Goal: Task Accomplishment & Management: Complete application form

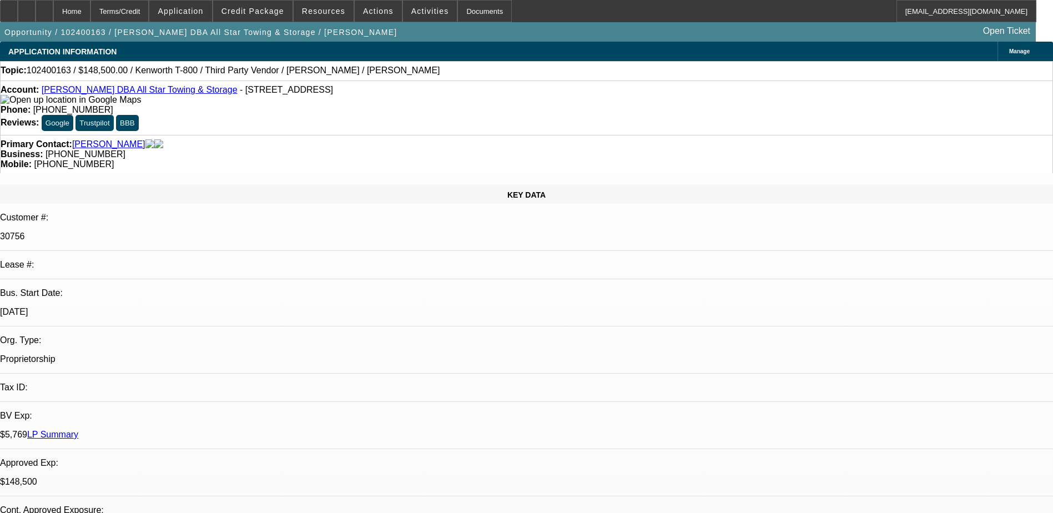
select select "0.1"
select select "2"
select select "0.1"
select select "0"
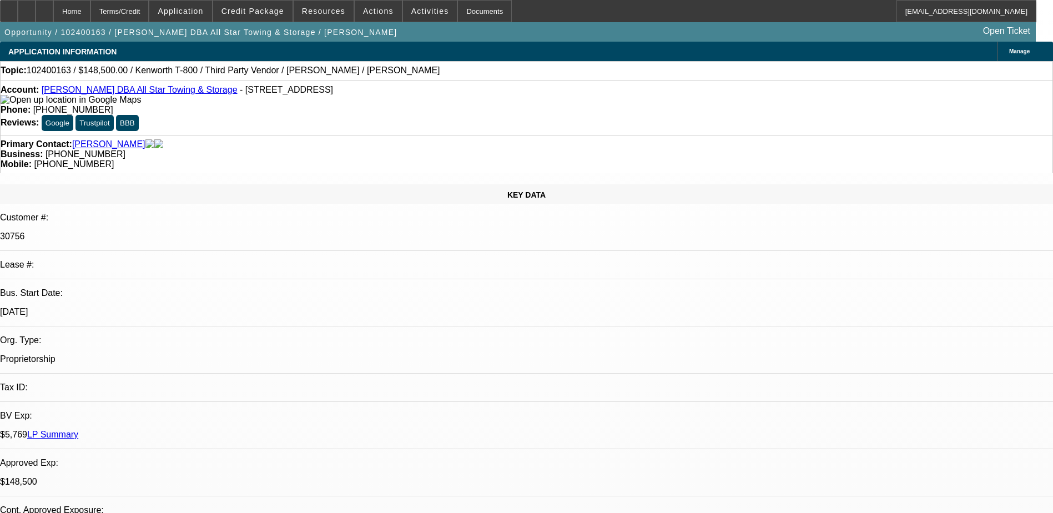
select select "0"
select select "2"
select select "0.1"
select select "1"
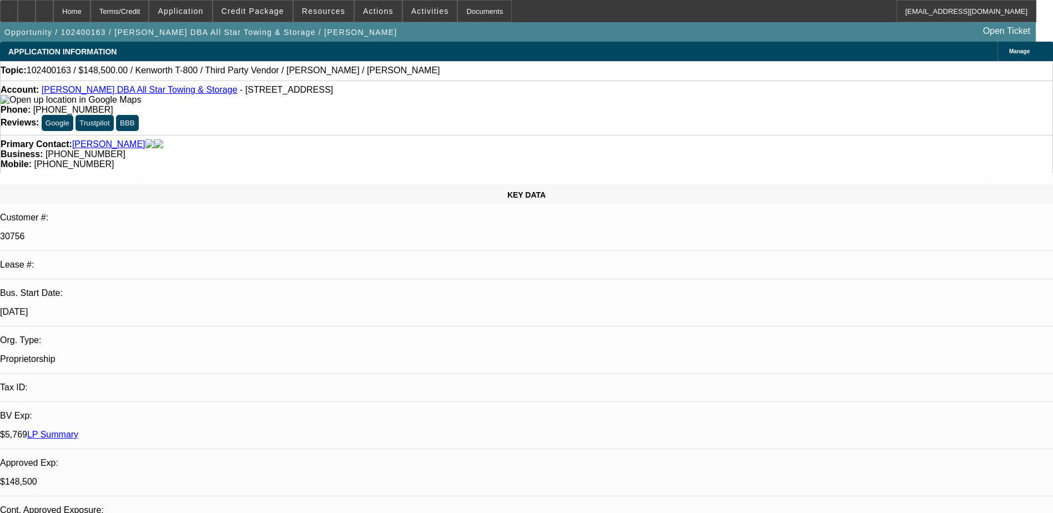
select select "2"
select select "4"
select select "1"
select select "6"
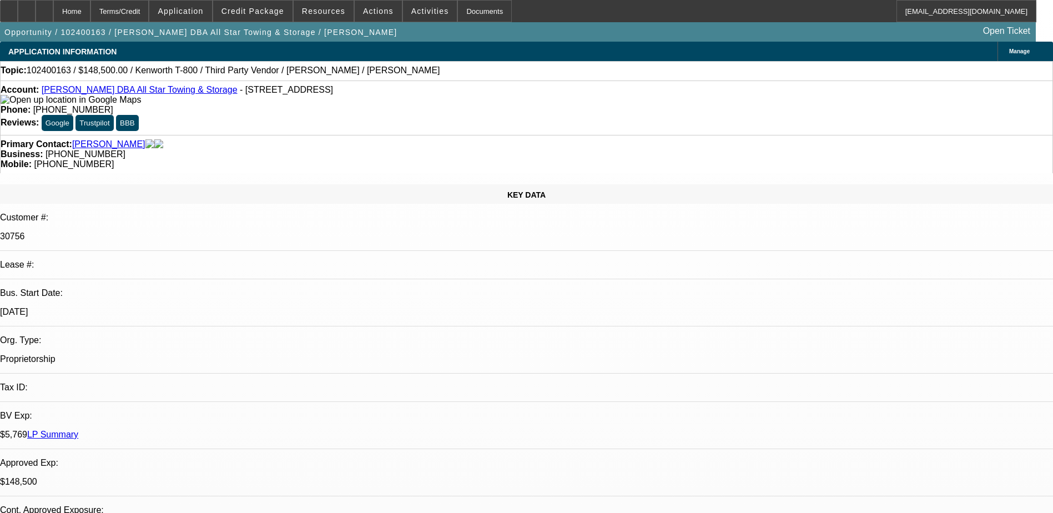
select select "1"
select select "2"
select select "4"
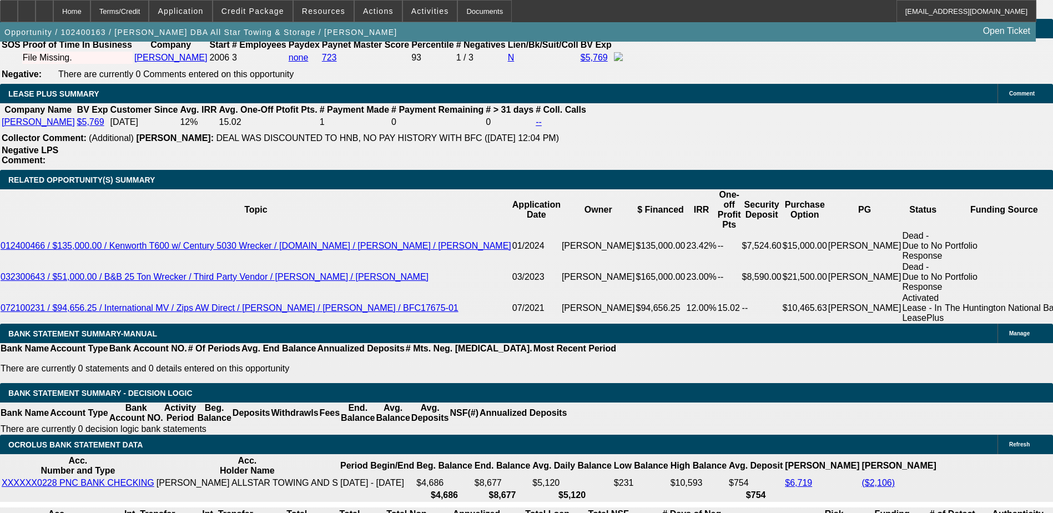
scroll to position [1721, 0]
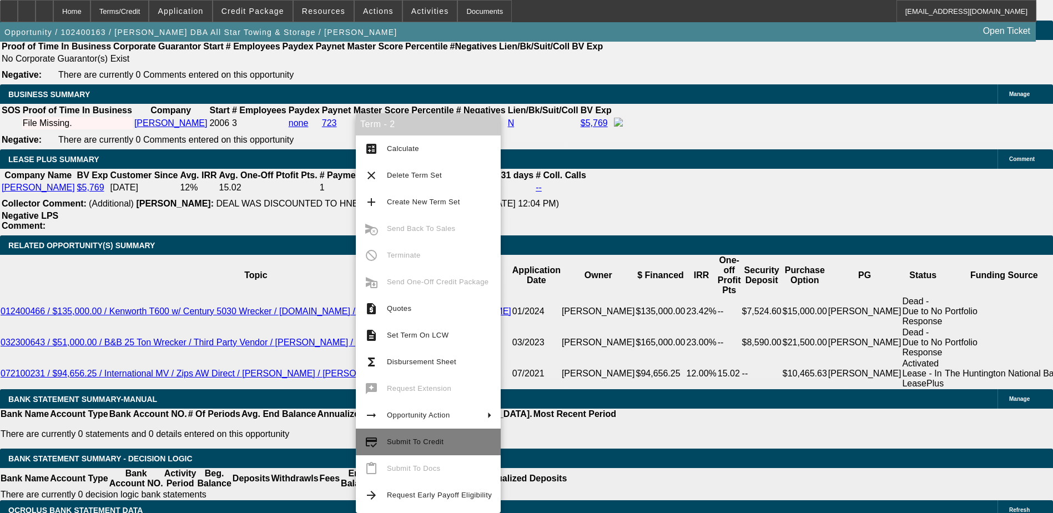
click at [445, 445] on span "Submit To Credit" at bounding box center [439, 441] width 105 height 13
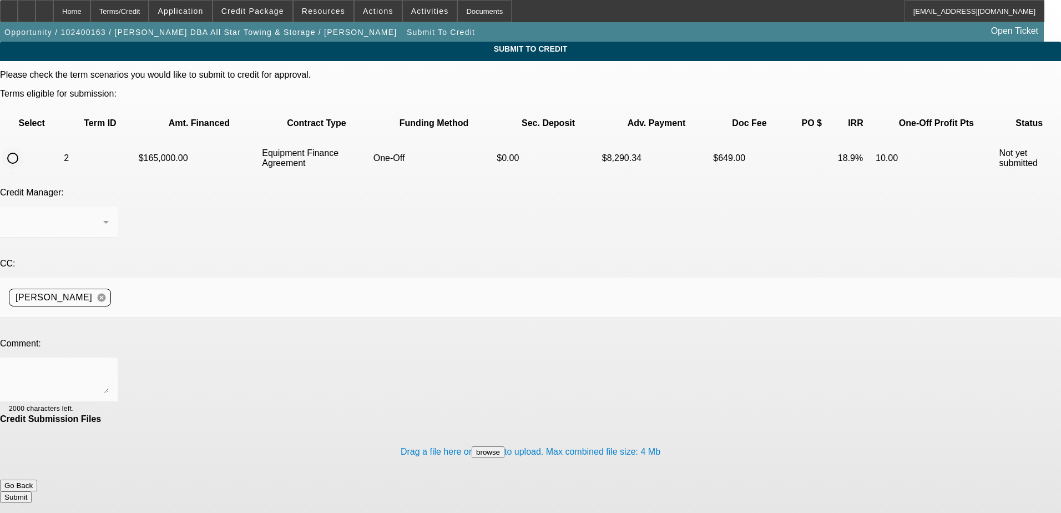
click at [24, 147] on input "radio" at bounding box center [13, 158] width 22 height 22
radio input "true"
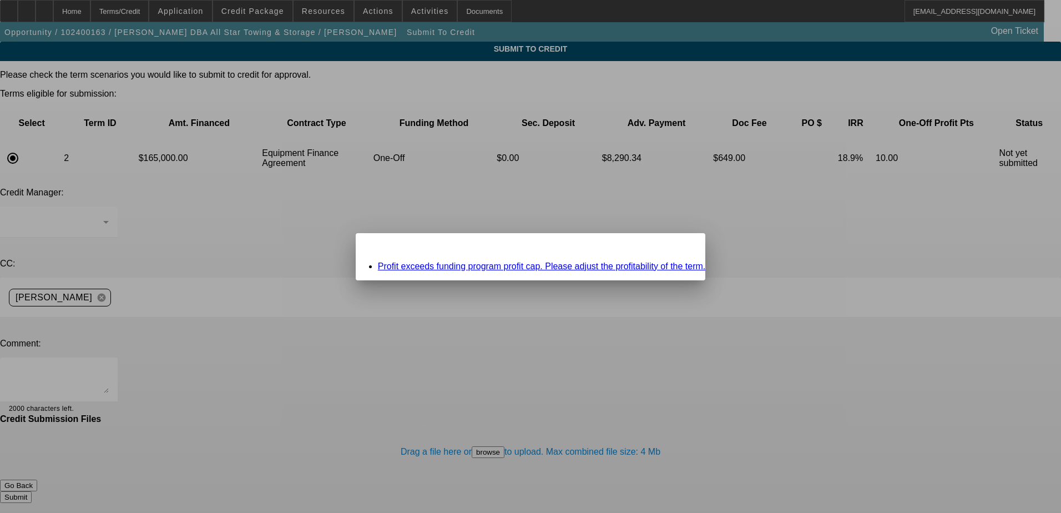
click at [684, 246] on span "Close" at bounding box center [691, 243] width 15 height 6
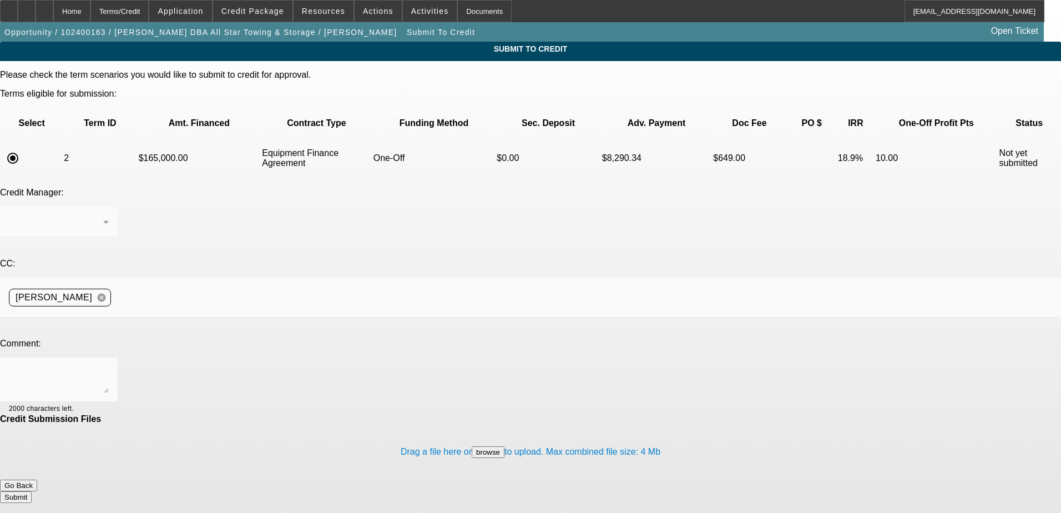
click at [37, 480] on button "Go Back" at bounding box center [18, 486] width 37 height 12
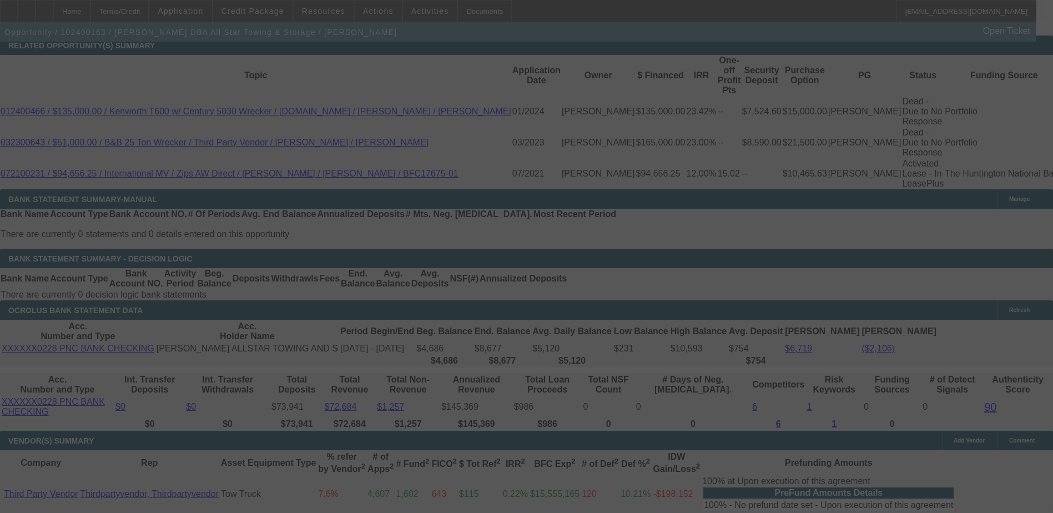
scroll to position [1826, 0]
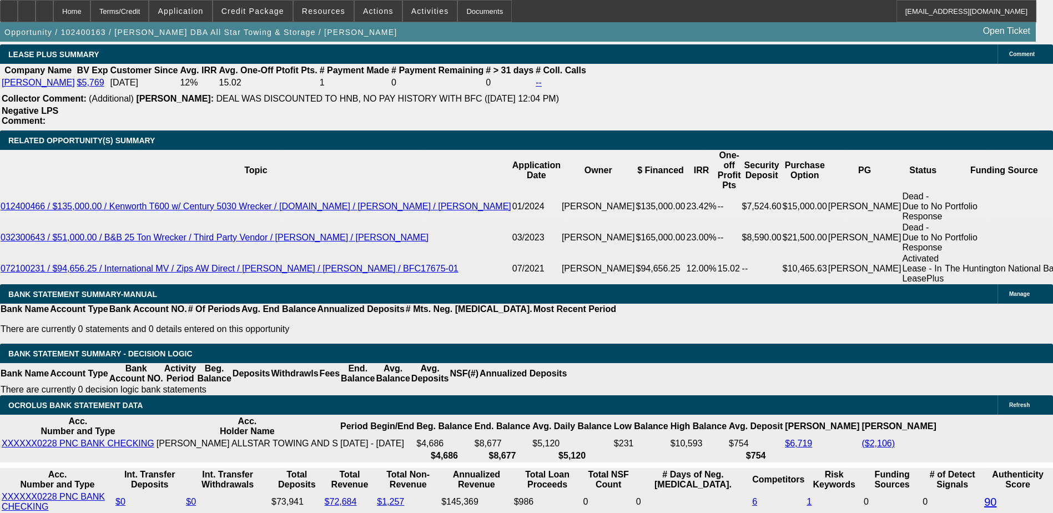
select select "0.1"
select select "2"
select select "0.1"
select select "4"
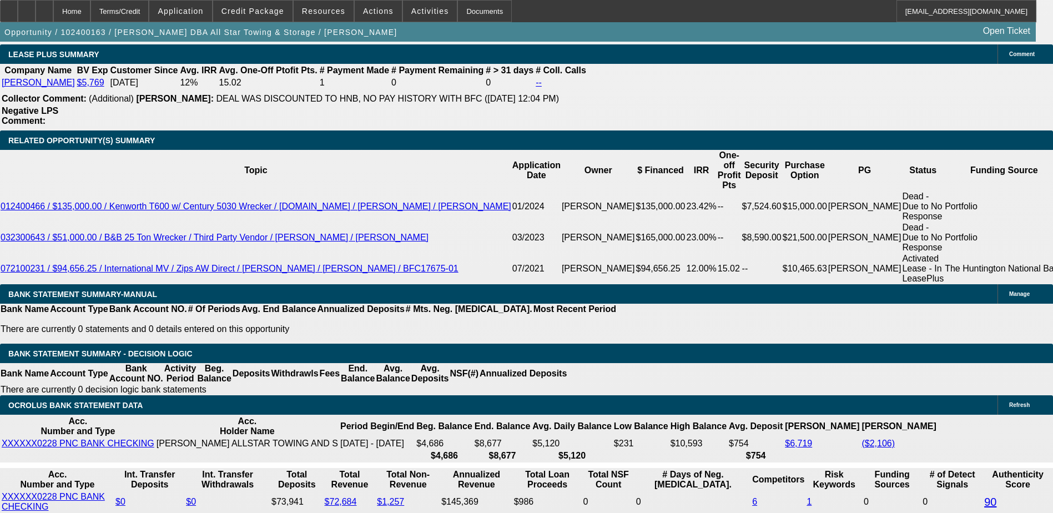
select select "0"
select select "6"
select select "0"
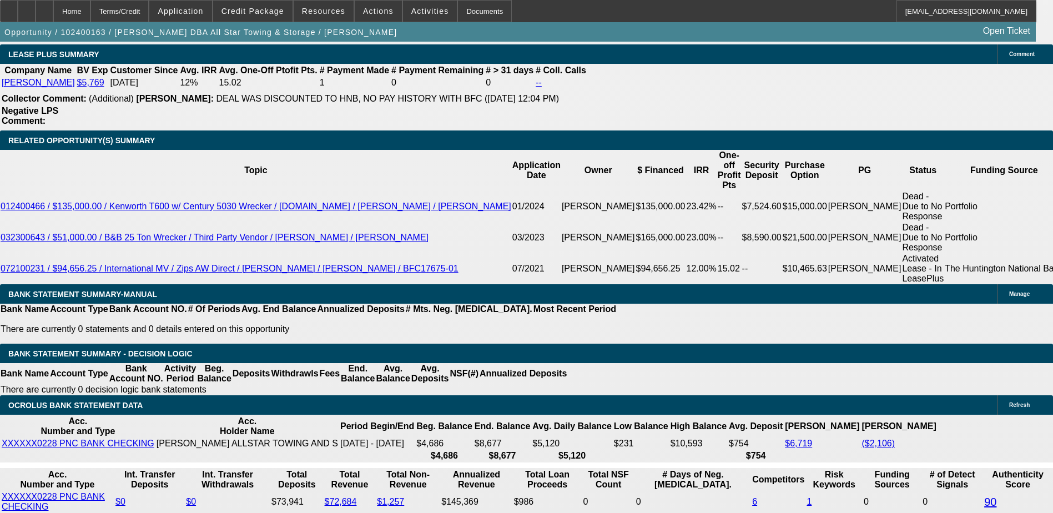
select select "2"
select select "0.1"
select select "4"
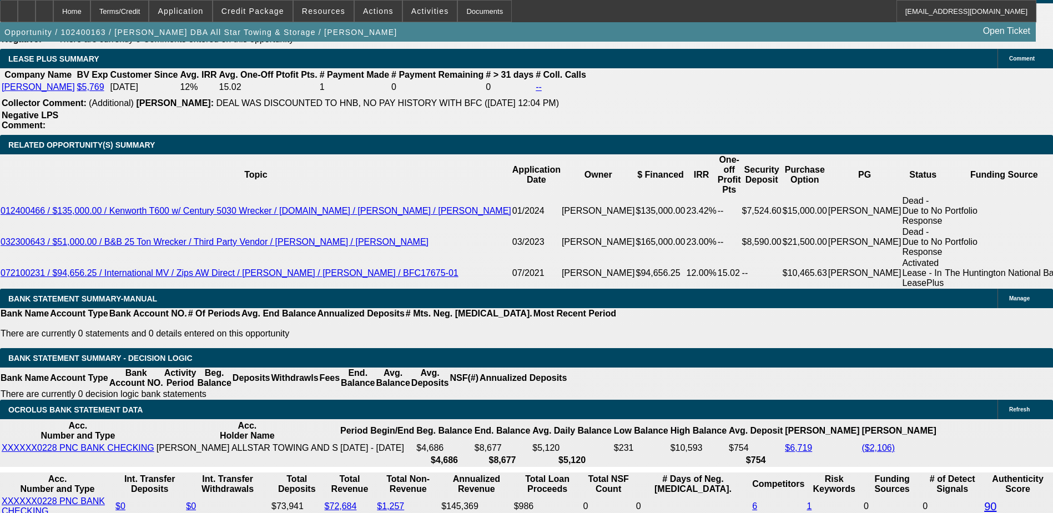
type input "UNKNOWN"
type input "10"
type input "$3,505.76"
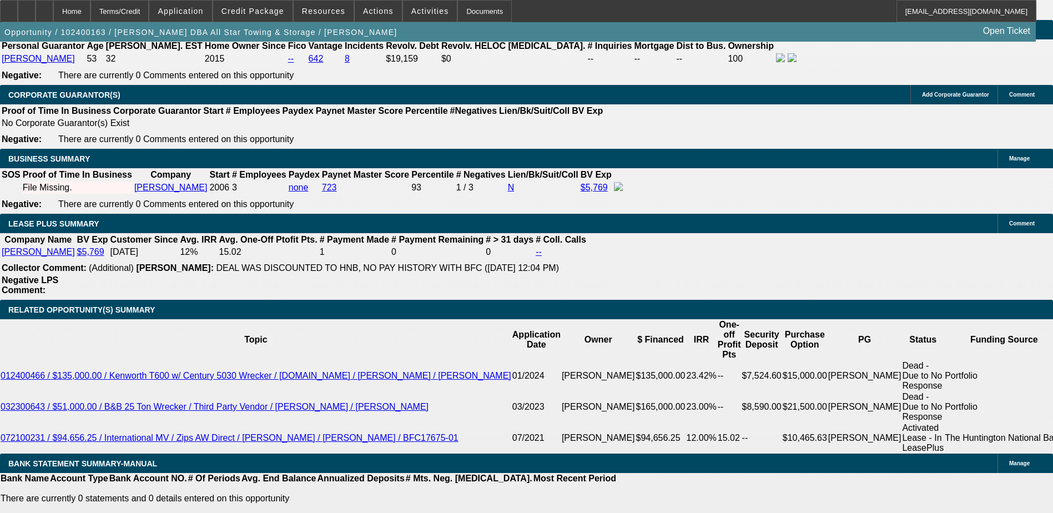
scroll to position [1655, 0]
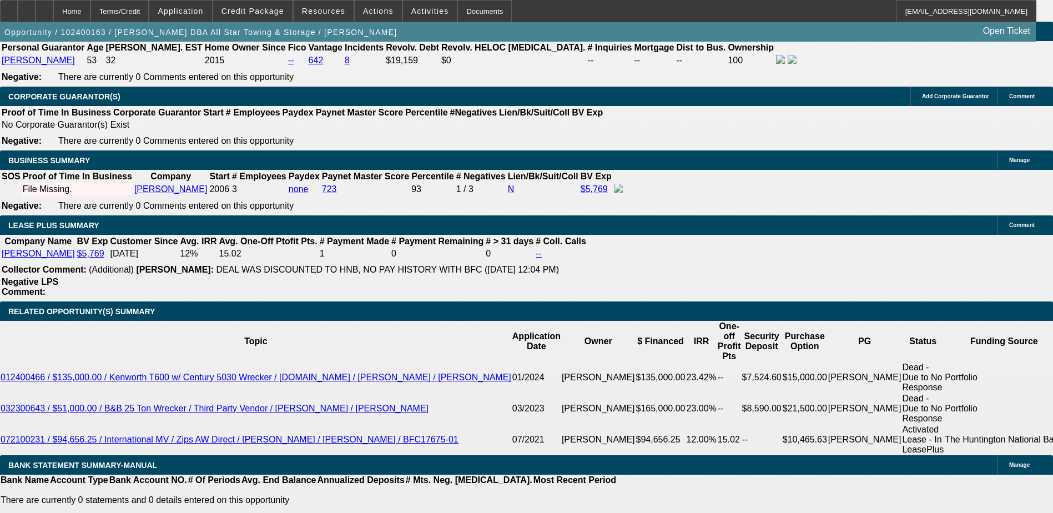
type input "10"
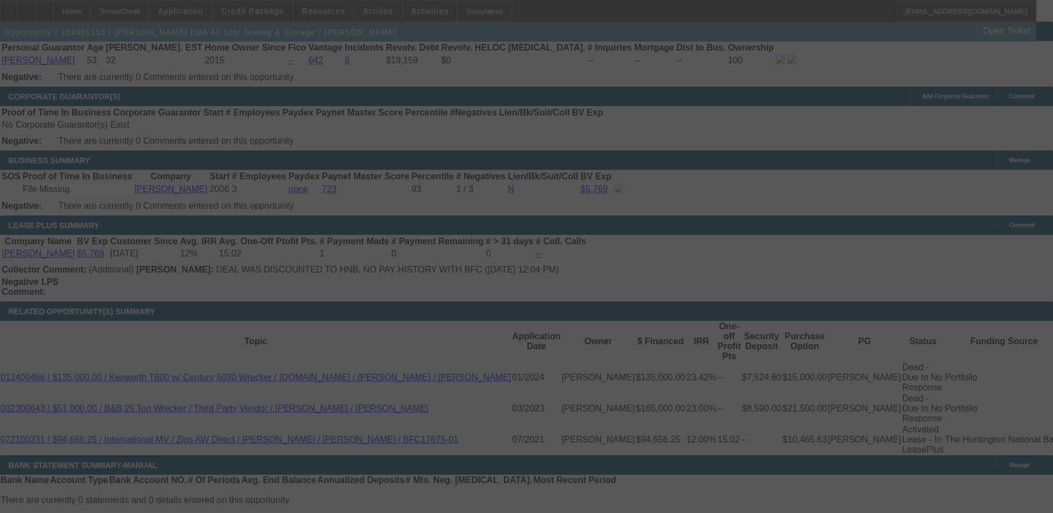
select select "0"
select select "6"
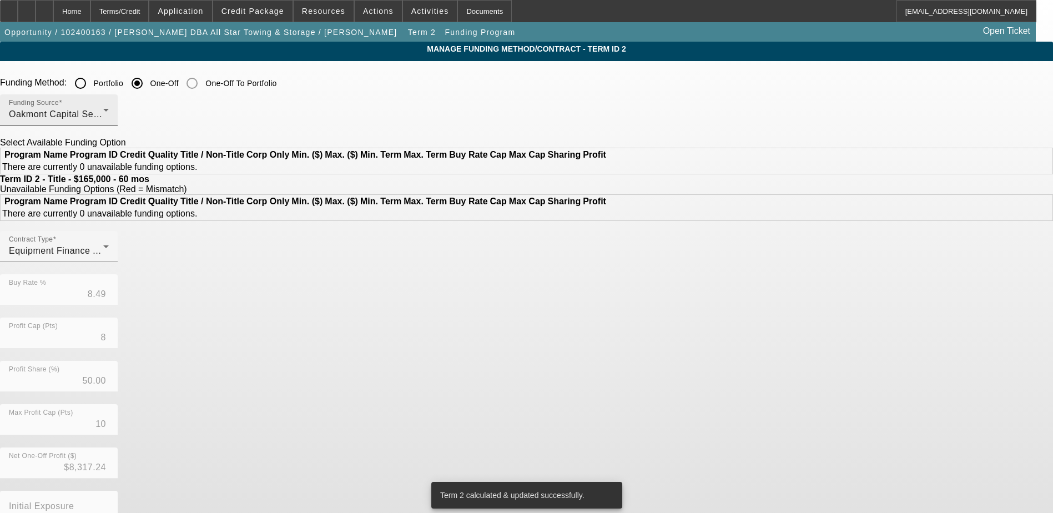
click at [103, 116] on div "Oakmont Capital Services" at bounding box center [56, 114] width 94 height 13
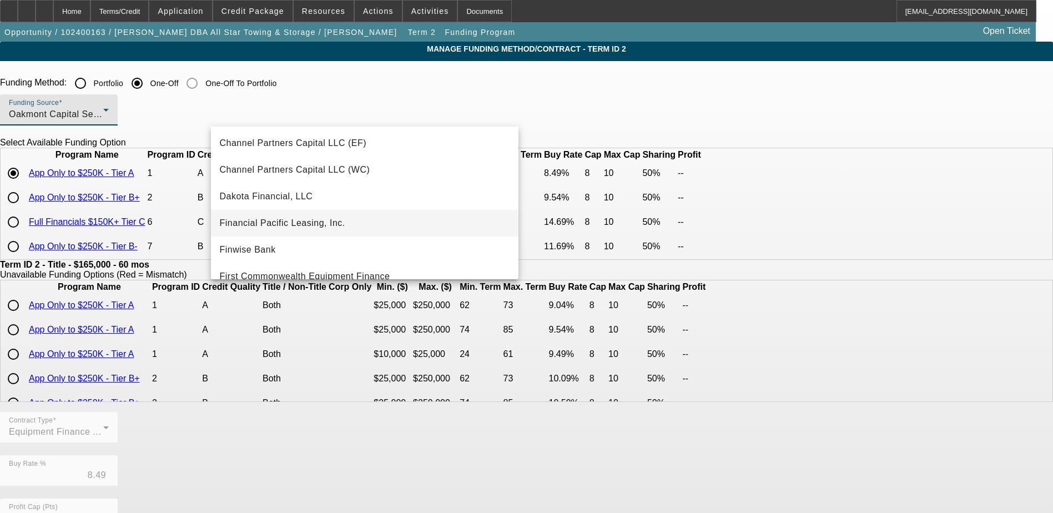
scroll to position [29, 0]
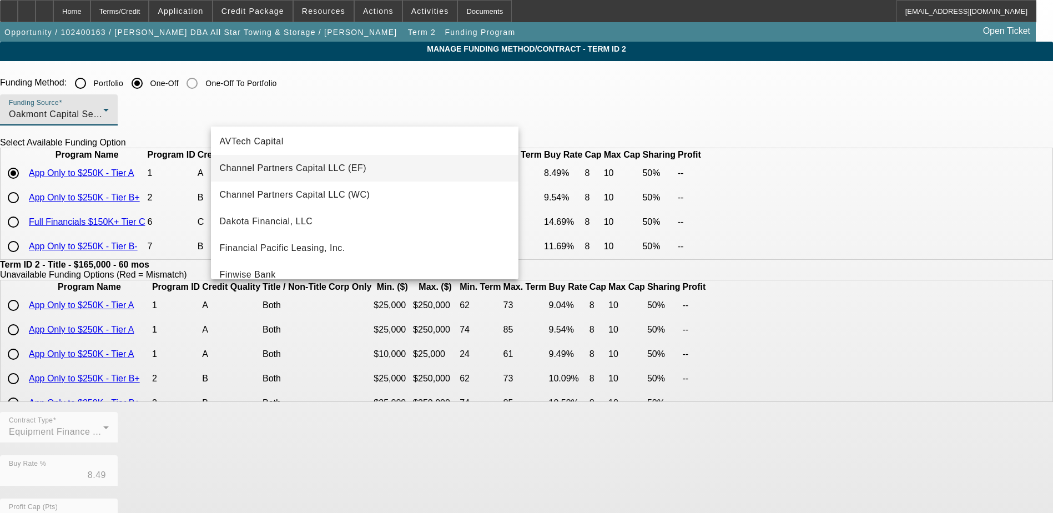
click at [298, 164] on span "Channel Partners Capital LLC (EF)" at bounding box center [293, 168] width 147 height 13
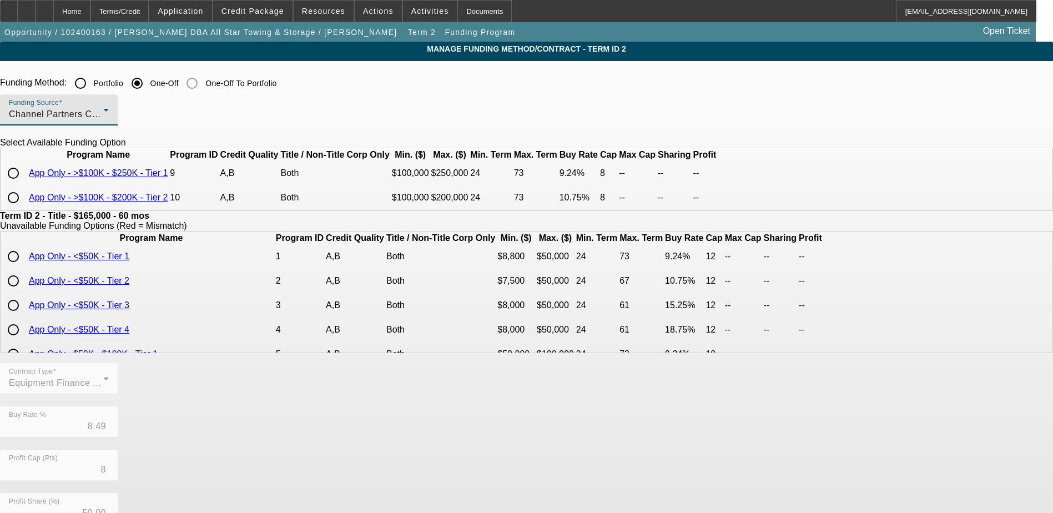
click at [24, 184] on input "radio" at bounding box center [13, 173] width 22 height 22
radio input "true"
type input "9.24"
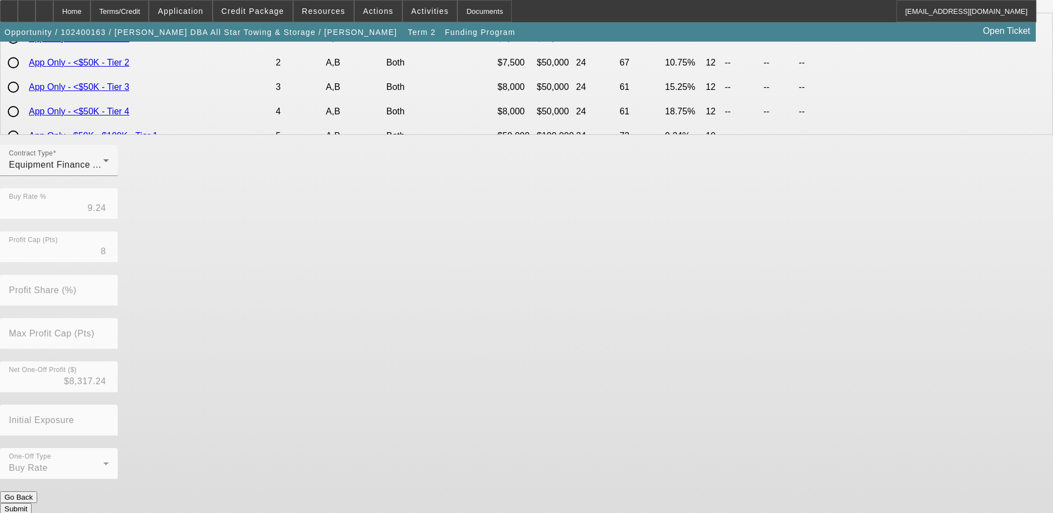
click at [32, 503] on button "Submit" at bounding box center [16, 509] width 32 height 12
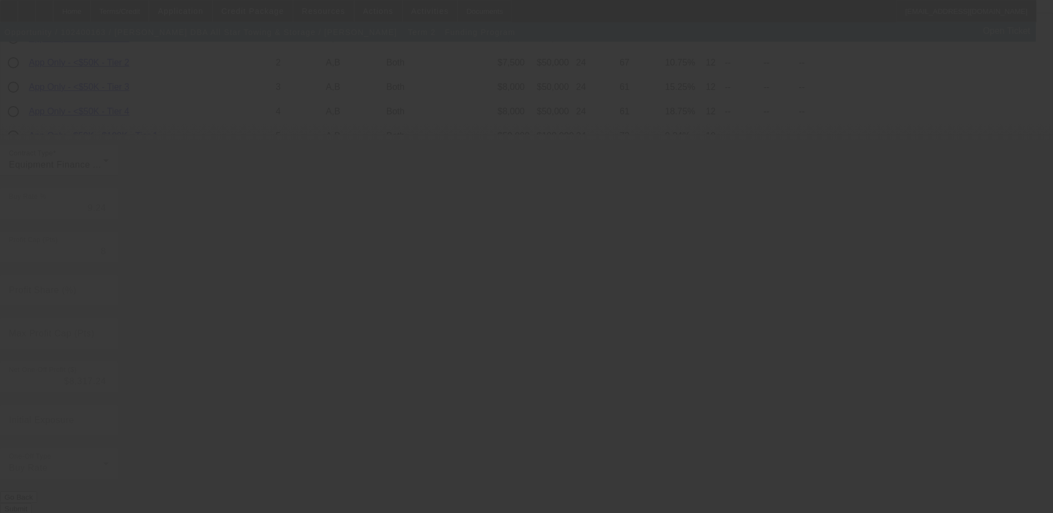
type input "8.49"
type input "50.00"
type input "10"
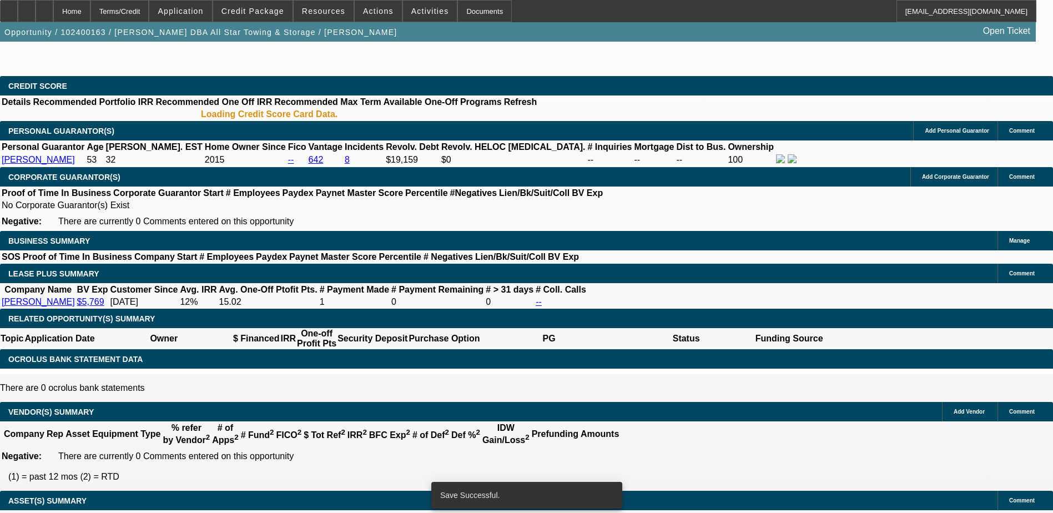
select select "0.1"
select select "2"
select select "0.1"
select select "4"
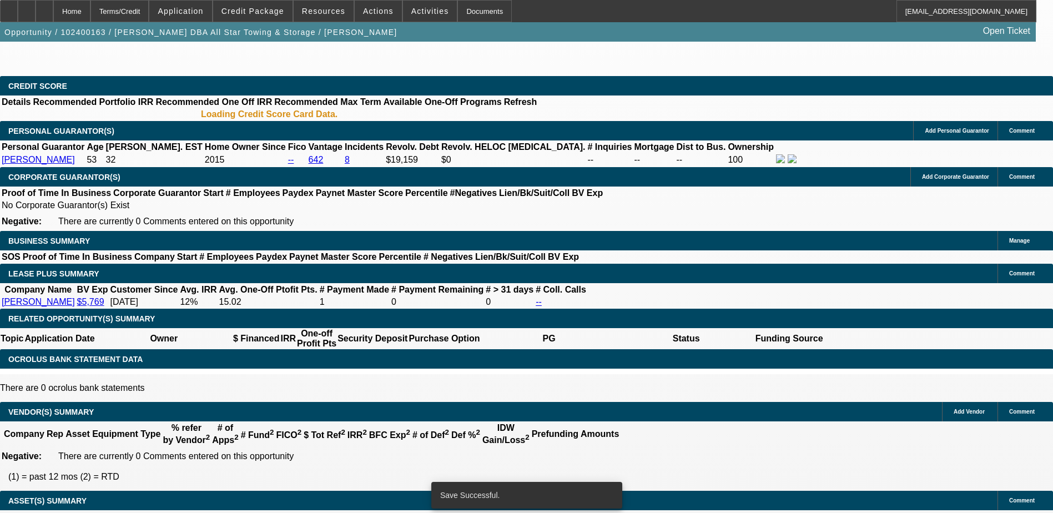
select select "0"
select select "6"
select select "0"
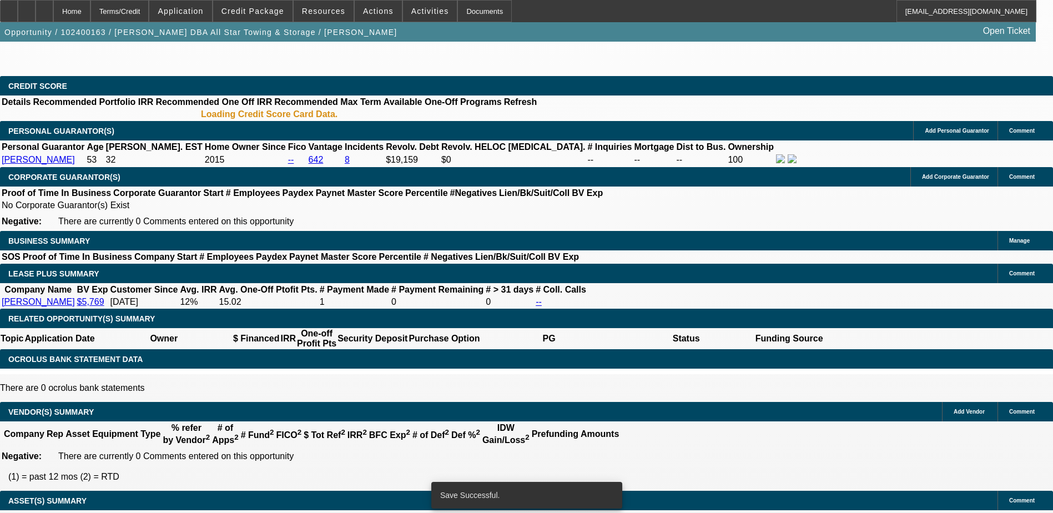
select select "2"
select select "0.1"
select select "4"
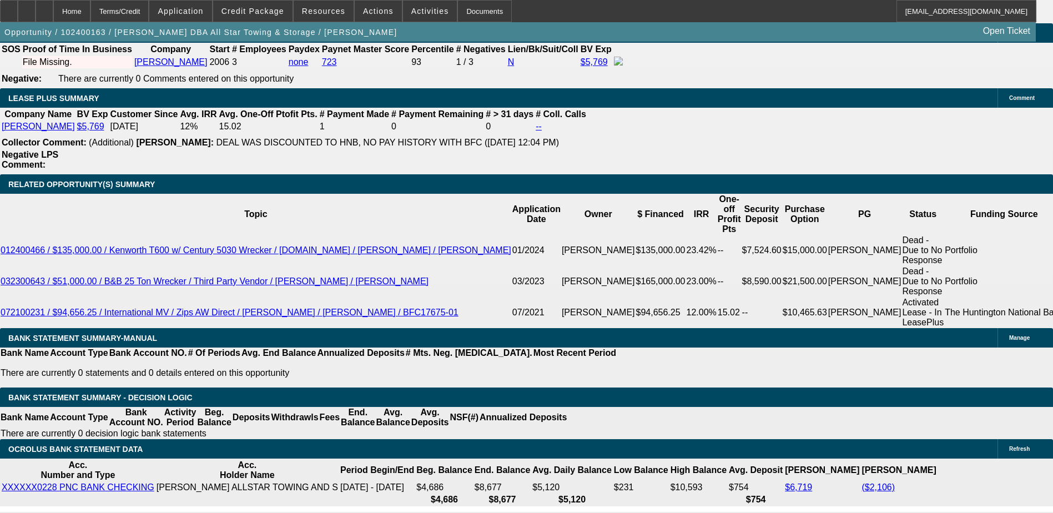
scroll to position [1776, 0]
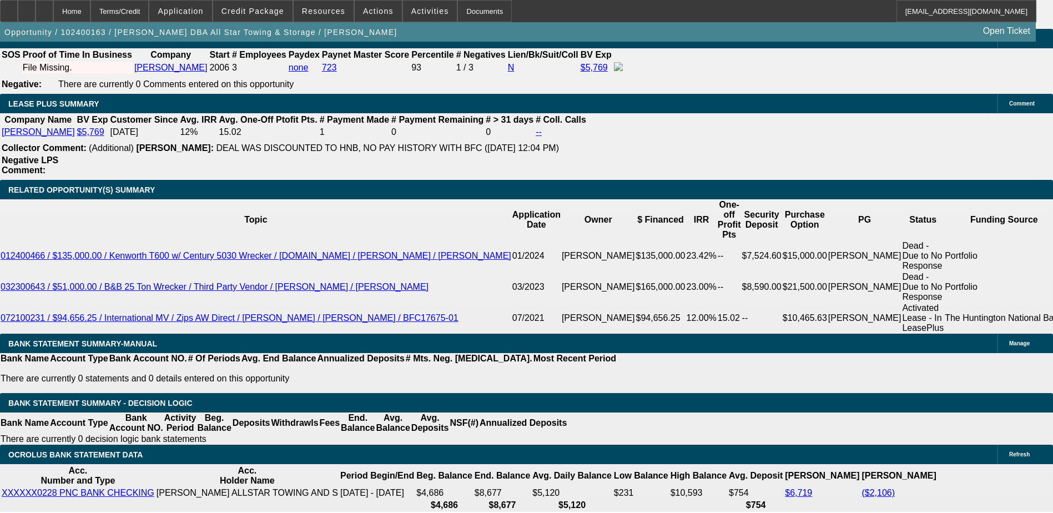
type input "1"
type input "UNKNOWN"
type input "11"
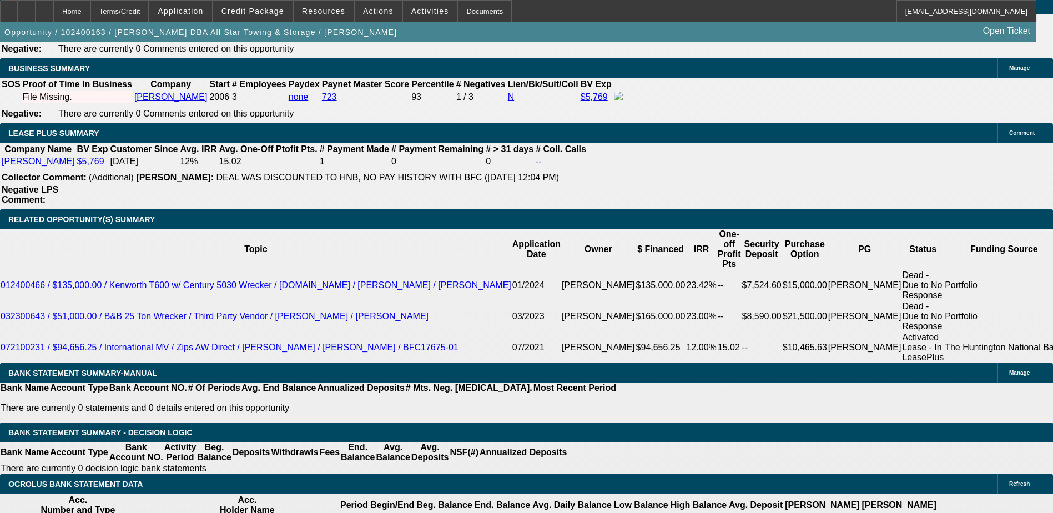
type input "$2,820.47"
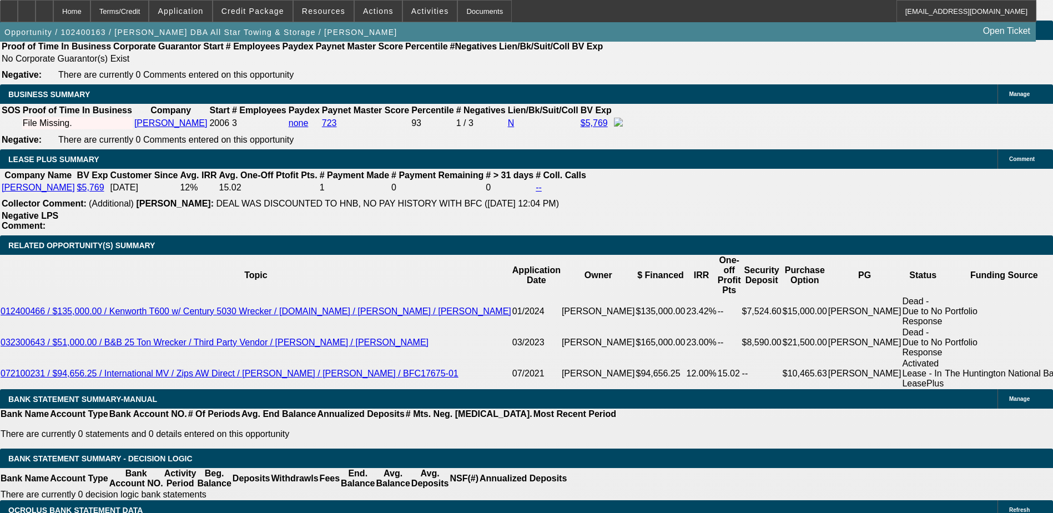
type input "11"
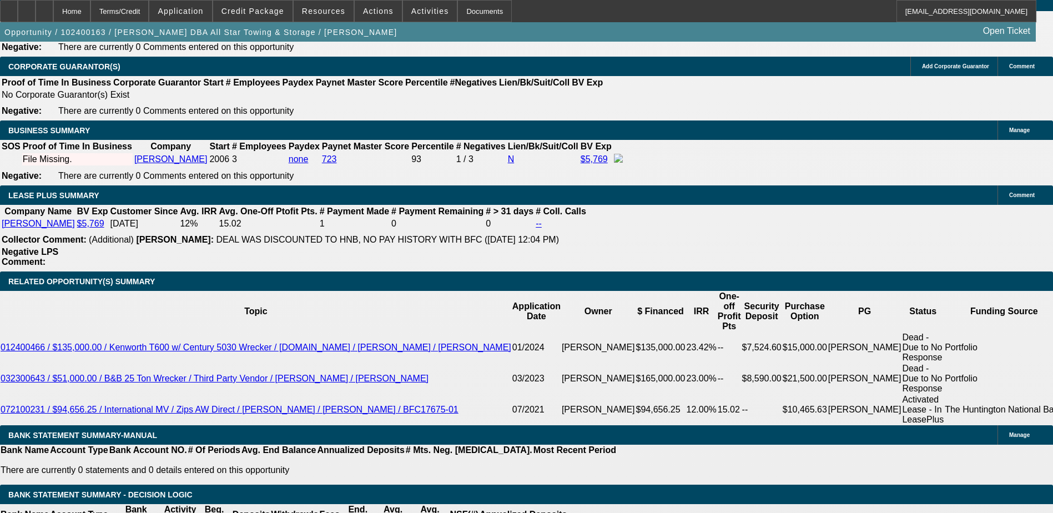
scroll to position [1665, 0]
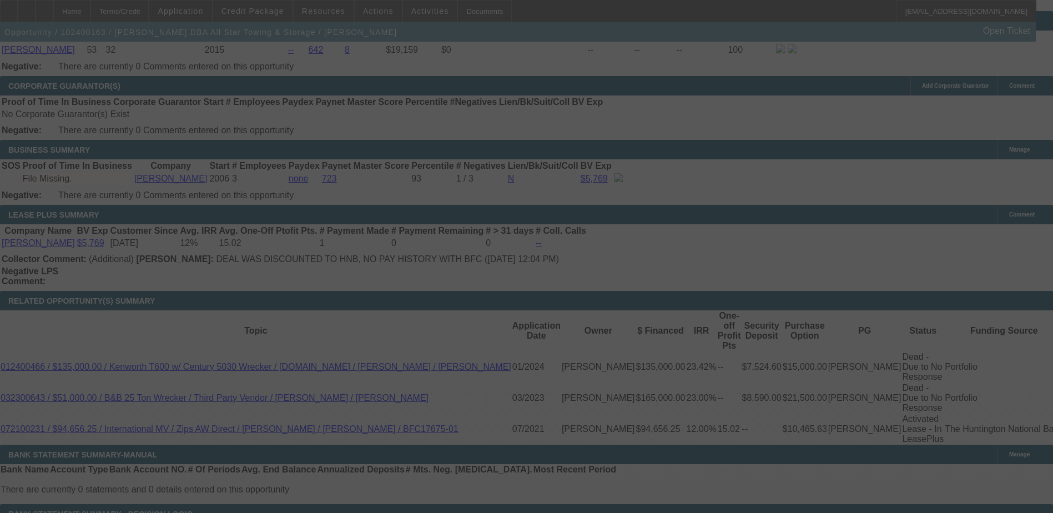
select select "0"
select select "6"
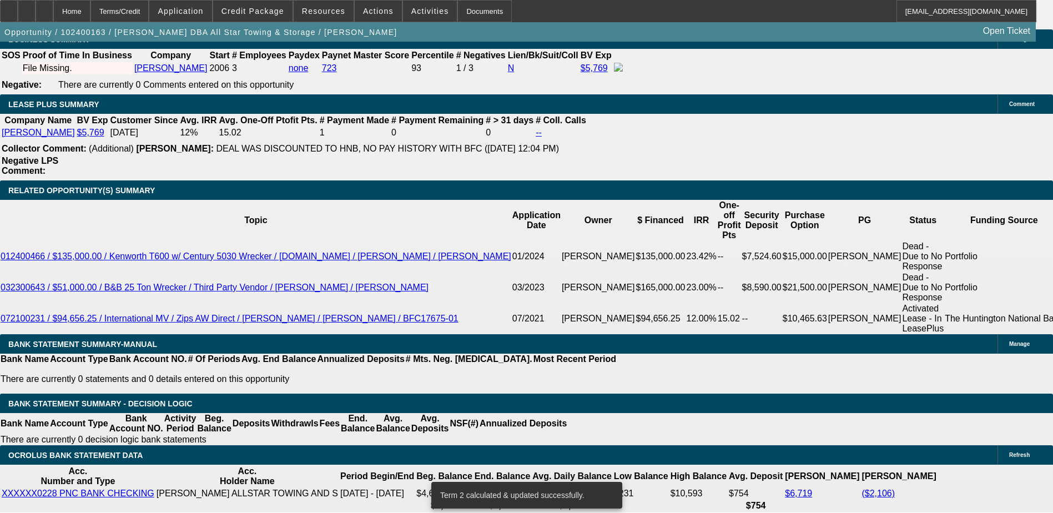
scroll to position [1776, 0]
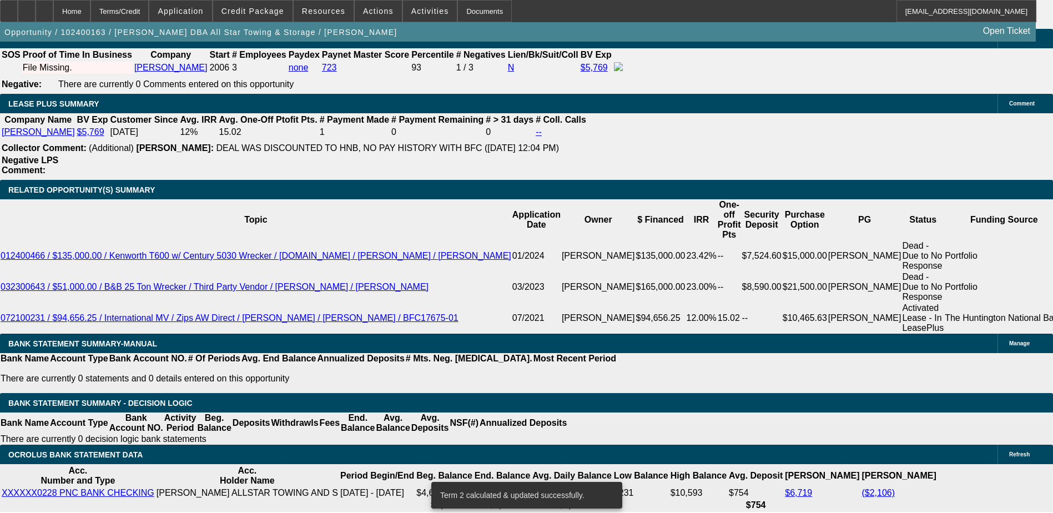
type input "UNKNOWN"
type input "12"
type input "$3,670.33"
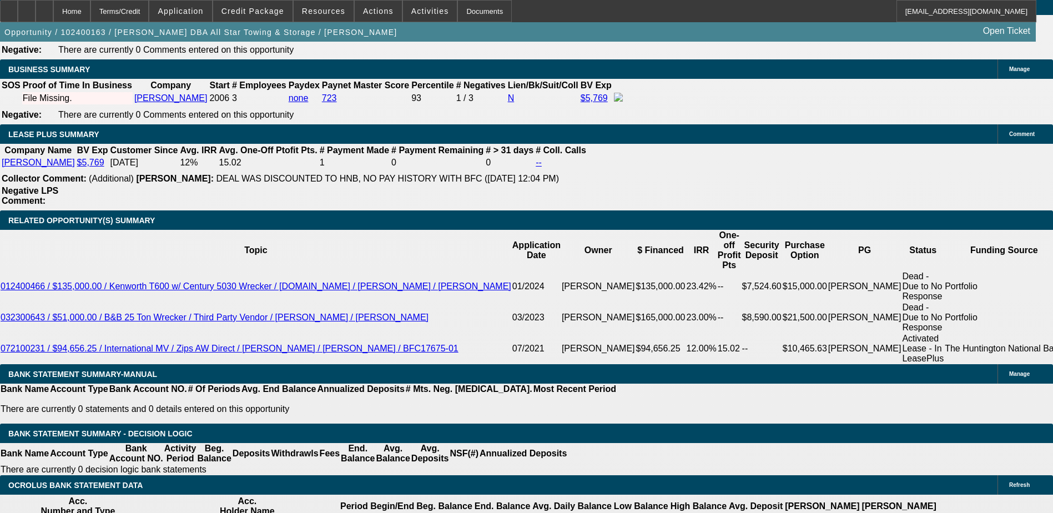
scroll to position [1721, 0]
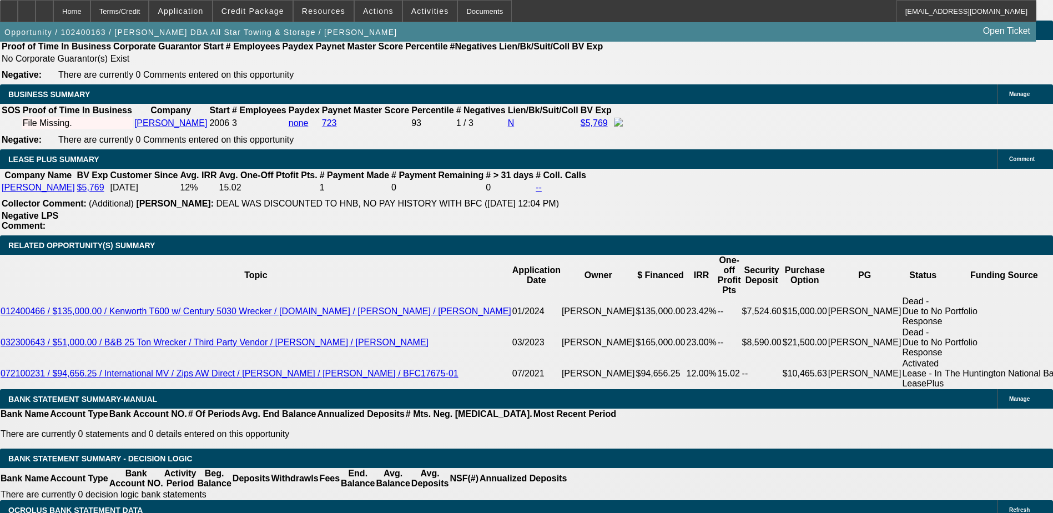
type input "12"
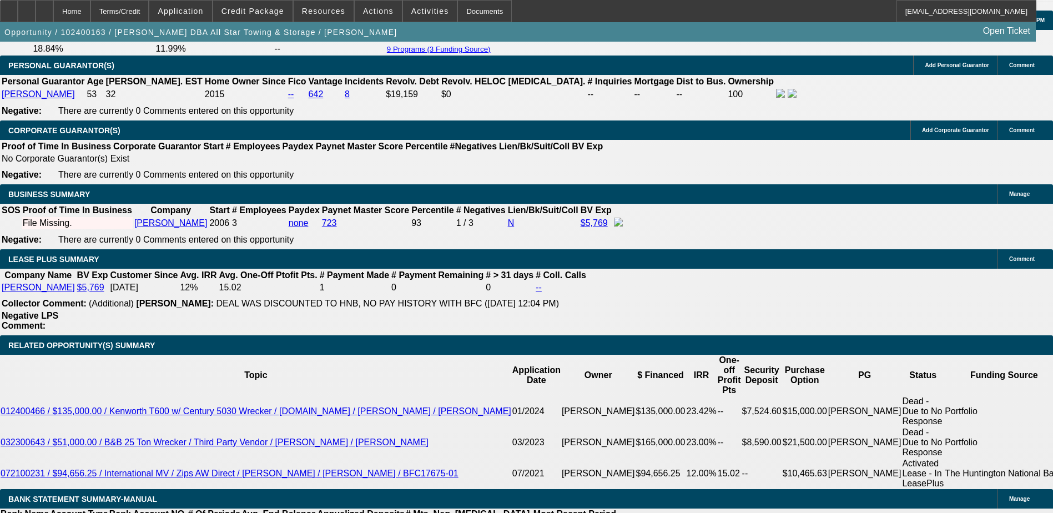
scroll to position [1610, 0]
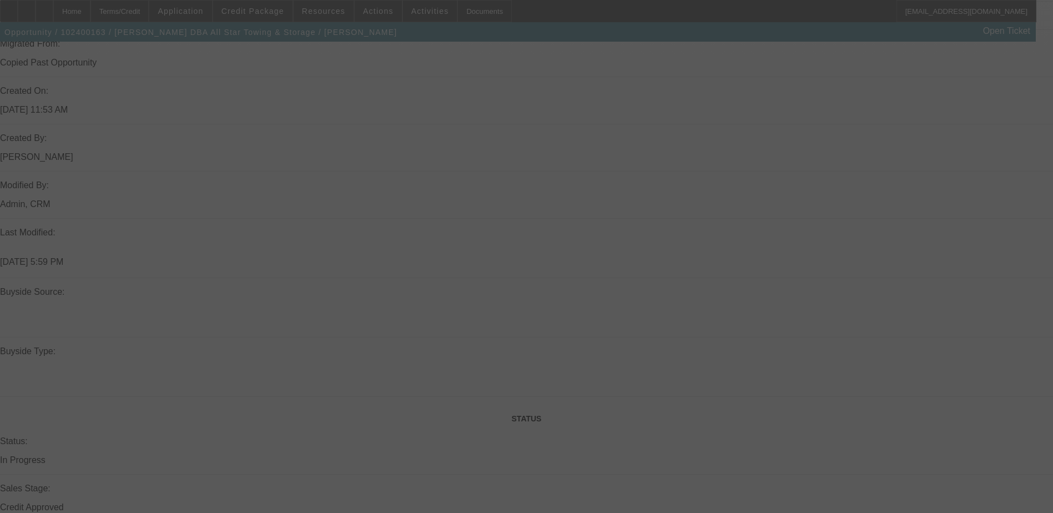
select select "0"
select select "6"
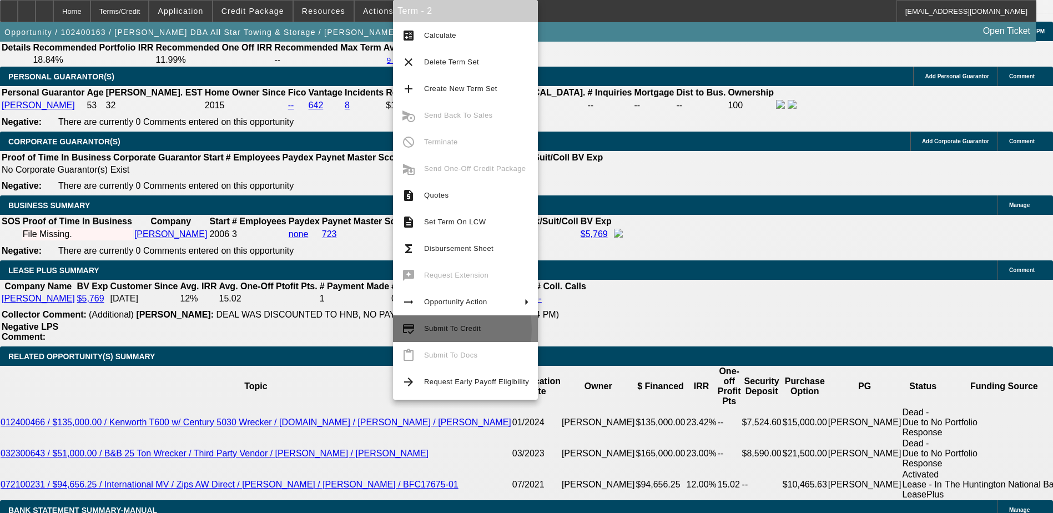
click at [436, 329] on span "Submit To Credit" at bounding box center [452, 328] width 57 height 8
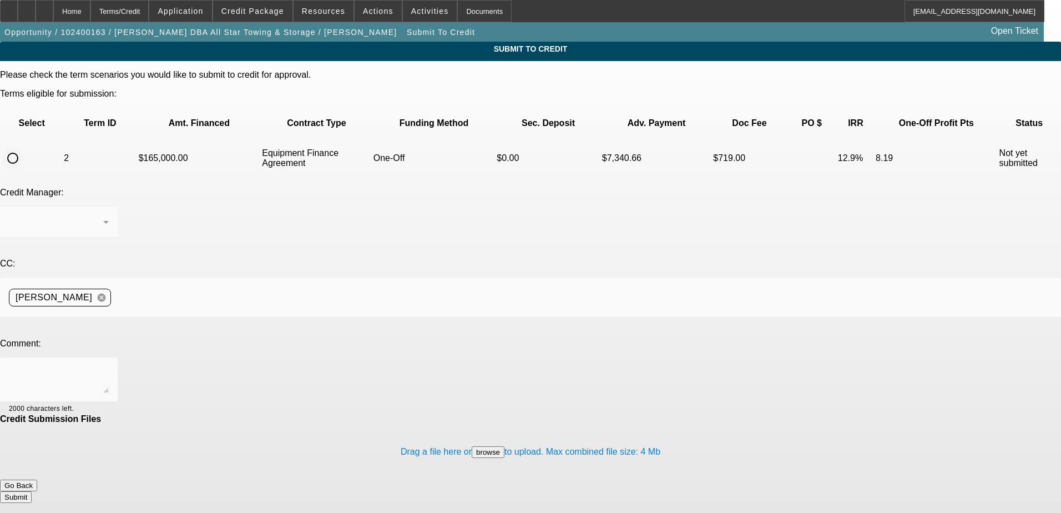
click at [24, 147] on input "radio" at bounding box center [13, 158] width 22 height 22
radio input "true"
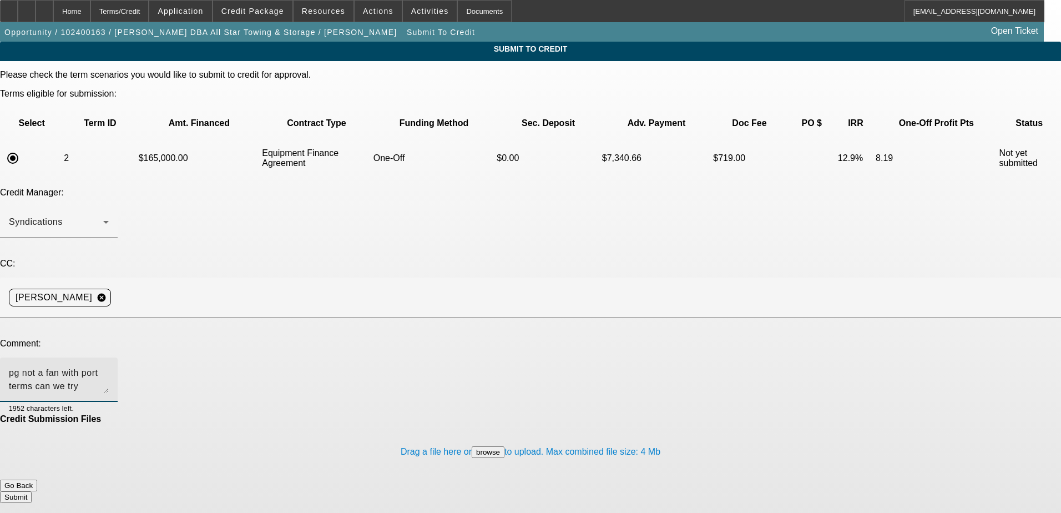
type textarea "pg not a fan with port terms can we try channel"
click at [32, 491] on button "Submit" at bounding box center [16, 497] width 32 height 12
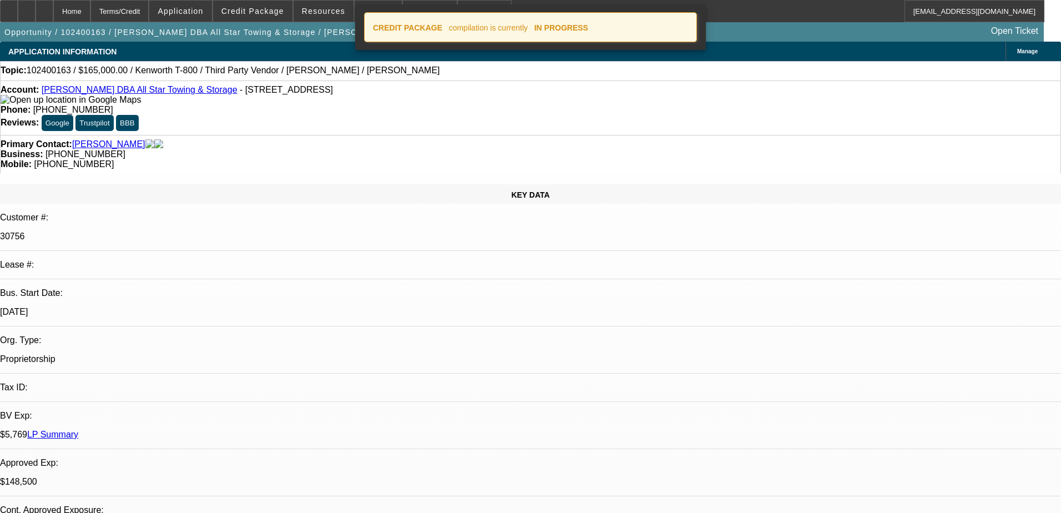
select select "0.1"
select select "2"
select select "0.1"
select select "4"
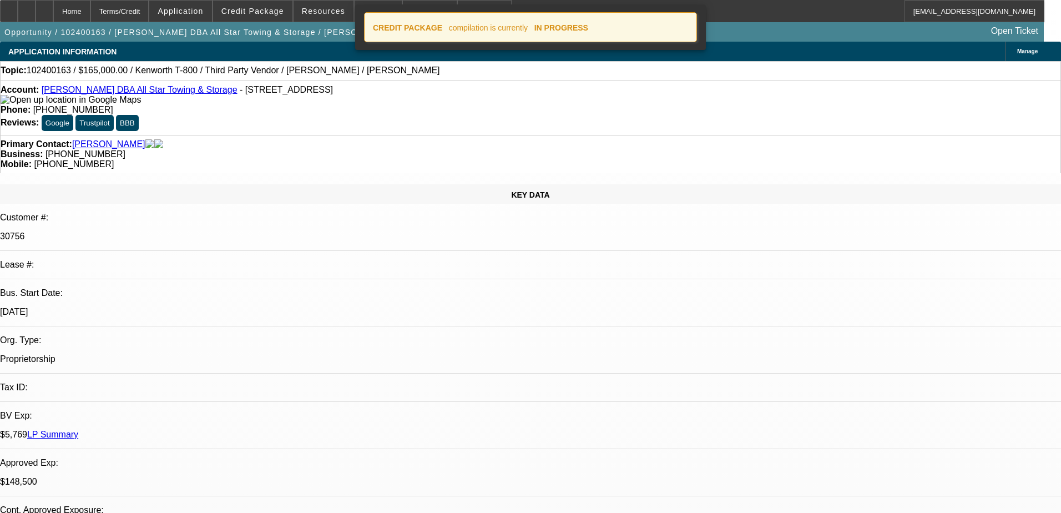
select select "0"
select select "6"
select select "0"
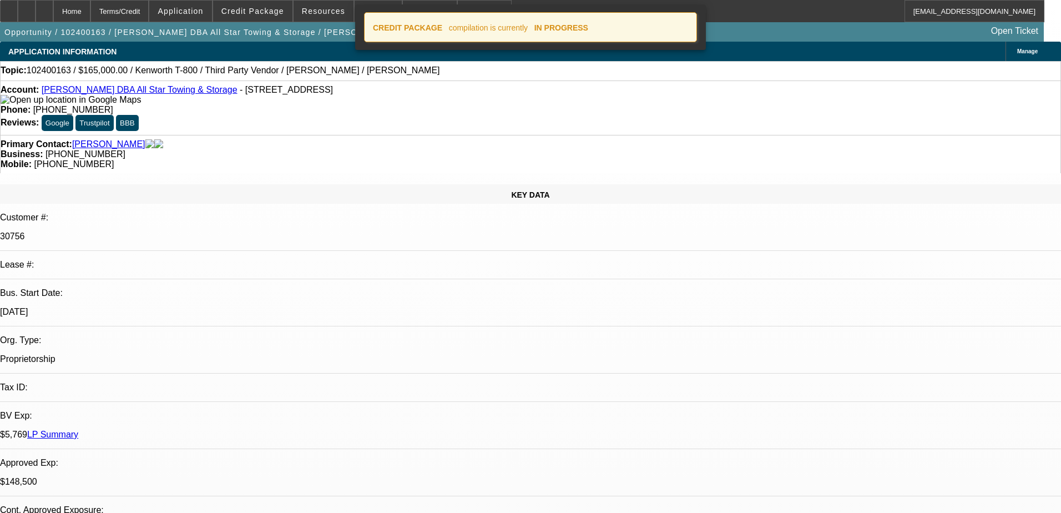
select select "2"
select select "0.1"
select select "4"
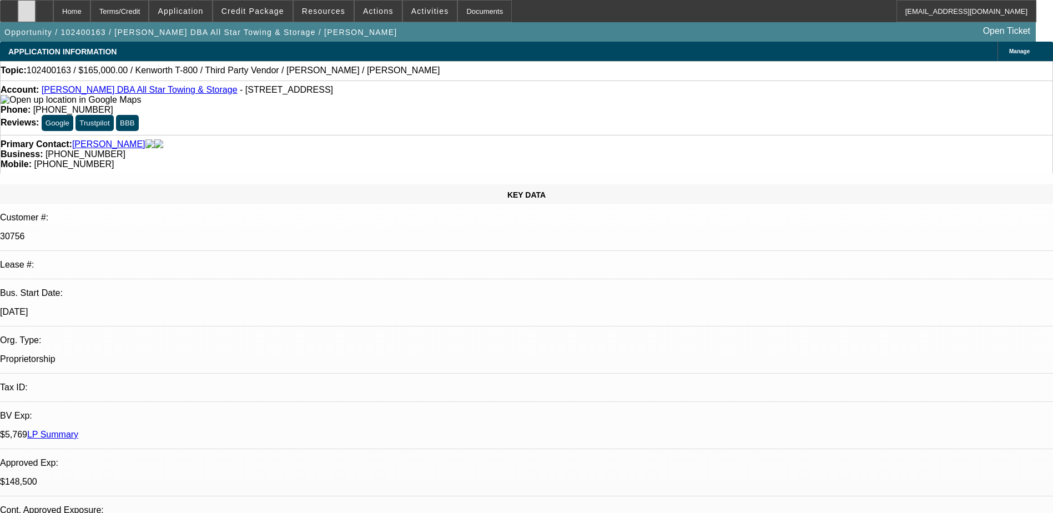
click at [36, 16] on div at bounding box center [27, 11] width 18 height 22
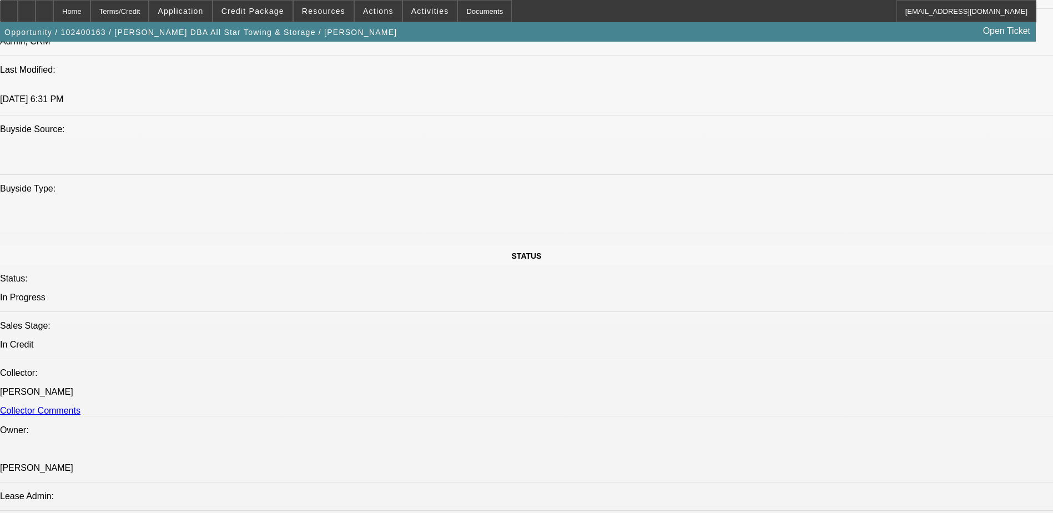
scroll to position [722, 0]
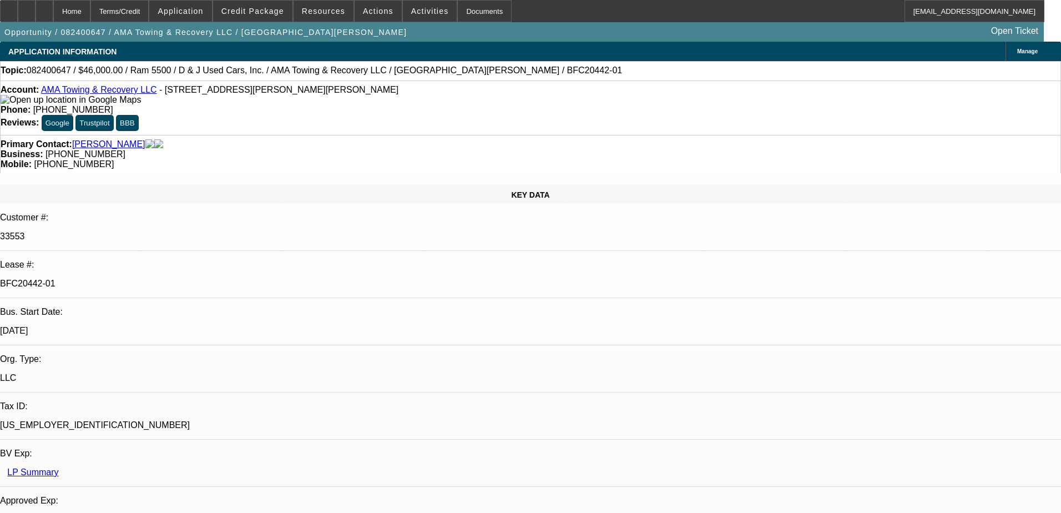
select select "0"
select select "2"
select select "0"
select select "2"
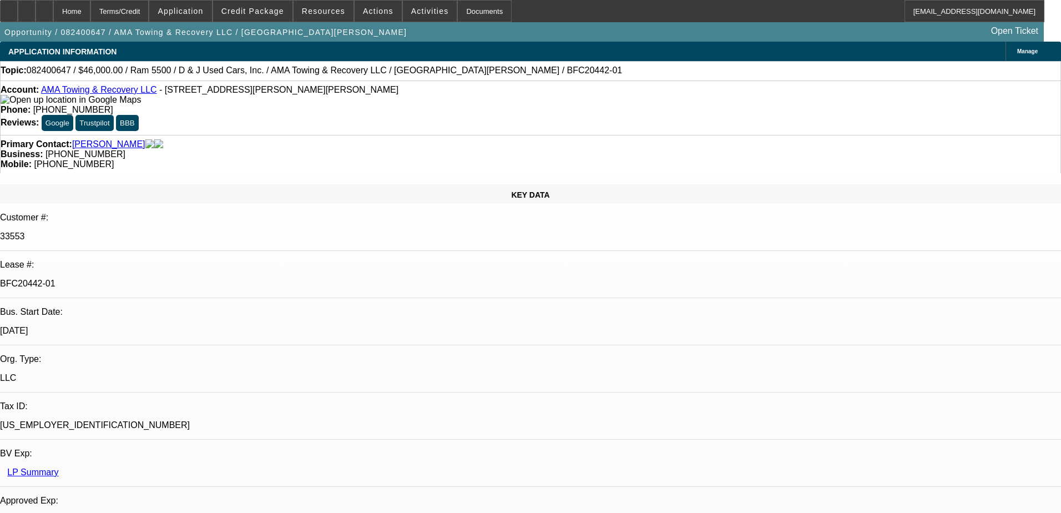
select select "0"
select select "2"
select select "0"
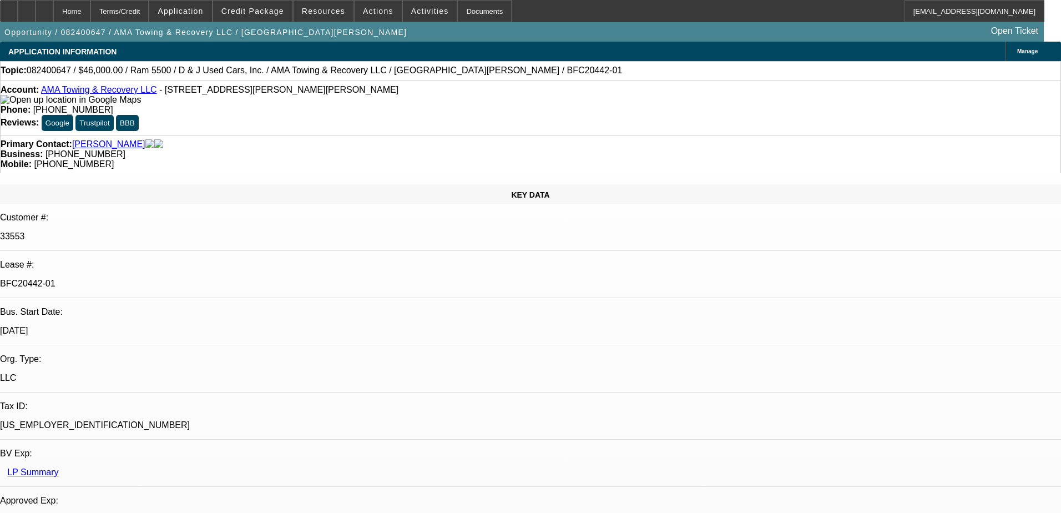
select select "2"
select select "0"
select select "1"
select select "2"
select select "6"
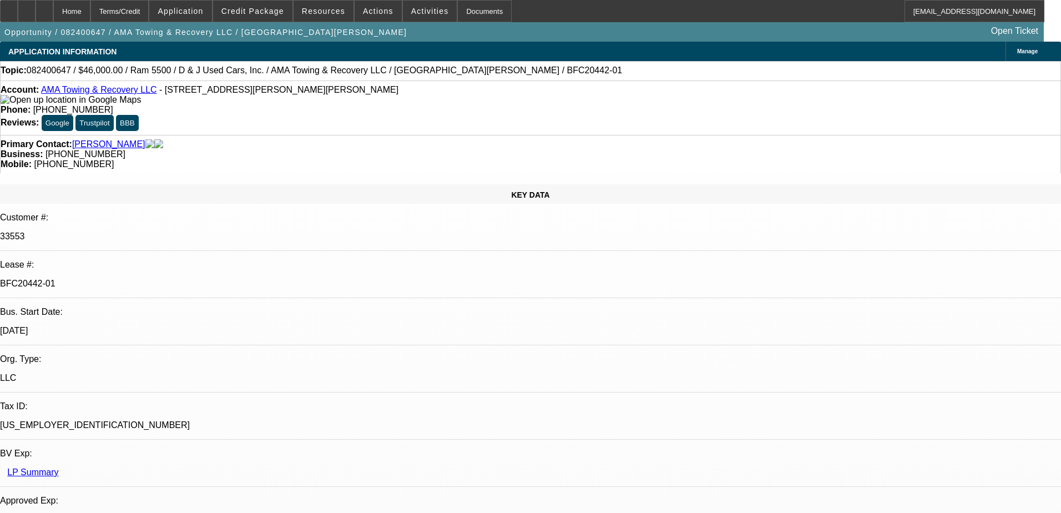
select select "1"
select select "2"
select select "6"
select select "1"
select select "2"
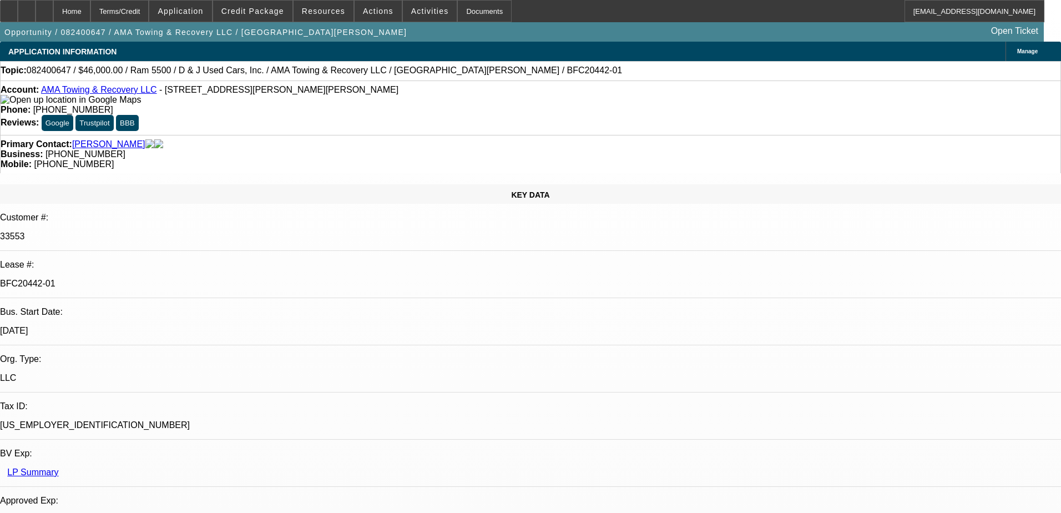
select select "6"
select select "1"
select select "2"
select select "6"
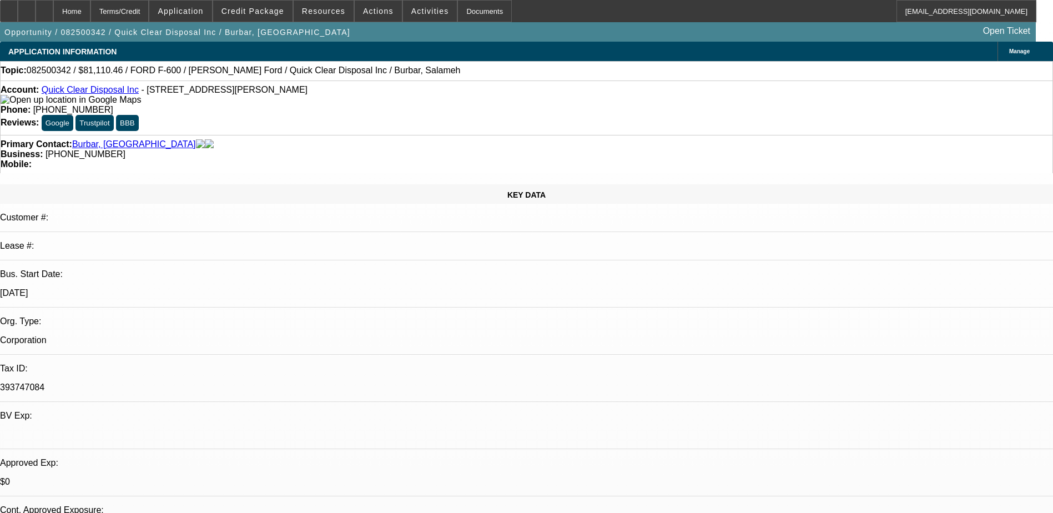
select select "0"
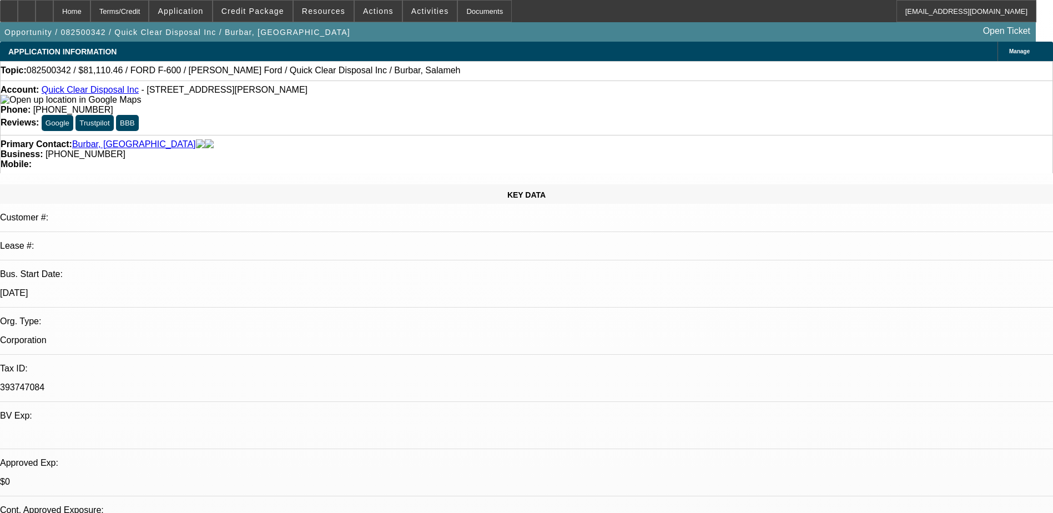
select select "0"
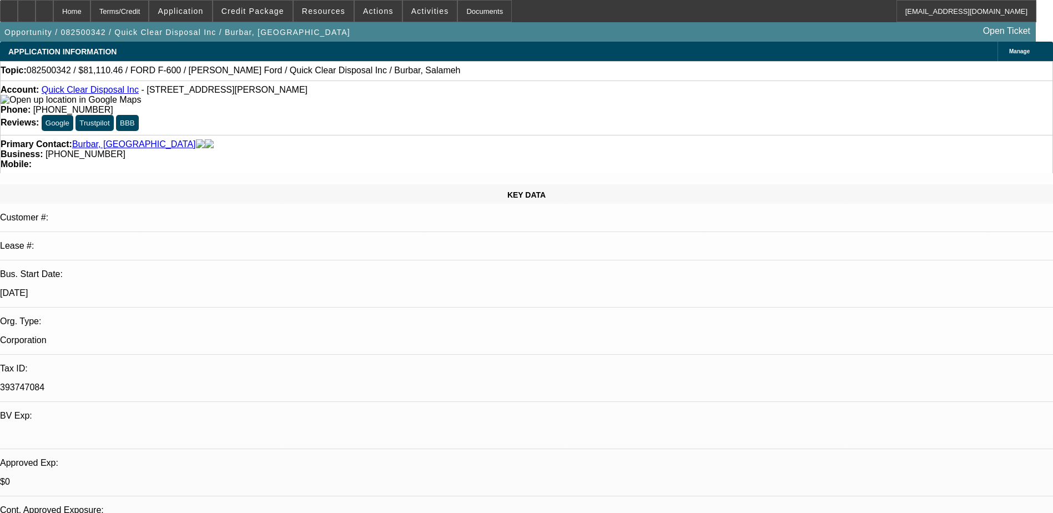
select select "0"
select select "1"
select select "2"
select select "21"
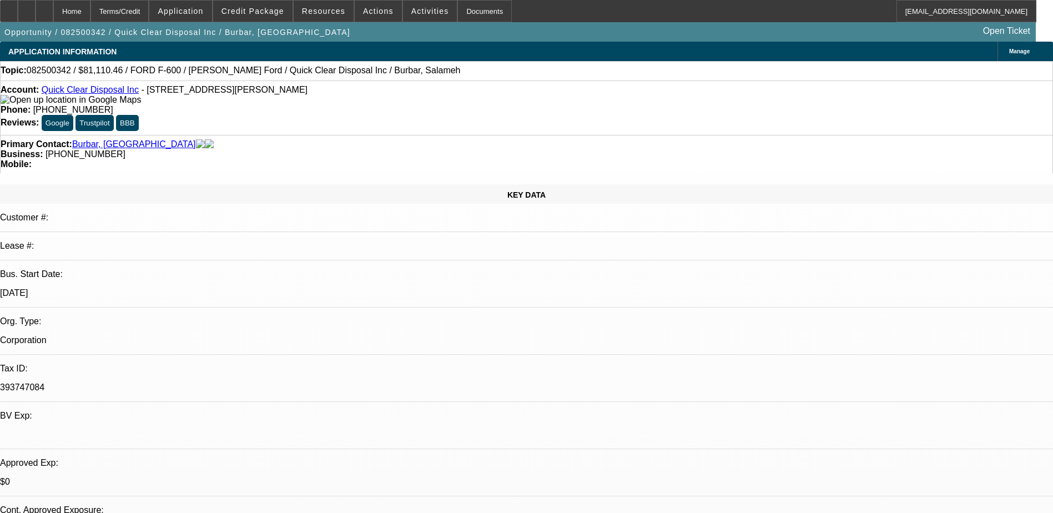
select select "1"
select select "2"
select select "21"
select select "1"
select select "2"
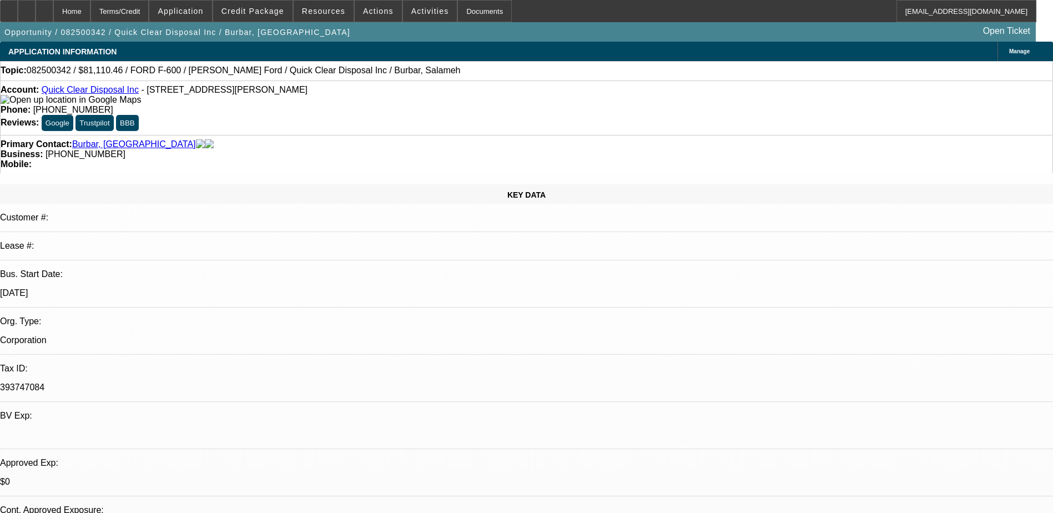
select select "21"
select select "1"
select select "2"
select select "19"
click at [363, 11] on span "Actions" at bounding box center [378, 11] width 31 height 9
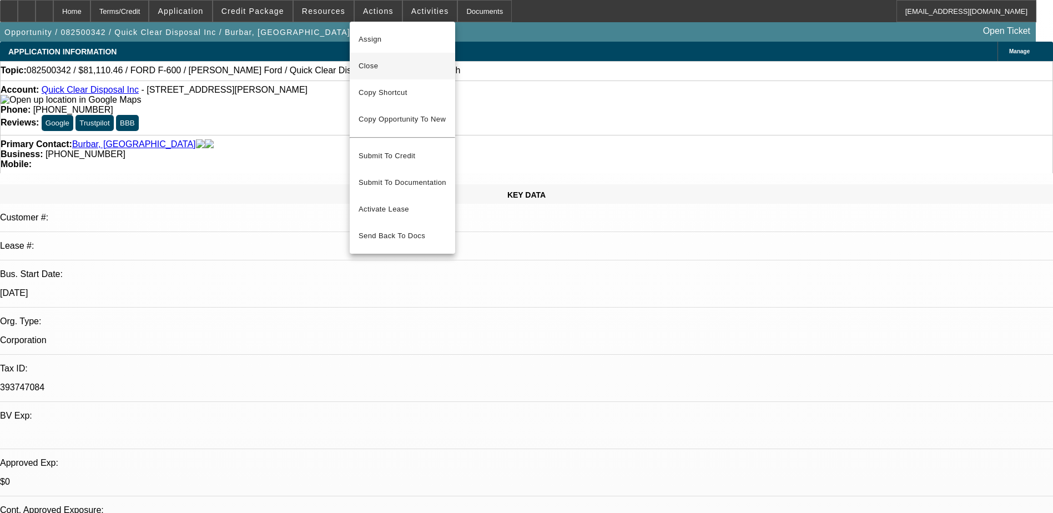
click at [366, 64] on span "Close" at bounding box center [403, 65] width 88 height 13
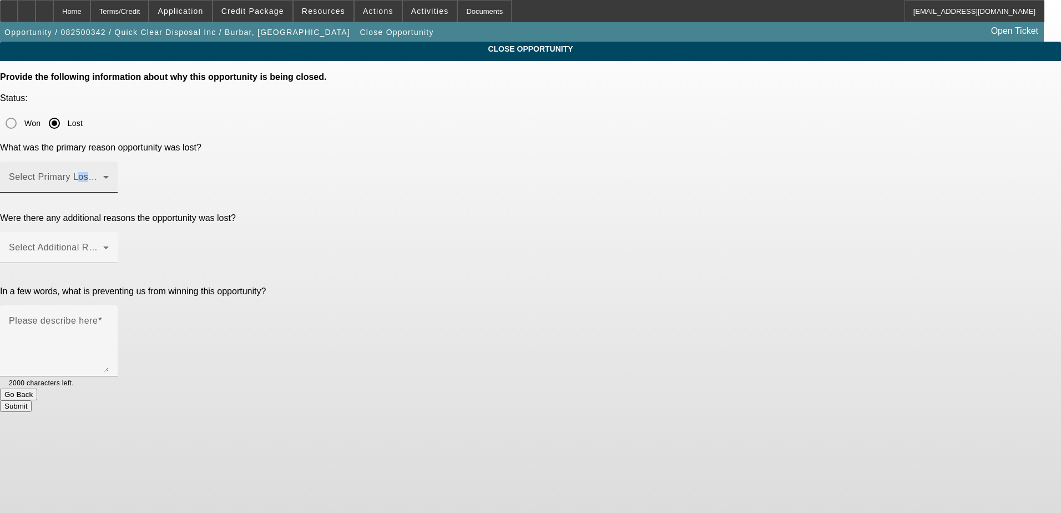
click at [109, 162] on div "Select Primary Lost Reason" at bounding box center [59, 177] width 100 height 31
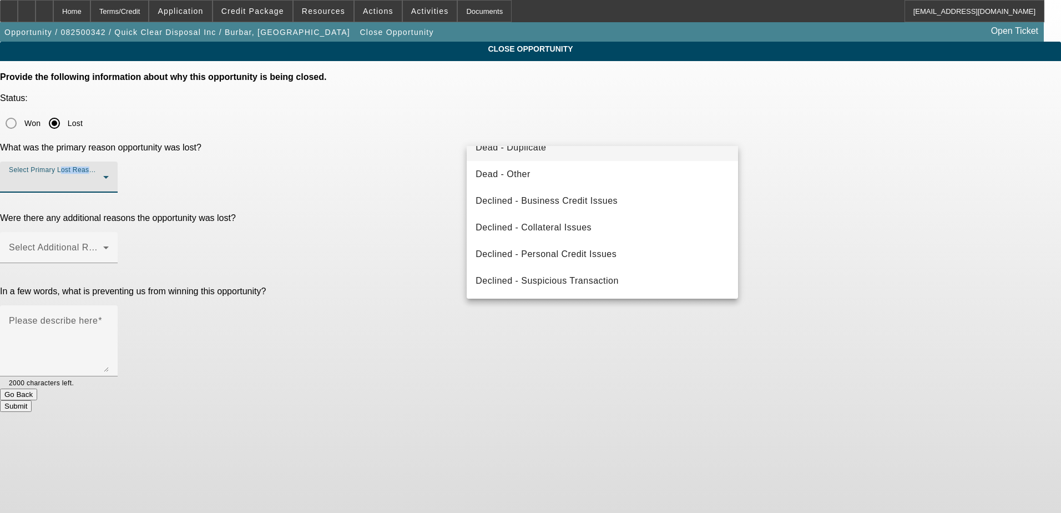
scroll to position [38, 0]
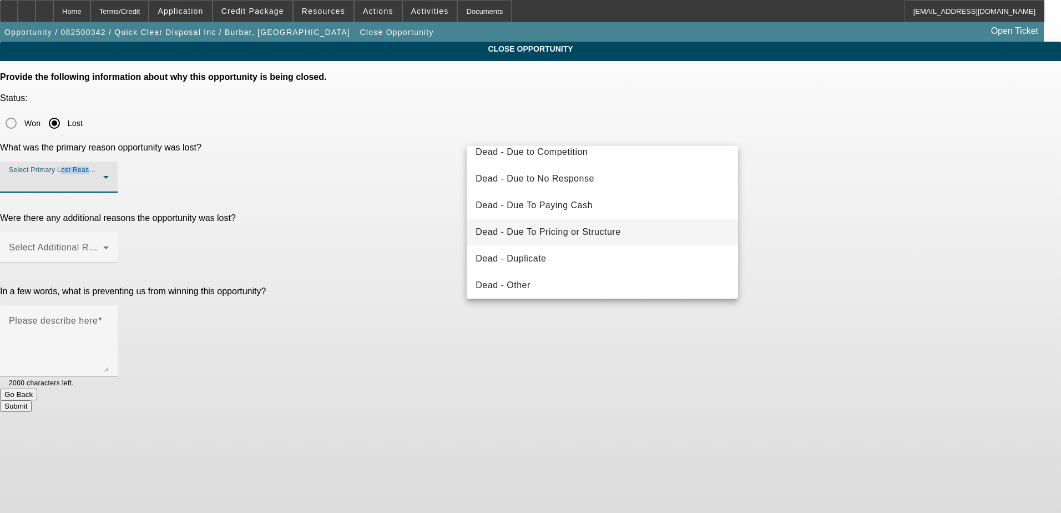
click at [587, 231] on span "Dead - Due To Pricing or Structure" at bounding box center [548, 231] width 145 height 13
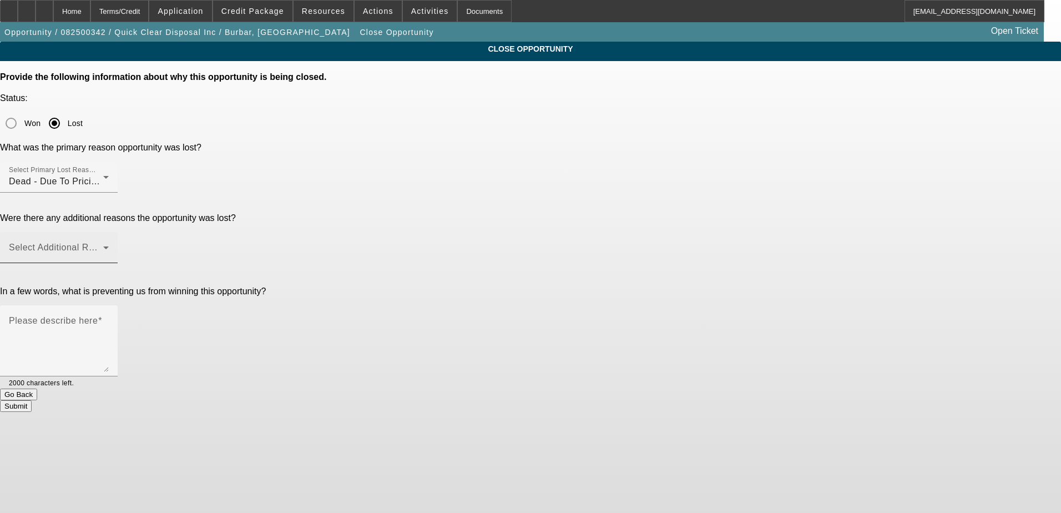
click at [109, 232] on div "Select Additional Reasons" at bounding box center [59, 247] width 100 height 31
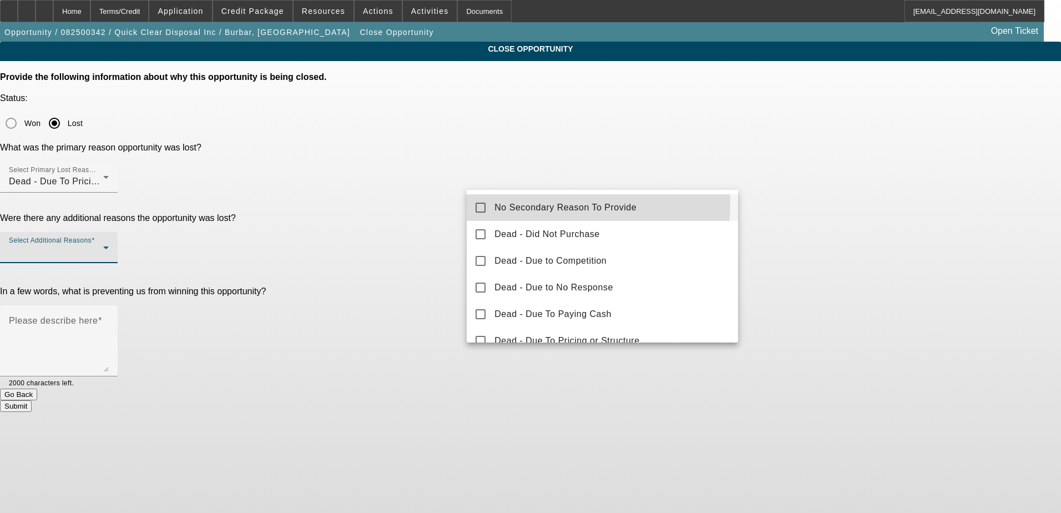
click at [541, 203] on span "No Secondary Reason To Provide" at bounding box center [566, 207] width 142 height 13
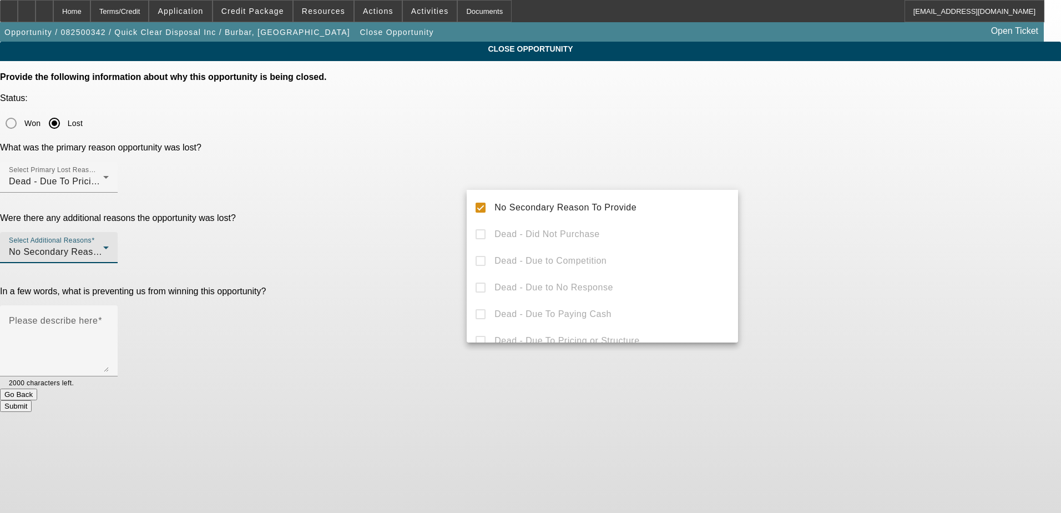
click at [424, 191] on div at bounding box center [530, 256] width 1061 height 513
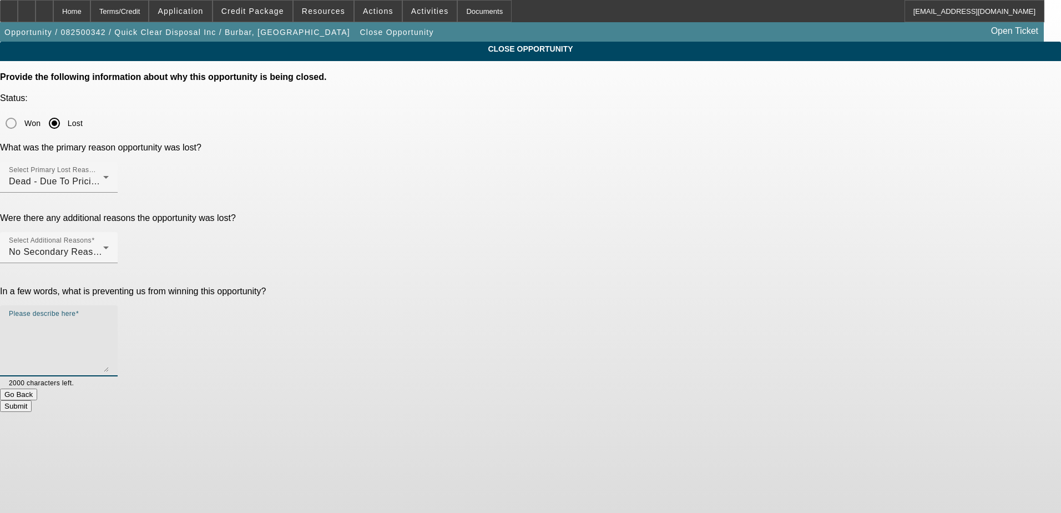
click at [109, 319] on textarea "Please describe here" at bounding box center [59, 345] width 100 height 53
type textarea "Structure"
click at [633, 400] on div "Submit" at bounding box center [530, 406] width 1061 height 12
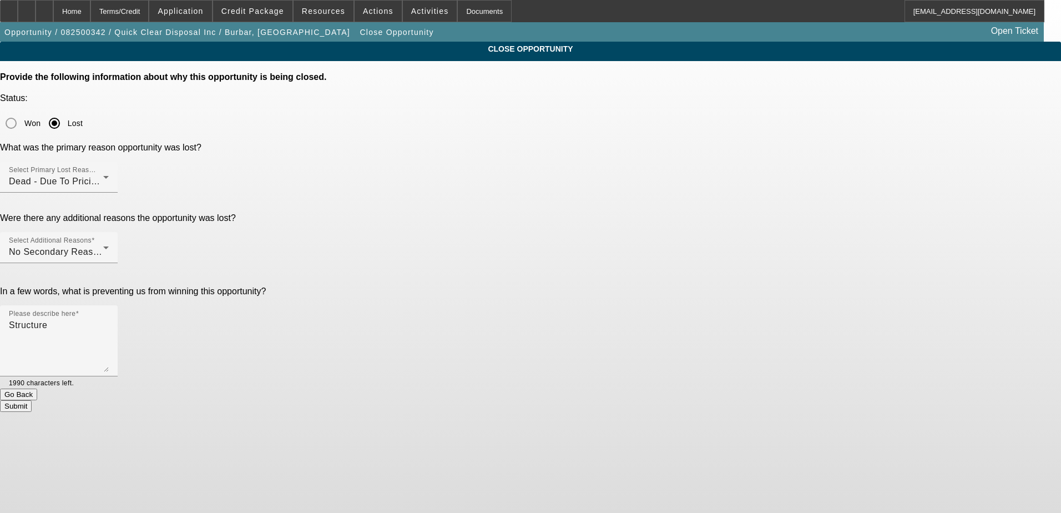
click at [32, 400] on button "Submit" at bounding box center [16, 406] width 32 height 12
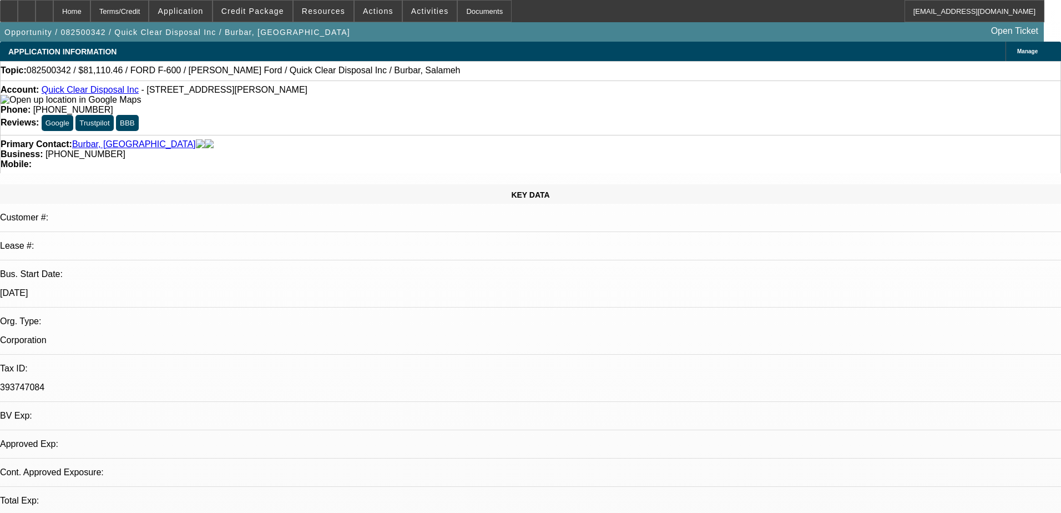
select select "0"
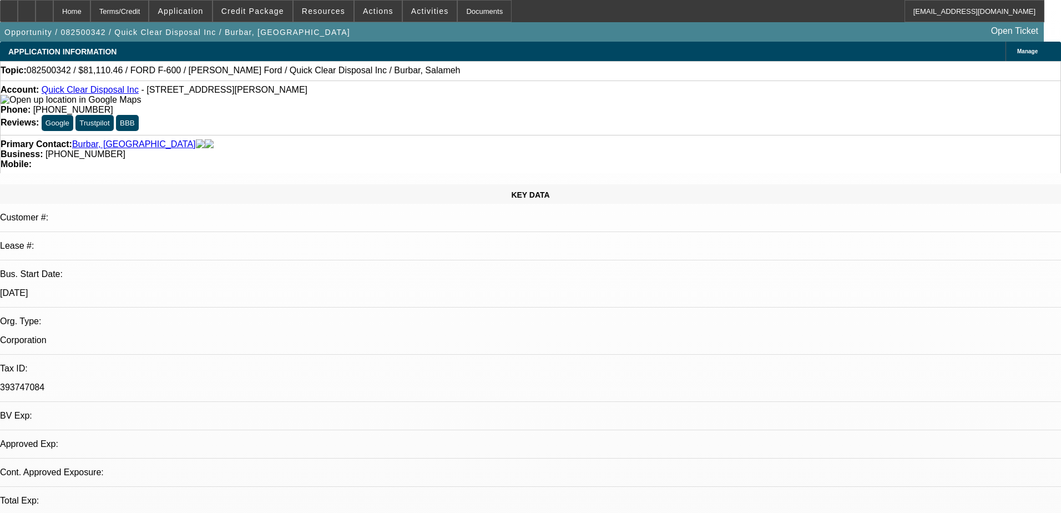
select select "0"
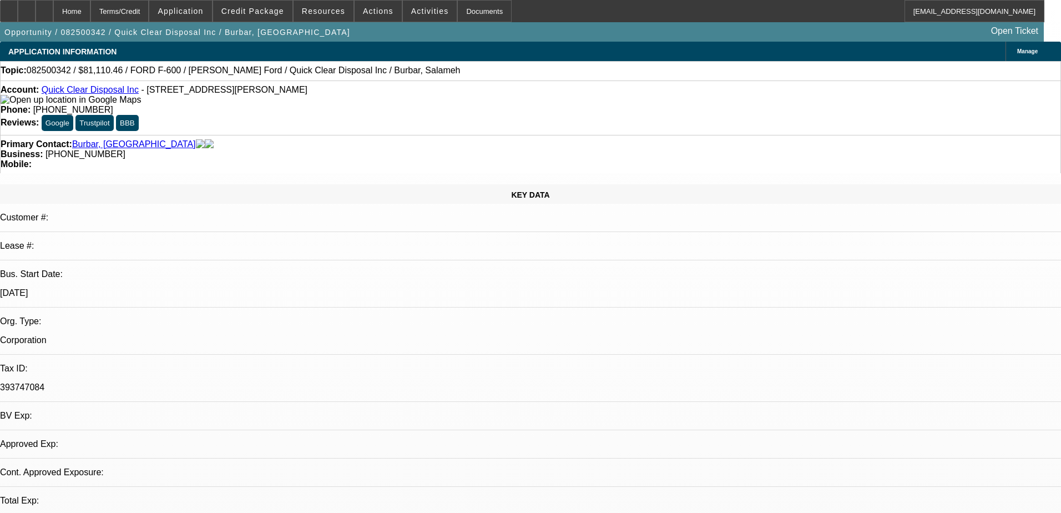
select select "0"
select select "1"
select select "2"
select select "21"
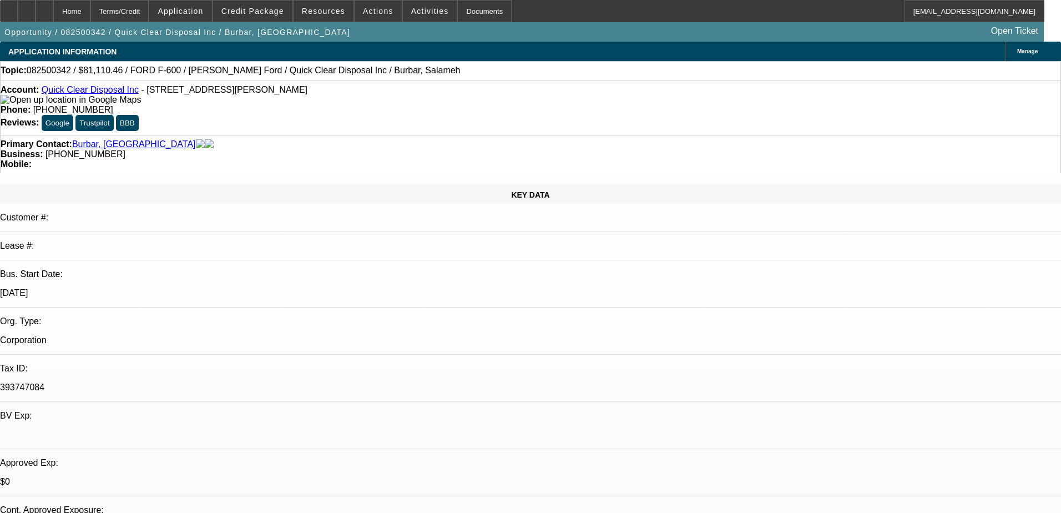
select select "1"
select select "2"
select select "21"
select select "1"
select select "2"
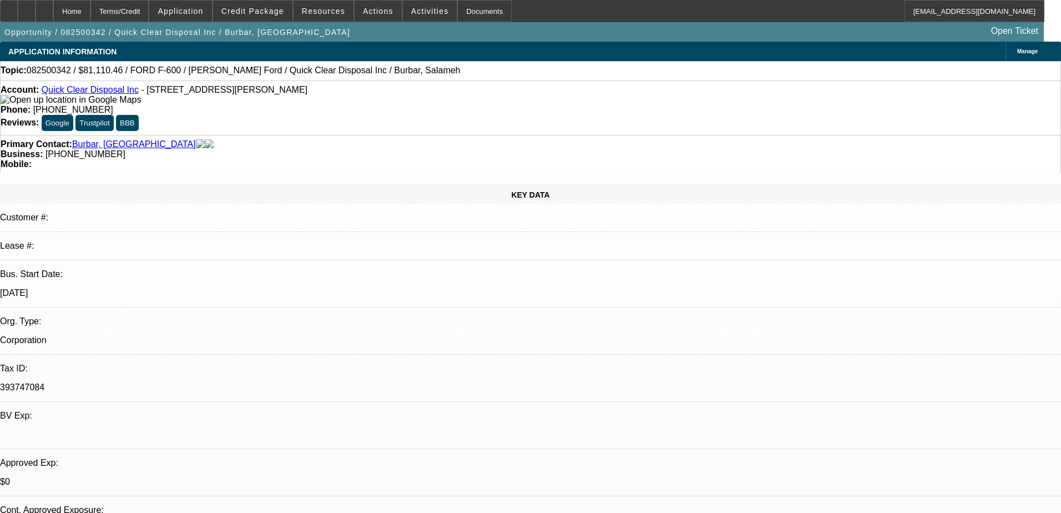
select select "21"
select select "1"
select select "2"
select select "19"
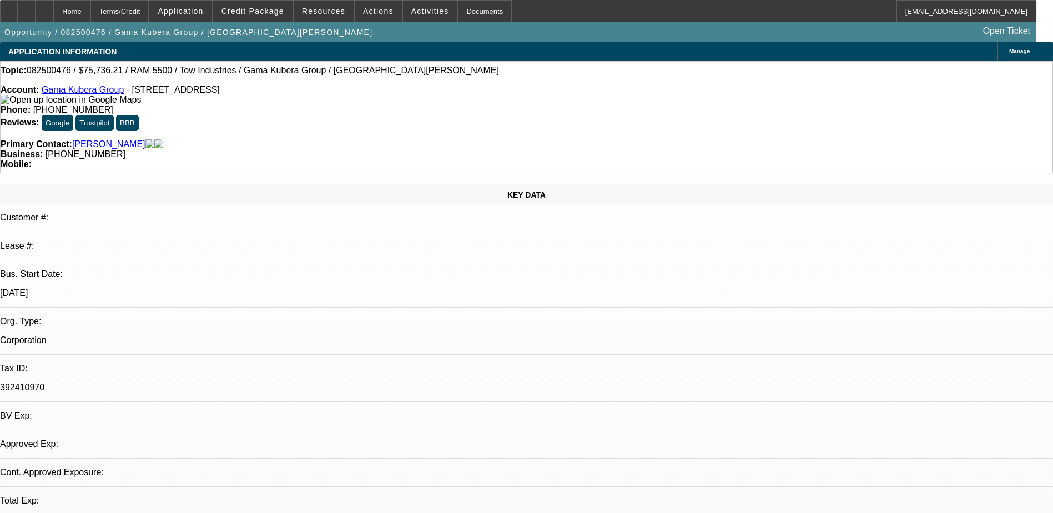
select select "0"
select select "2"
select select "0.1"
select select "4"
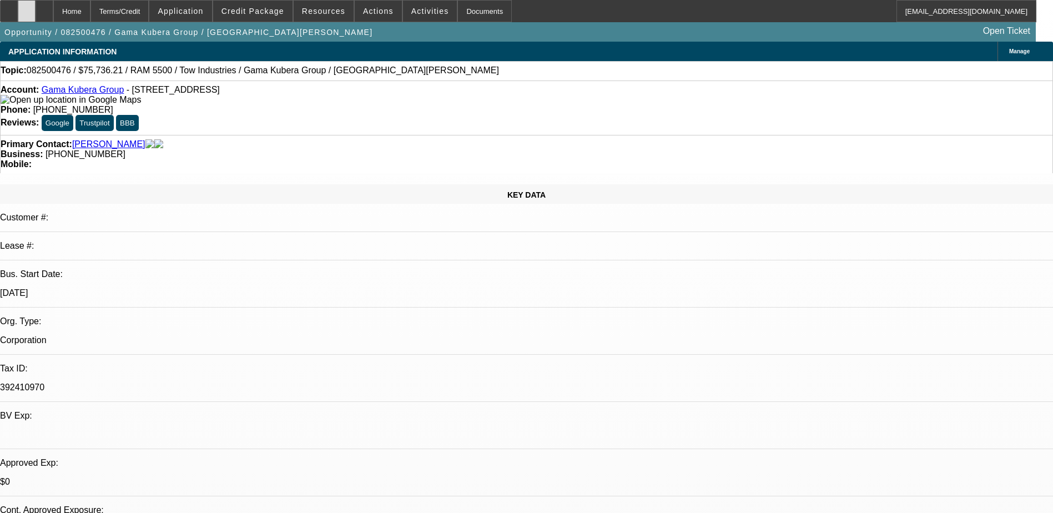
click at [36, 13] on div at bounding box center [27, 11] width 18 height 22
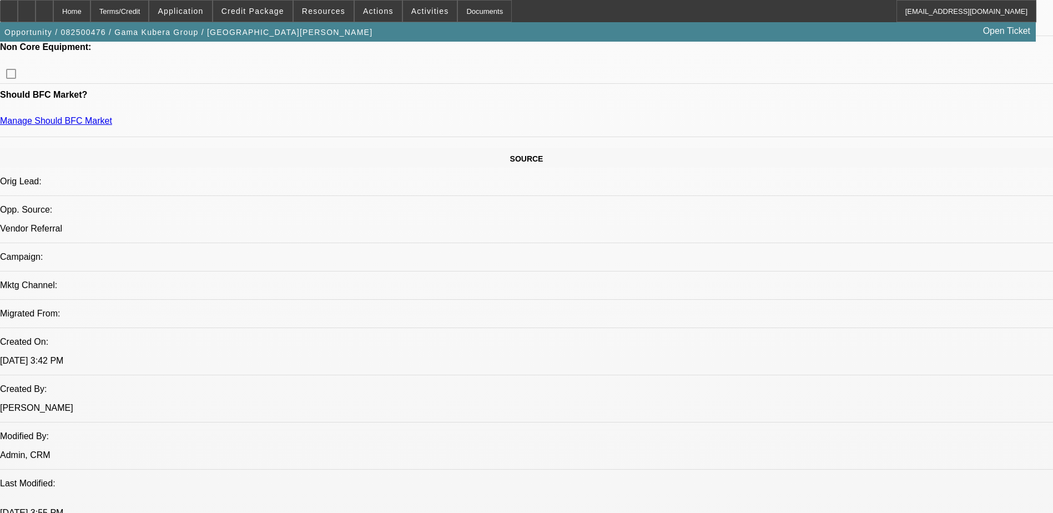
scroll to position [278, 0]
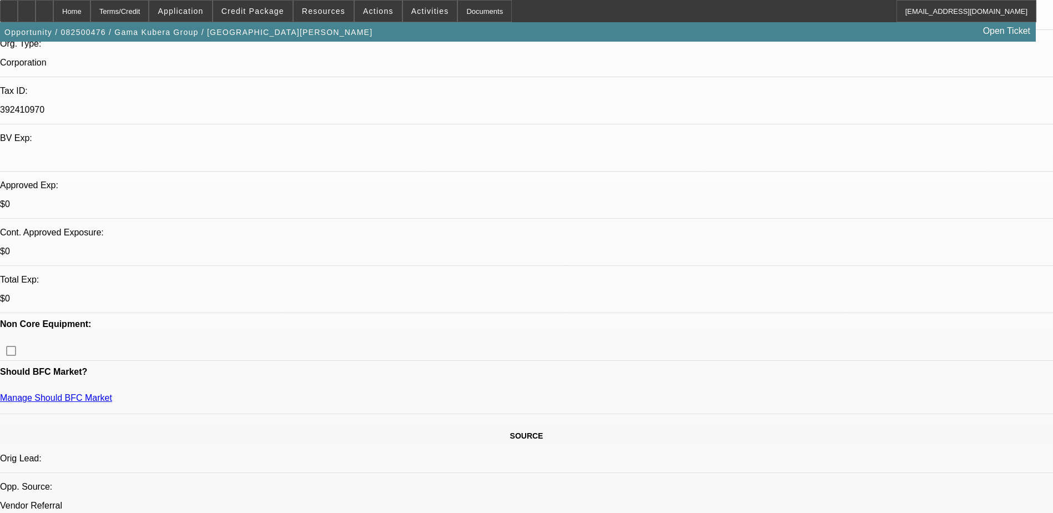
drag, startPoint x: 923, startPoint y: 302, endPoint x: 715, endPoint y: 291, distance: 208.4
copy div "working agero - aaa, copart, start up tow company, dealerships as well - lookin…"
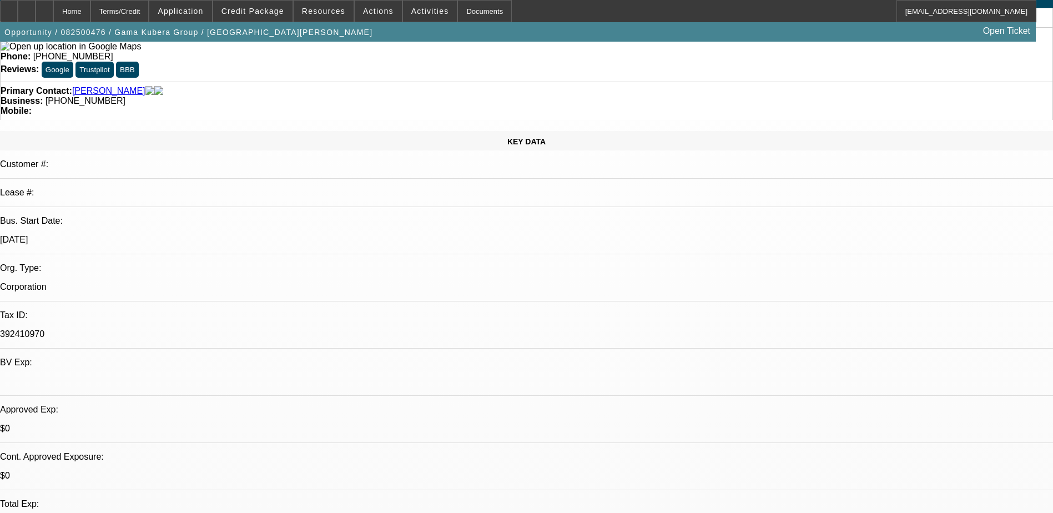
scroll to position [0, 0]
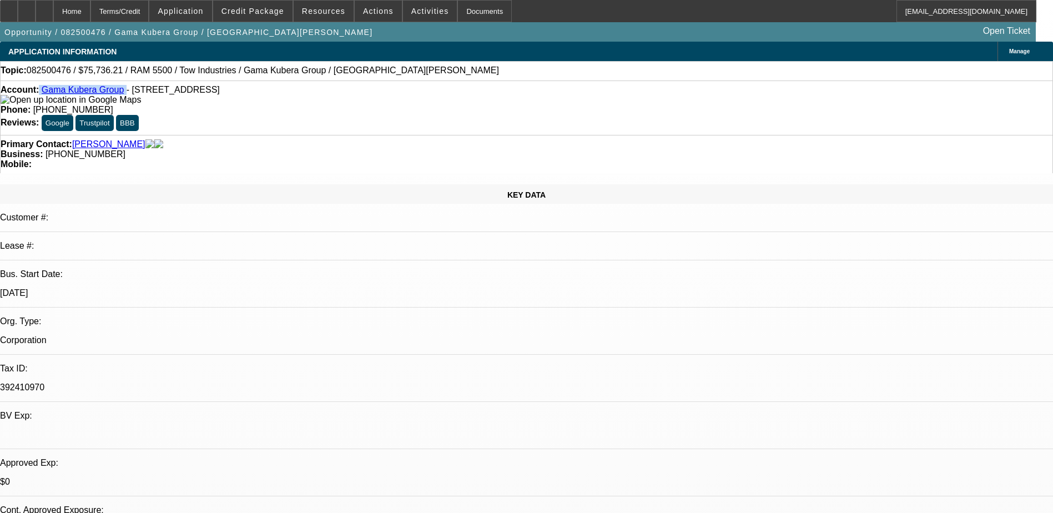
drag, startPoint x: 49, startPoint y: 92, endPoint x: 120, endPoint y: 89, distance: 70.5
click at [120, 89] on div "Account: Gama Kubera Group - 1141 E Walnut Ave, Burbank, CA 91501" at bounding box center [527, 95] width 1052 height 20
copy div "Gama Kubera Group"
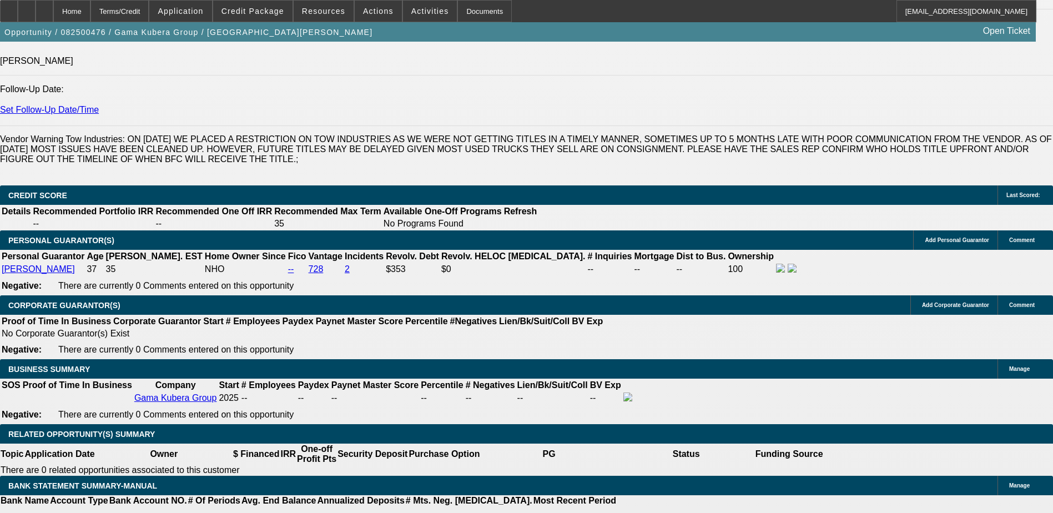
scroll to position [1443, 0]
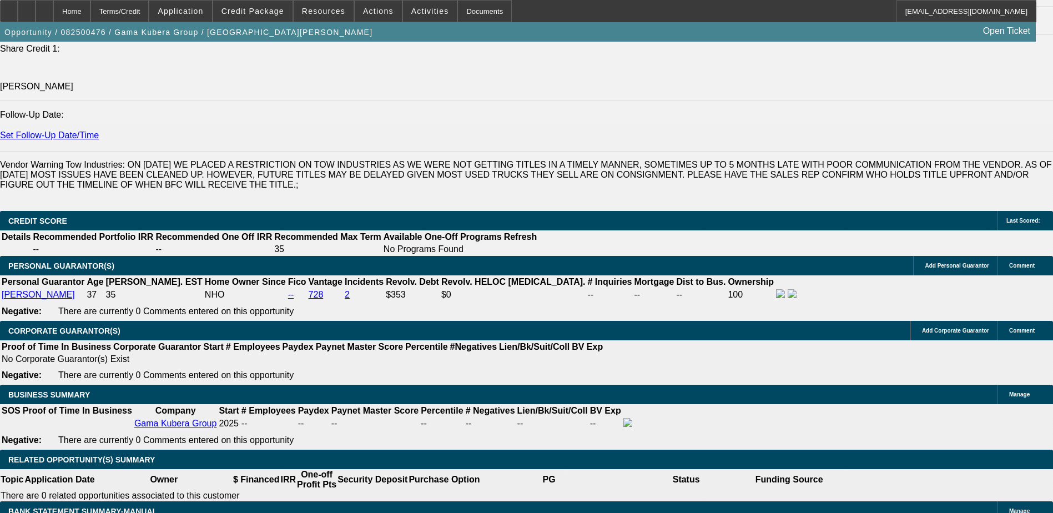
drag, startPoint x: 926, startPoint y: 304, endPoint x: 712, endPoint y: 290, distance: 214.7
copy div "working agero - aaa, copart, start up tow company, dealerships as well - lookin…"
click at [280, 12] on span "Credit Package" at bounding box center [252, 11] width 63 height 9
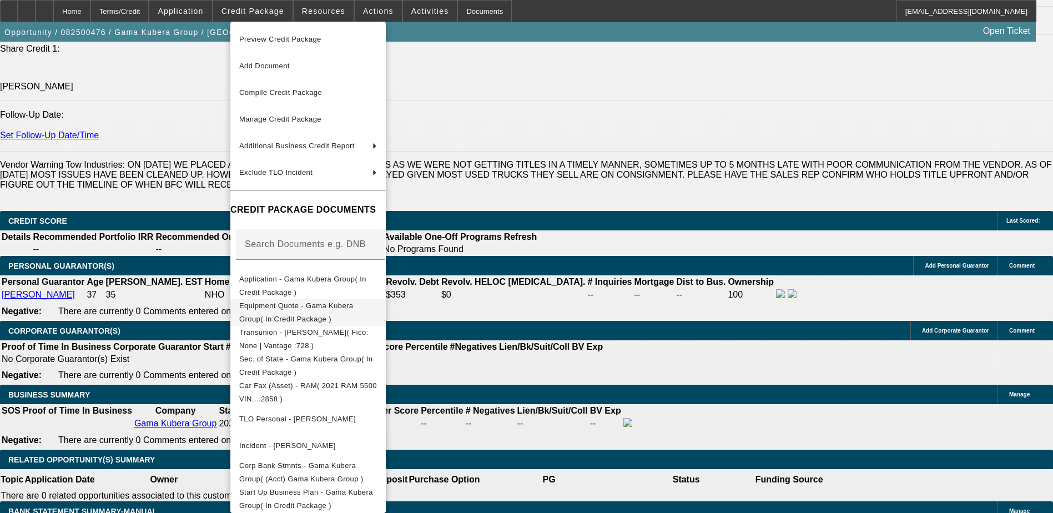
click at [322, 308] on span "Equipment Quote - Gama Kubera Group( In Credit Package )" at bounding box center [296, 312] width 114 height 22
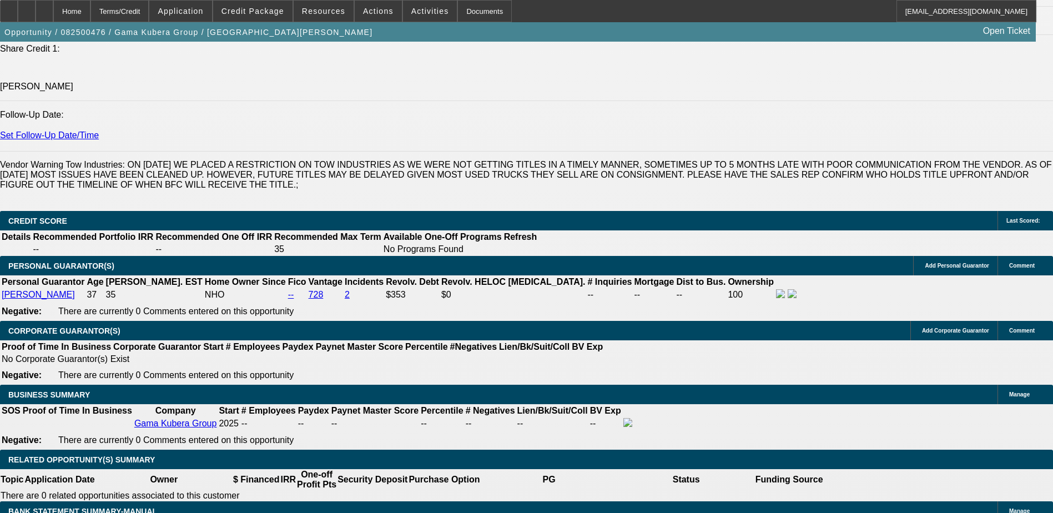
drag, startPoint x: 799, startPoint y: 100, endPoint x: 794, endPoint y: 73, distance: 28.1
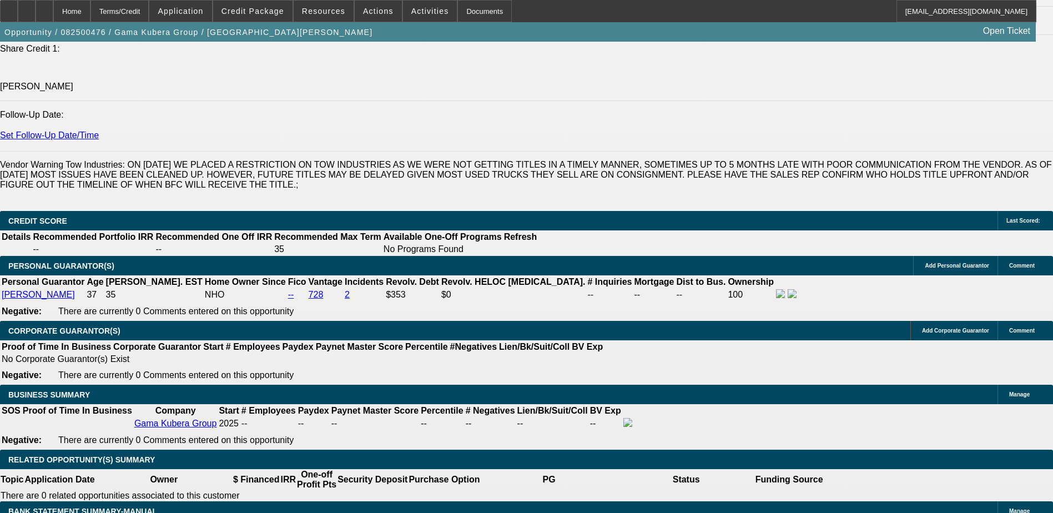
drag, startPoint x: 954, startPoint y: 158, endPoint x: 917, endPoint y: 198, distance: 54.2
radio input "true"
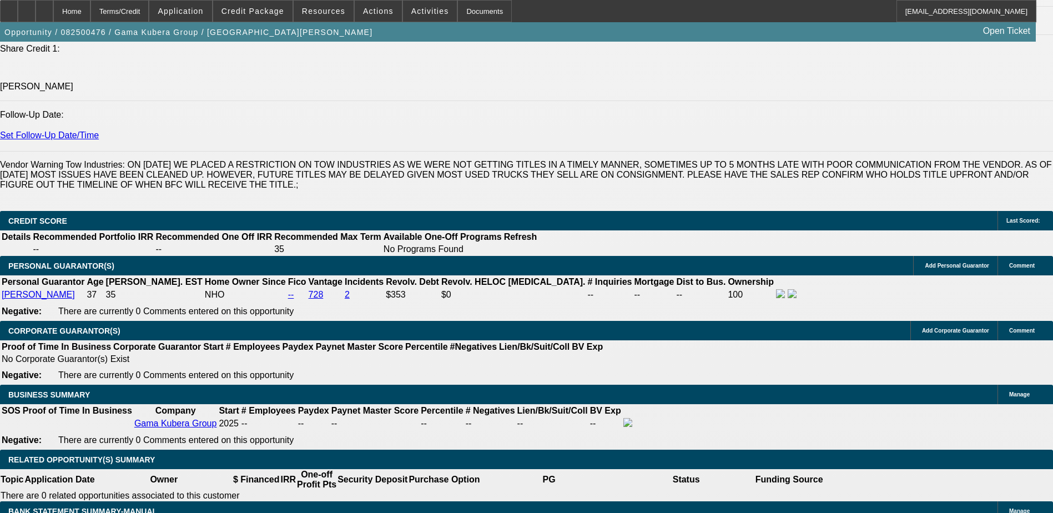
paste textarea "Vahe Israyelyan operates Gama Kubera Group, a startup tow company currently wor…"
type textarea "Vahe Israyelyan operates Gama Kubera Group, a startup tow company currently wor…"
radio input "true"
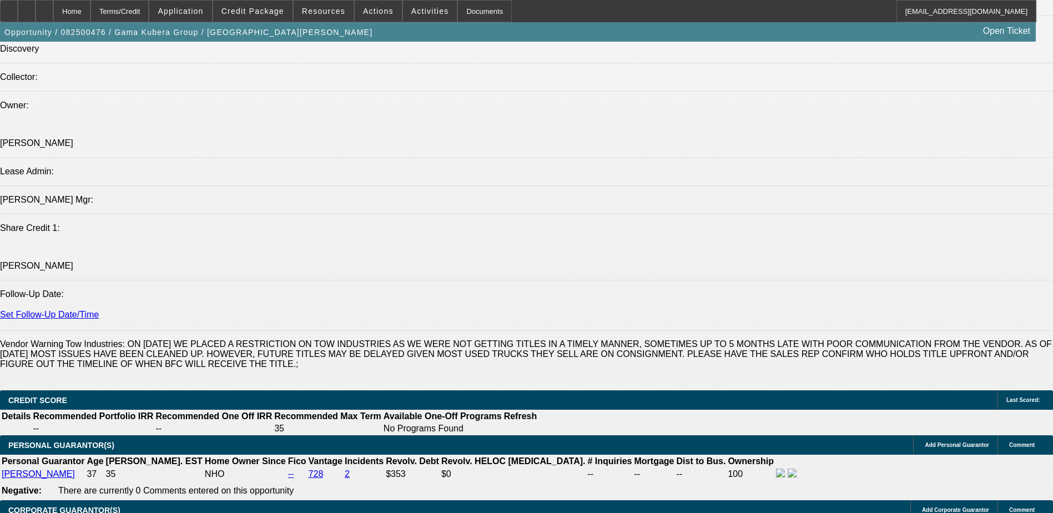
scroll to position [1055, 0]
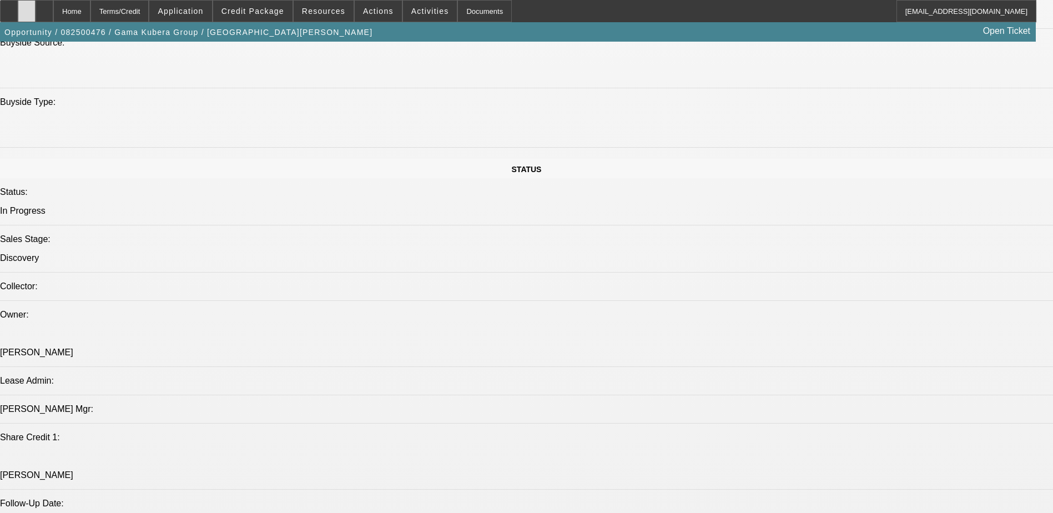
click at [36, 4] on div at bounding box center [27, 11] width 18 height 22
click at [299, 9] on span at bounding box center [324, 11] width 60 height 27
click at [269, 12] on div at bounding box center [526, 256] width 1053 height 513
click at [269, 12] on span "Credit Package" at bounding box center [252, 11] width 63 height 9
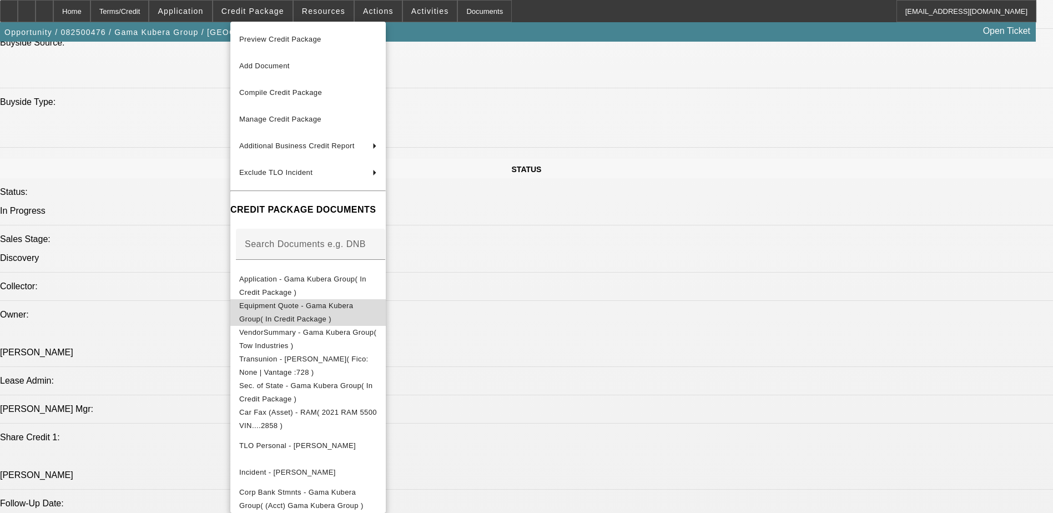
click at [329, 310] on span "Equipment Quote - Gama Kubera Group( In Credit Package )" at bounding box center [296, 312] width 114 height 22
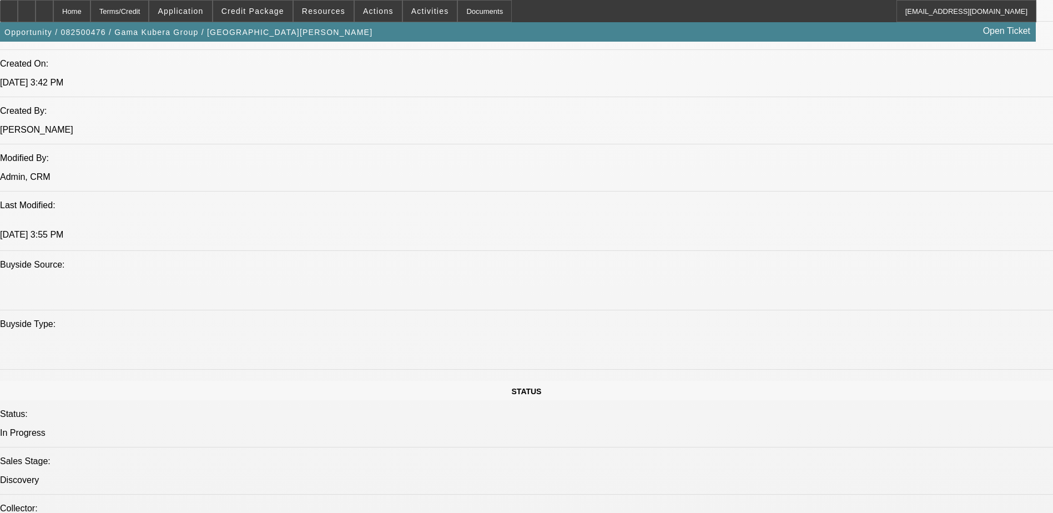
scroll to position [1166, 0]
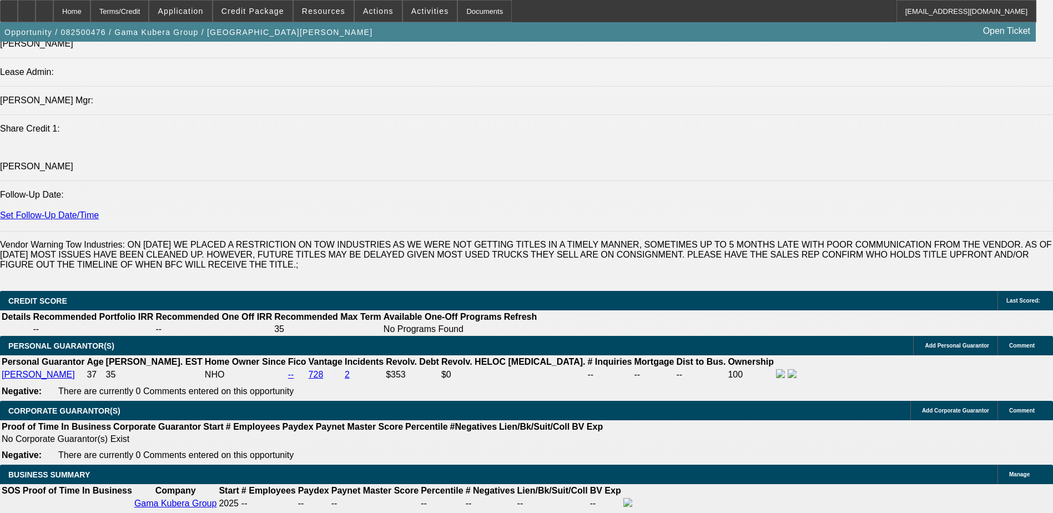
scroll to position [1443, 0]
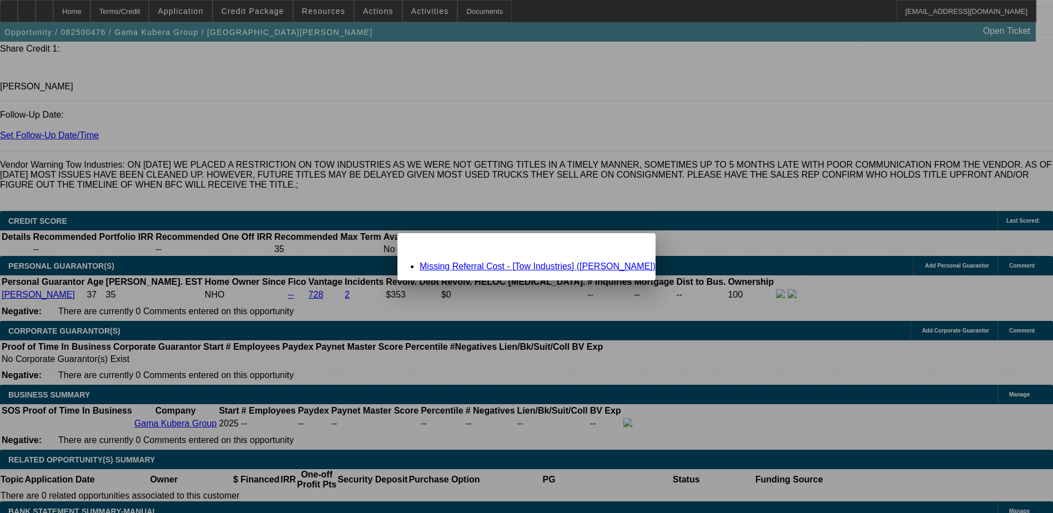
scroll to position [0, 0]
click at [544, 265] on link "Missing Referral Cost - [Tow Industries] (O' Bryant, Dalton)" at bounding box center [538, 265] width 236 height 9
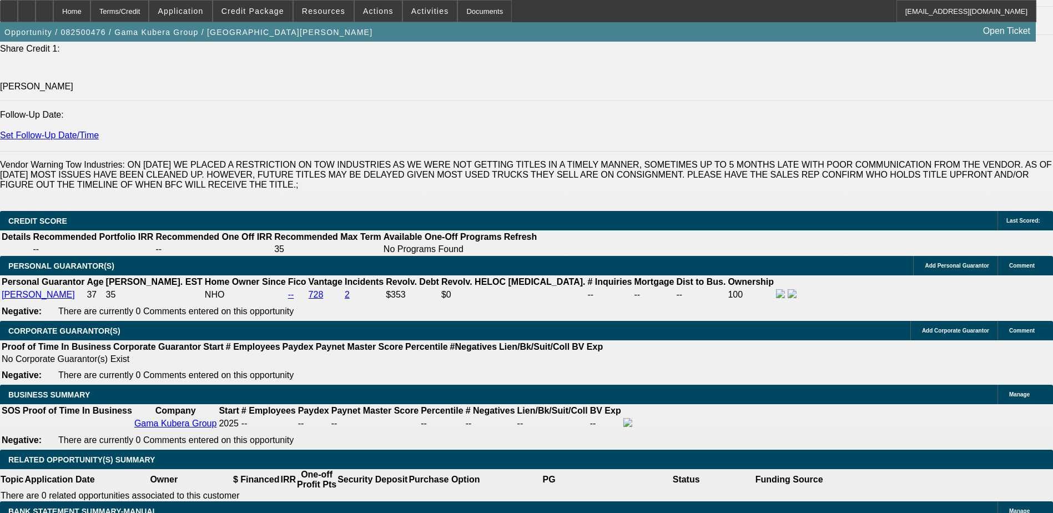
scroll to position [1443, 0]
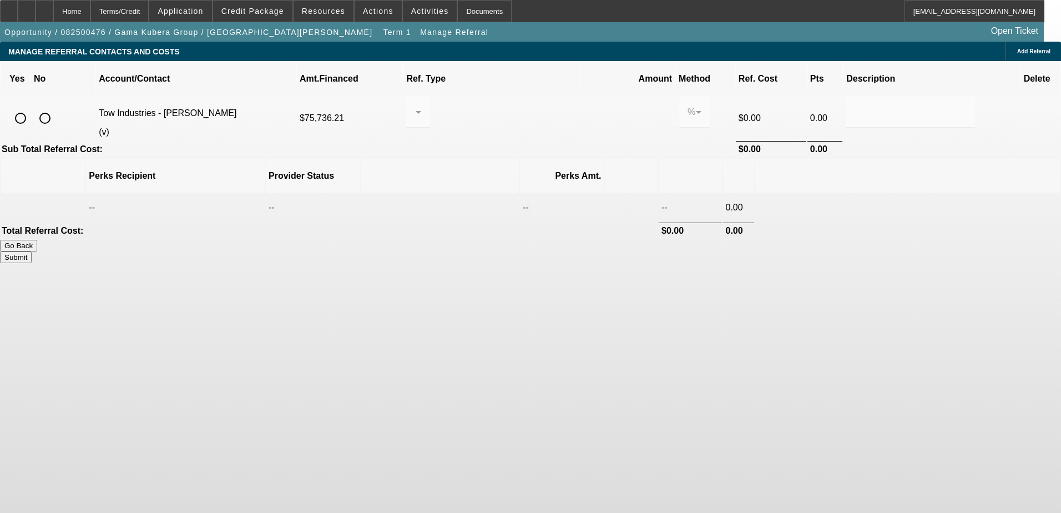
click at [32, 107] on input "radio" at bounding box center [20, 118] width 22 height 22
radio input "true"
click at [416, 105] on div at bounding box center [415, 111] width 1 height 13
click at [506, 157] on span "Pay vendor COMPANY" at bounding box center [505, 157] width 90 height 27
click at [593, 105] on input "0.000" at bounding box center [628, 111] width 70 height 13
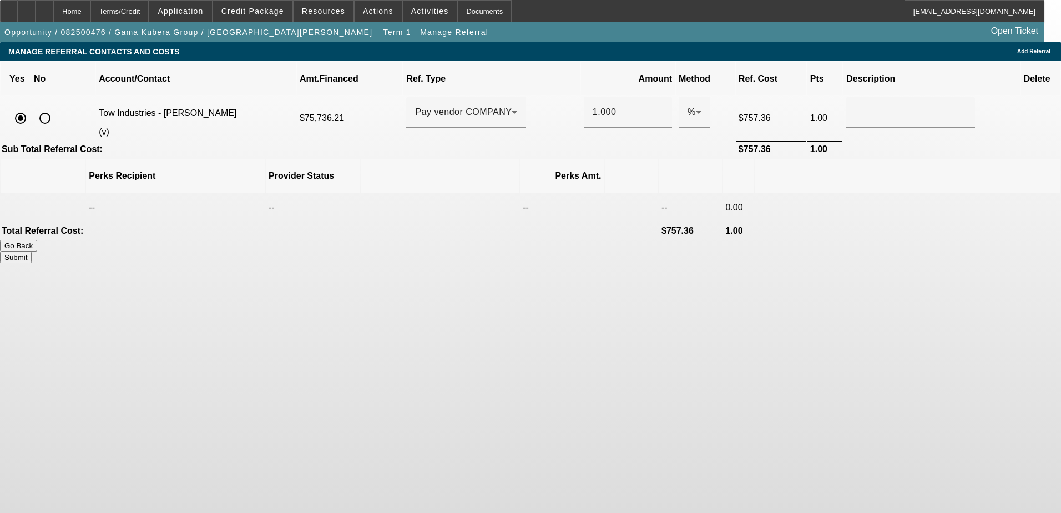
drag, startPoint x: 712, startPoint y: 320, endPoint x: 723, endPoint y: 299, distance: 23.6
click at [712, 320] on body "Home Terms/Credit Application Credit Package Resources Actions Activities Docum…" at bounding box center [530, 256] width 1061 height 513
click at [32, 251] on button "Submit" at bounding box center [16, 257] width 32 height 12
type input "1.000"
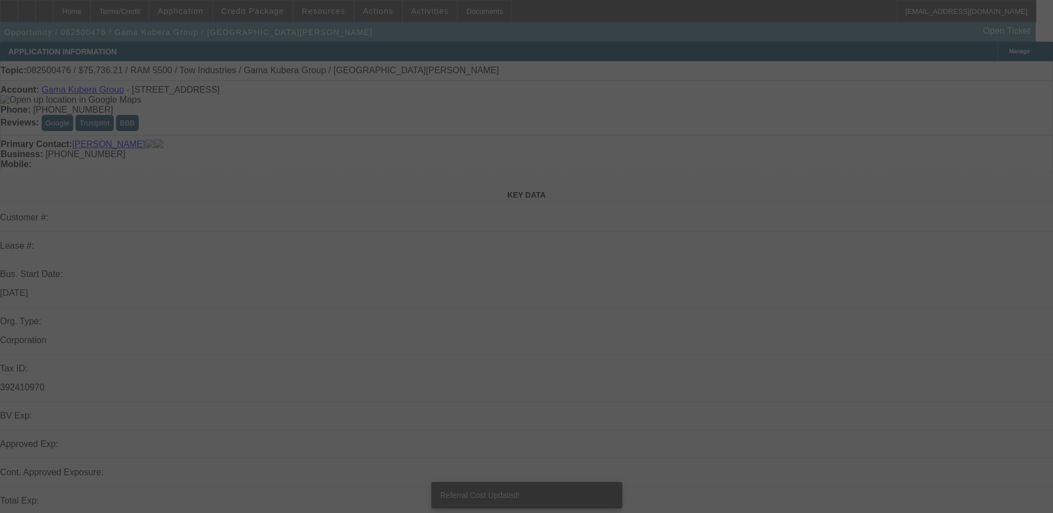
select select "0"
select select "2"
select select "0.1"
select select "4"
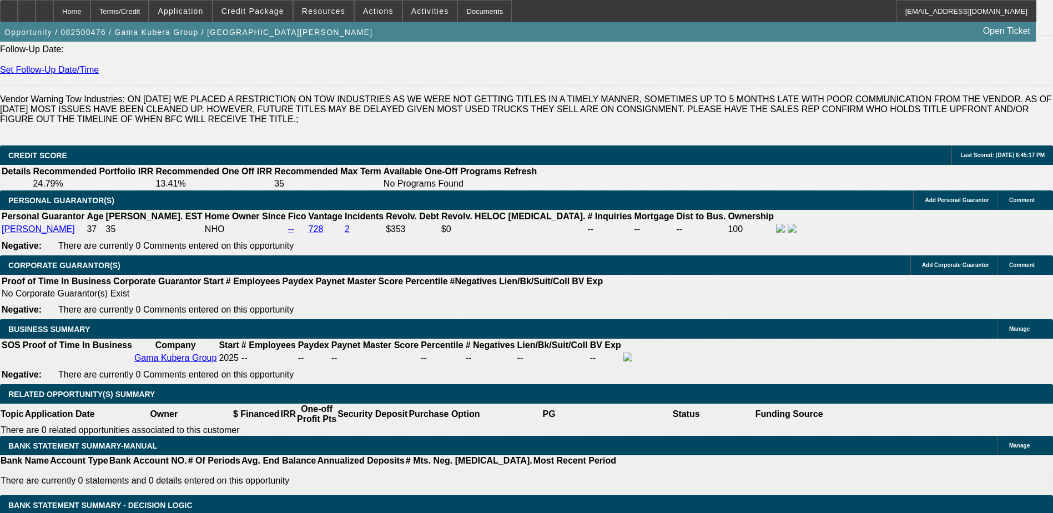
scroll to position [1610, 0]
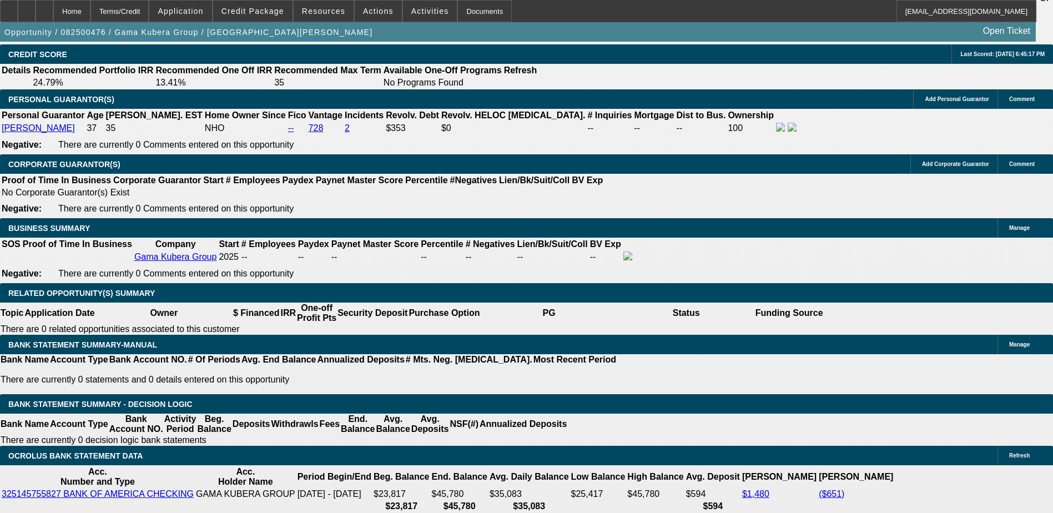
select select "0.15"
type input "$11,360.43"
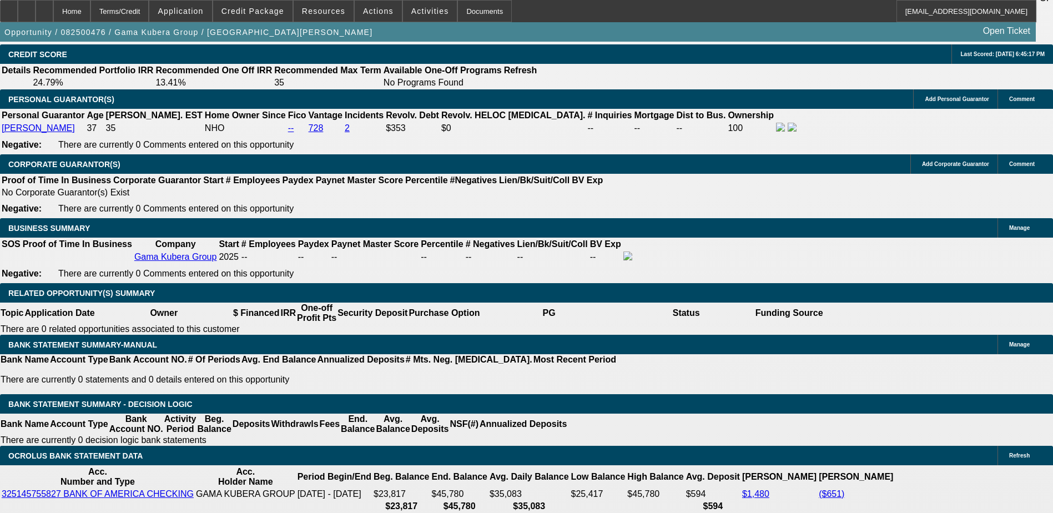
type input "42"
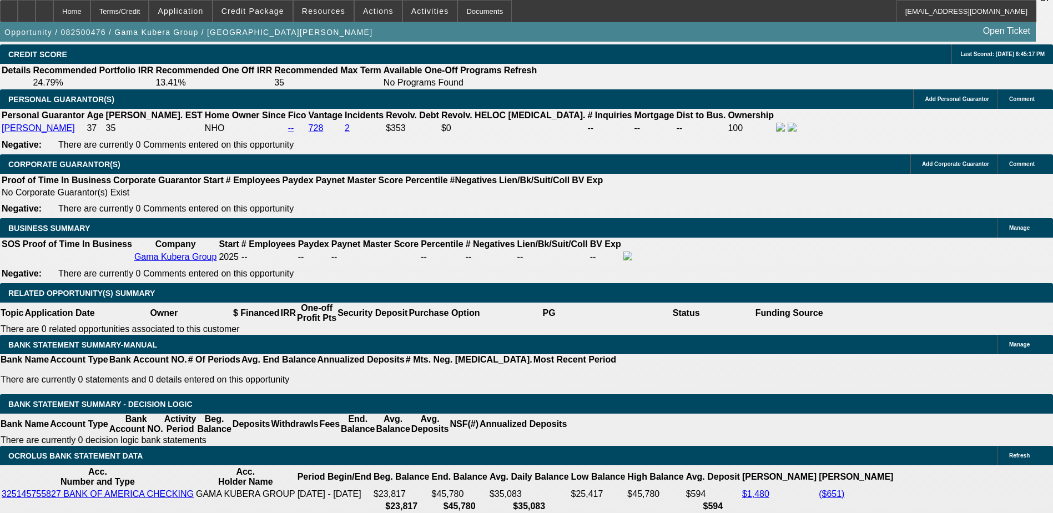
type input "1"
type input "$3,120.74"
type input "$1,560.37"
type input "17"
type input "$4,088.46"
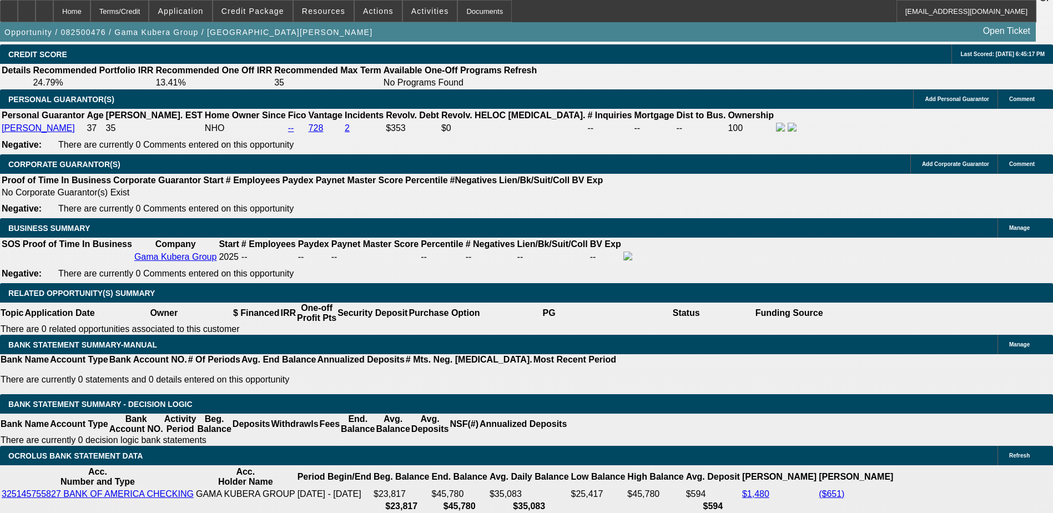
type input "$2,044.23"
type input "17"
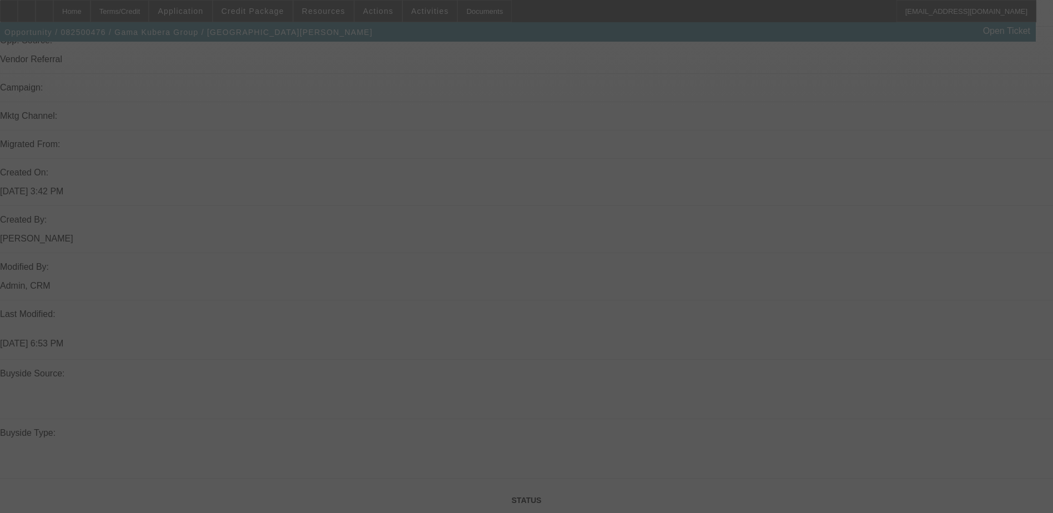
scroll to position [777, 0]
select select "0.15"
select select "2"
select select "0.1"
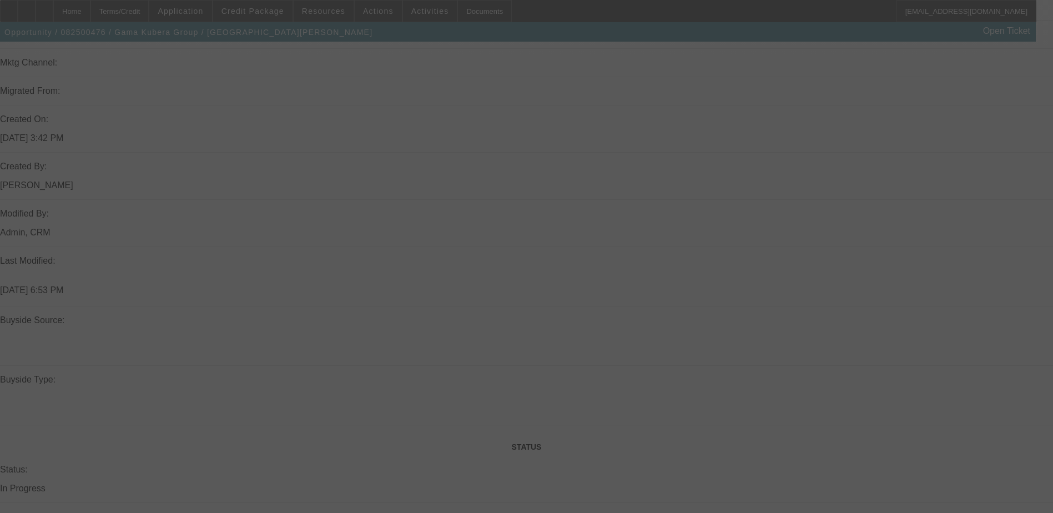
select select "4"
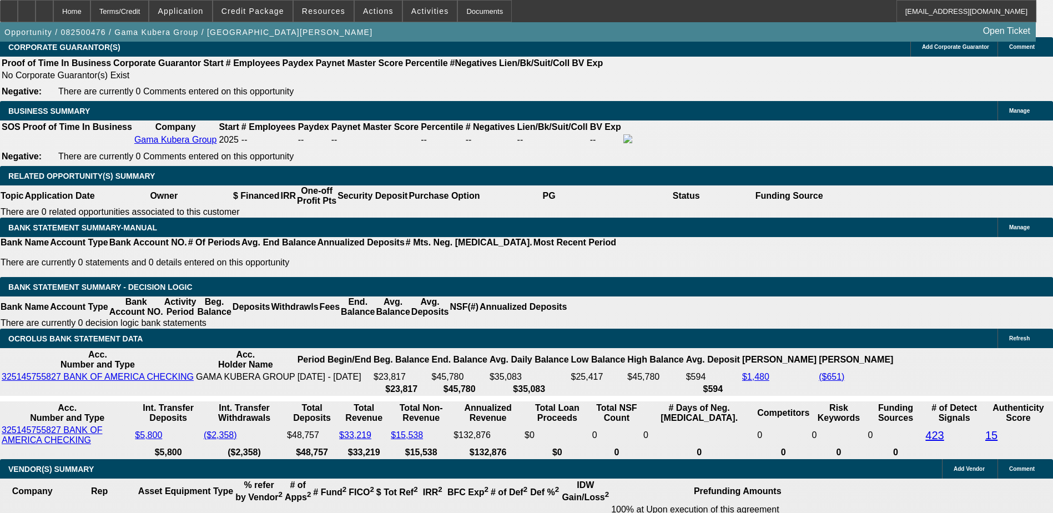
scroll to position [1721, 0]
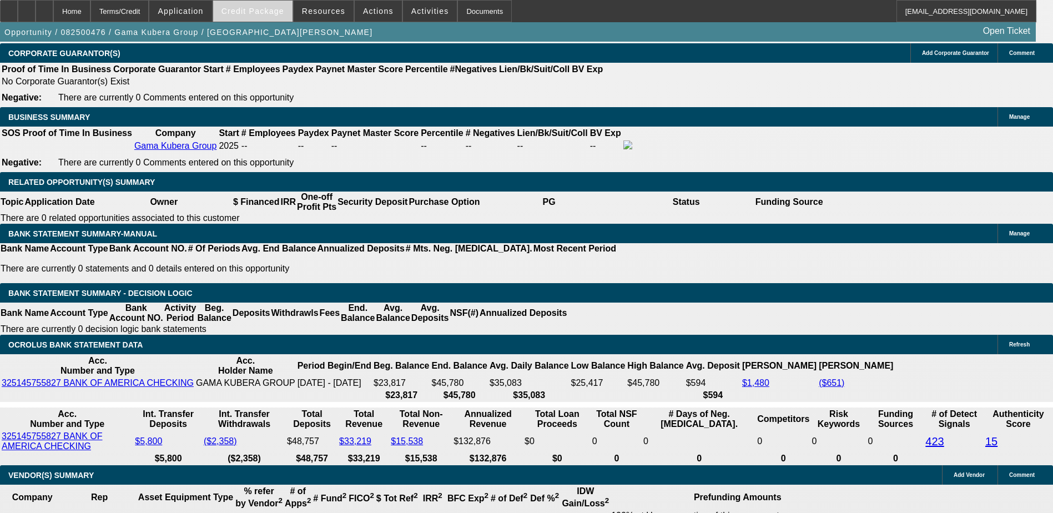
click at [278, 11] on span "Credit Package" at bounding box center [252, 11] width 63 height 9
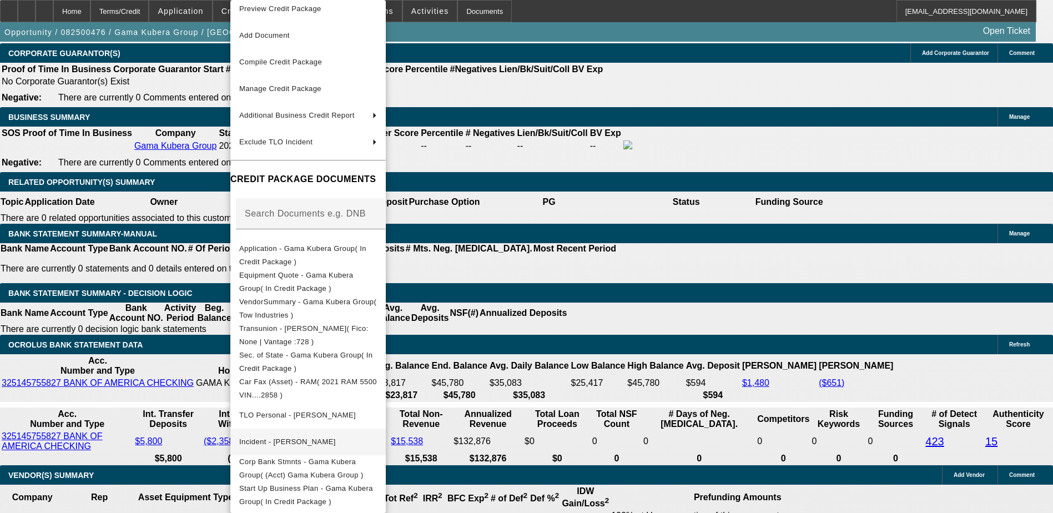
scroll to position [13, 0]
click at [364, 457] on span "Corp Bank Stmnts - Gama Kubera Group( (Acct) Gama Kubera Group )" at bounding box center [301, 468] width 124 height 22
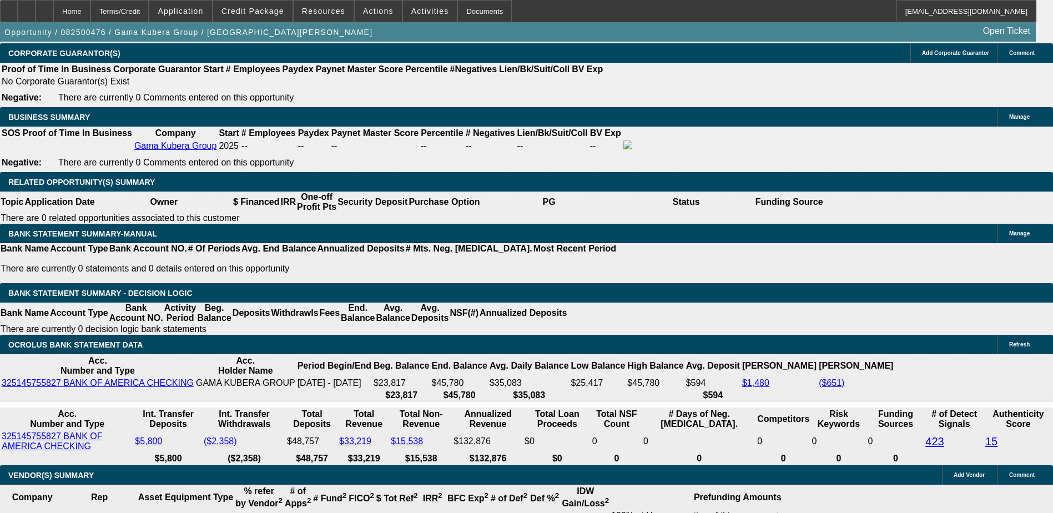
drag, startPoint x: 714, startPoint y: 275, endPoint x: 683, endPoint y: 306, distance: 44.4
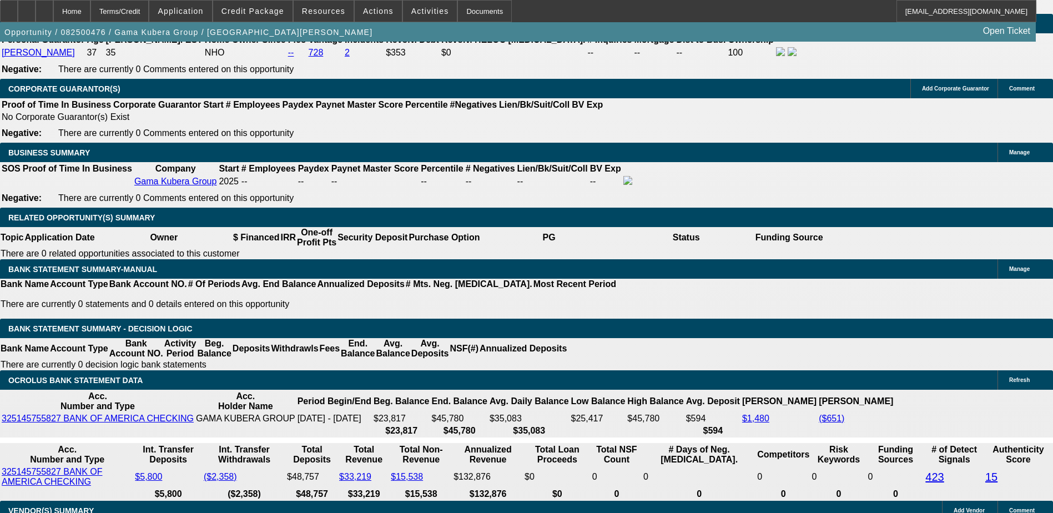
scroll to position [1665, 0]
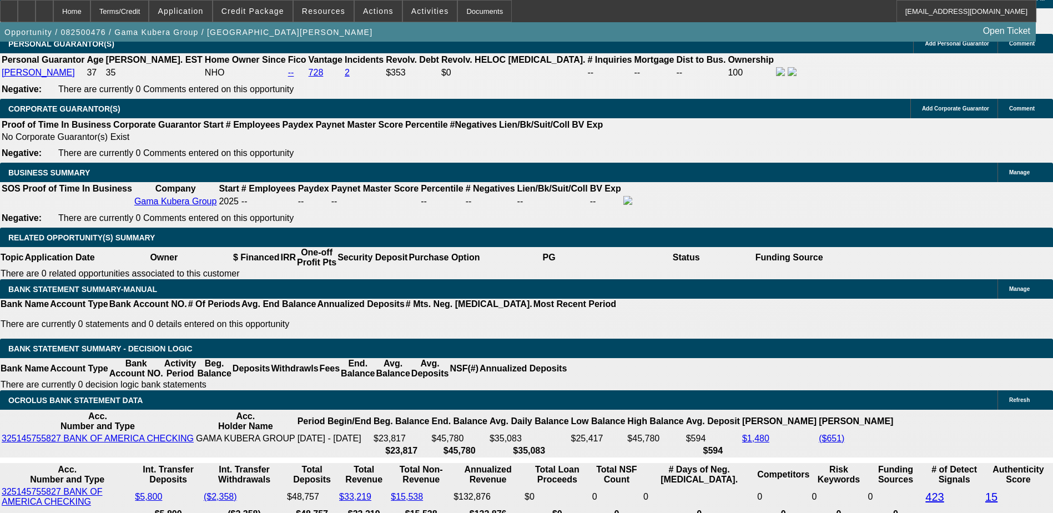
drag, startPoint x: 754, startPoint y: 321, endPoint x: 705, endPoint y: 281, distance: 63.5
copy div "Vahe Israyelyan operates Gama Kubera Group, a startup tow company currently wor…"
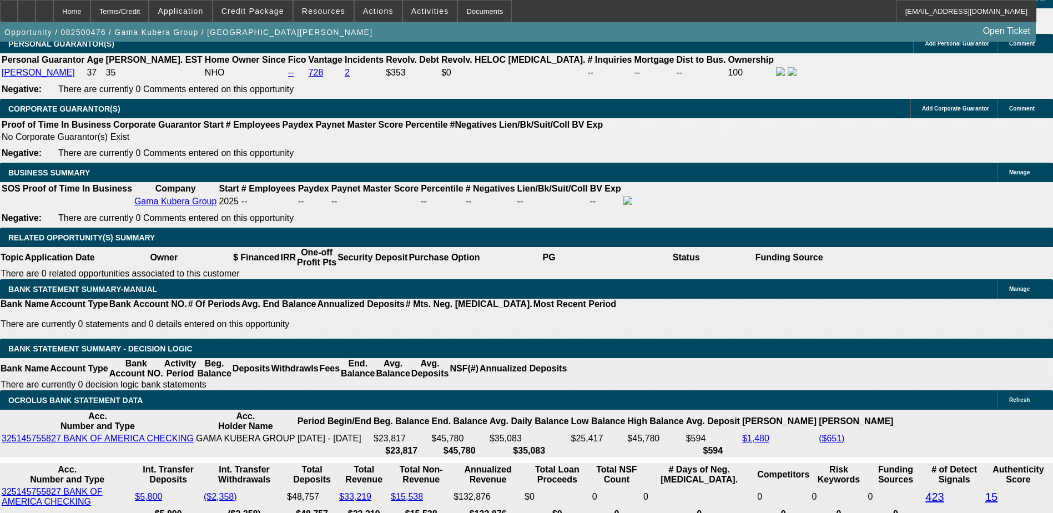
radio input "true"
paste textarea "Vahe Israyelyan operates Gama Kubera Group, a startup tow company currently wor…"
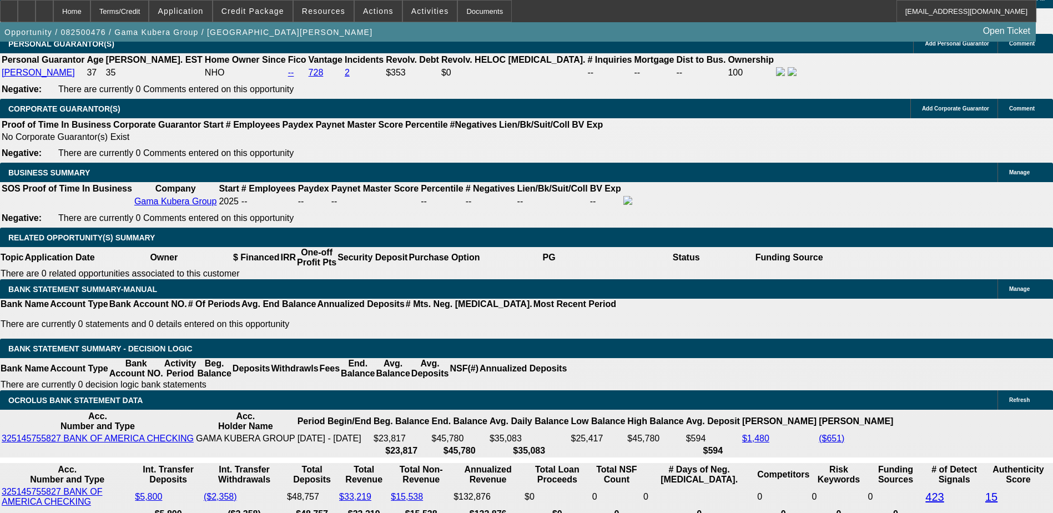
drag, startPoint x: 952, startPoint y: 229, endPoint x: 719, endPoint y: 227, distance: 233.1
type textarea "Vahe Israyelyan operates Gama Kubera Group, a startup tow company currently wor…"
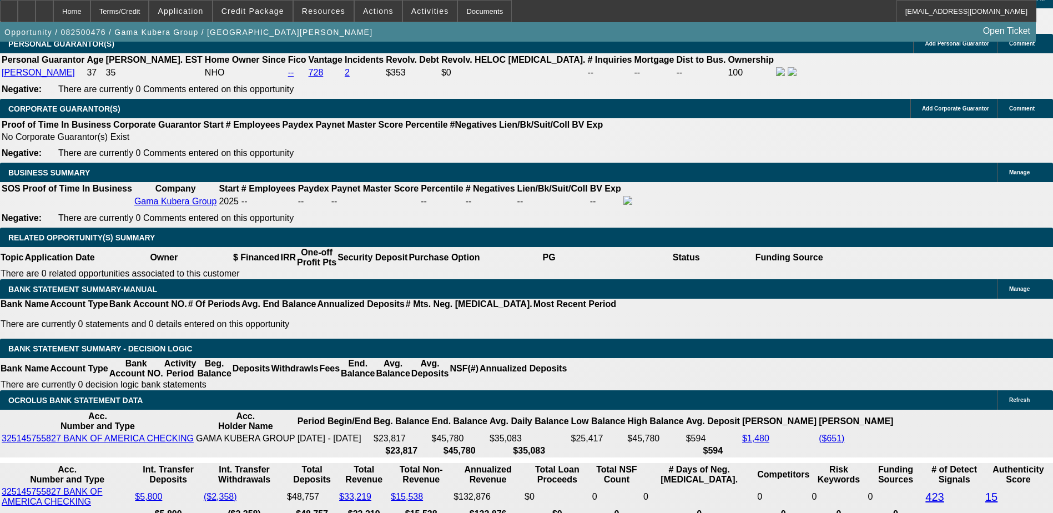
radio input "true"
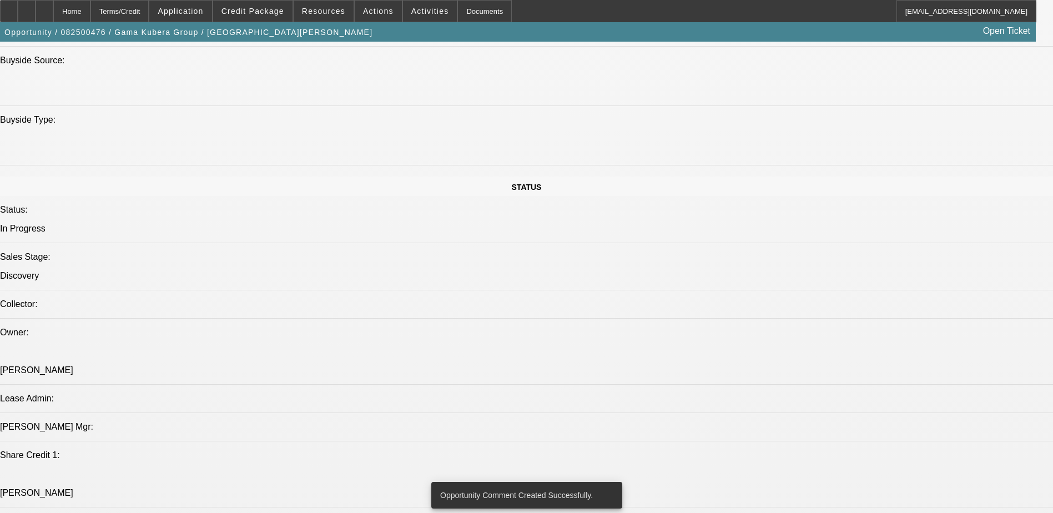
scroll to position [1110, 0]
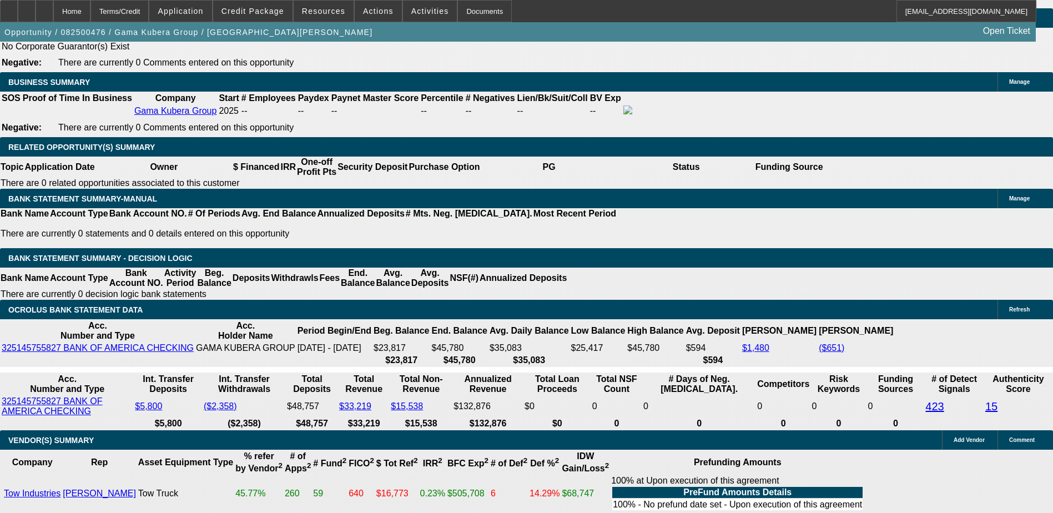
scroll to position [1665, 0]
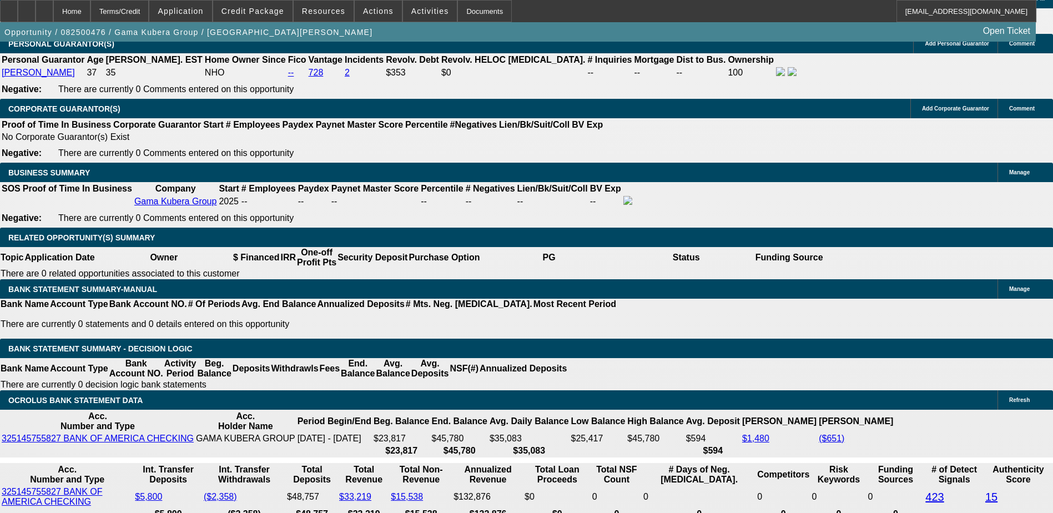
type input "$11,360.43"
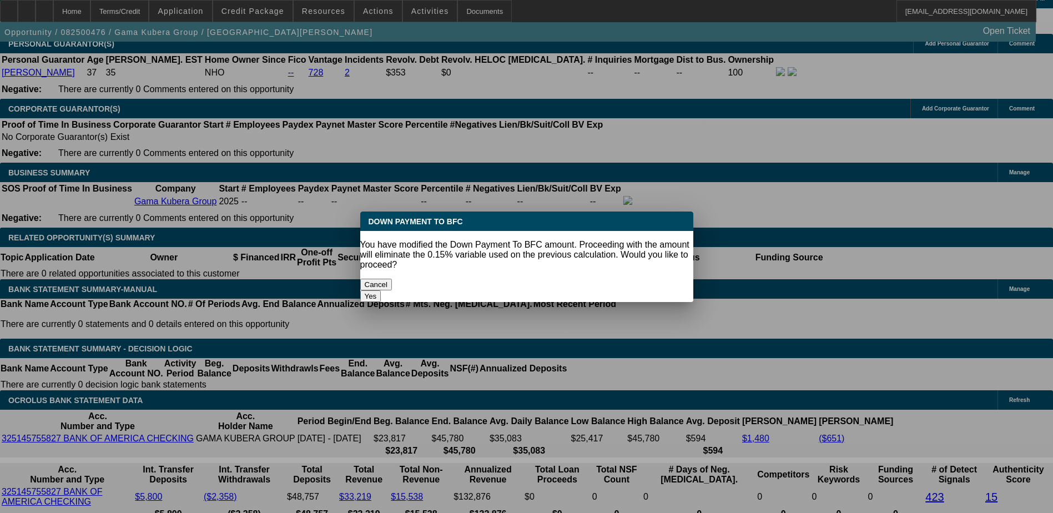
scroll to position [0, 0]
drag, startPoint x: 215, startPoint y: 167, endPoint x: 597, endPoint y: 273, distance: 396.5
click at [381, 290] on button "Yes" at bounding box center [370, 296] width 21 height 12
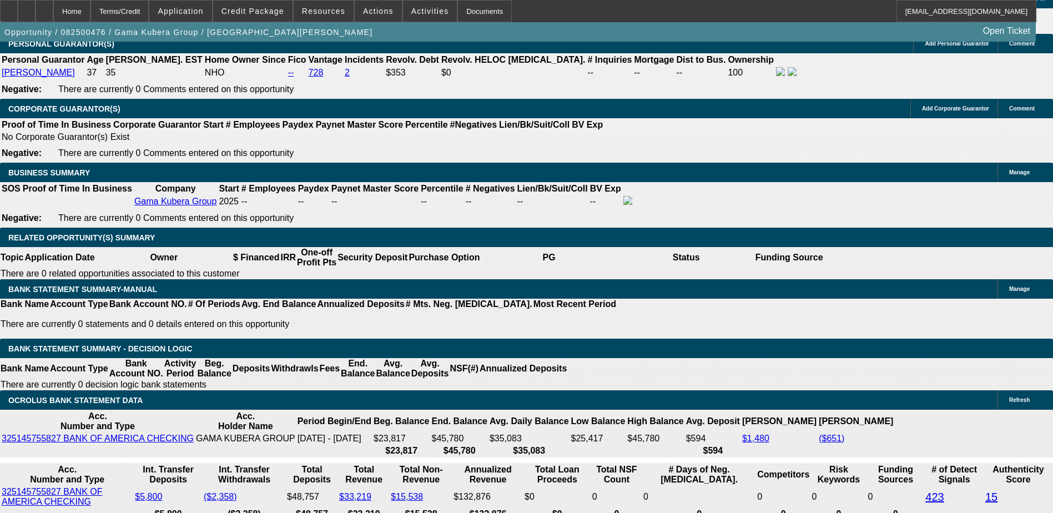
select select "0"
type input "UNKNOWN"
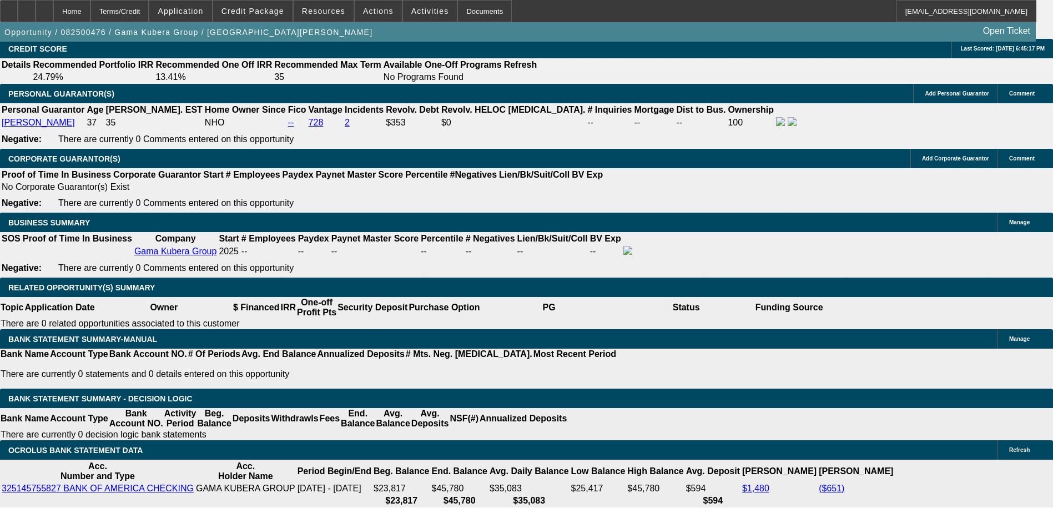
scroll to position [1554, 0]
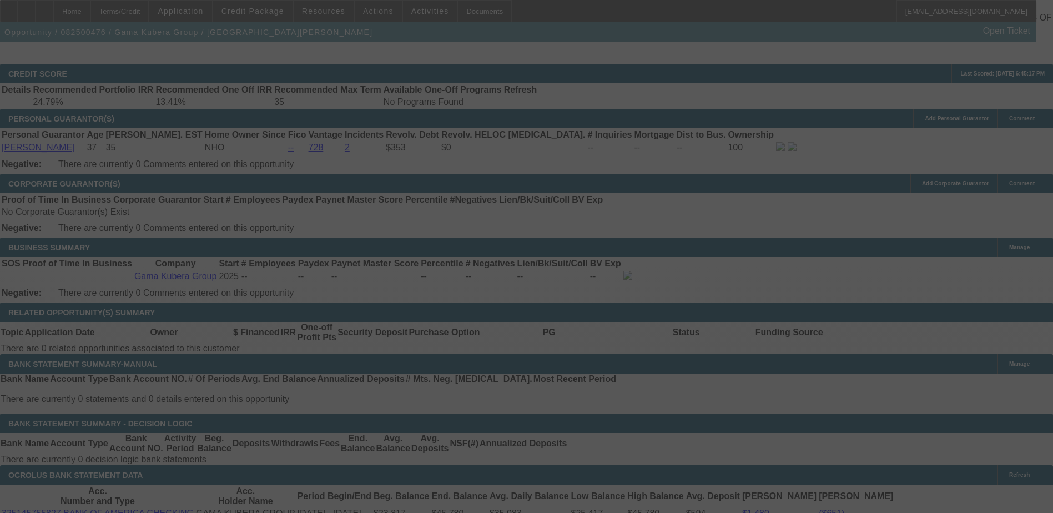
scroll to position [1610, 0]
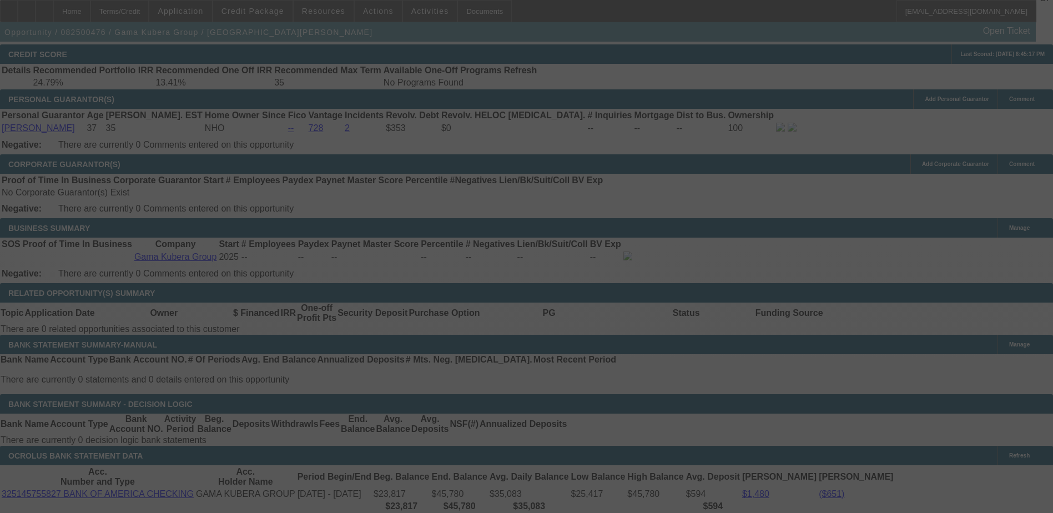
select select "0"
select select "2"
select select "0.1"
select select "4"
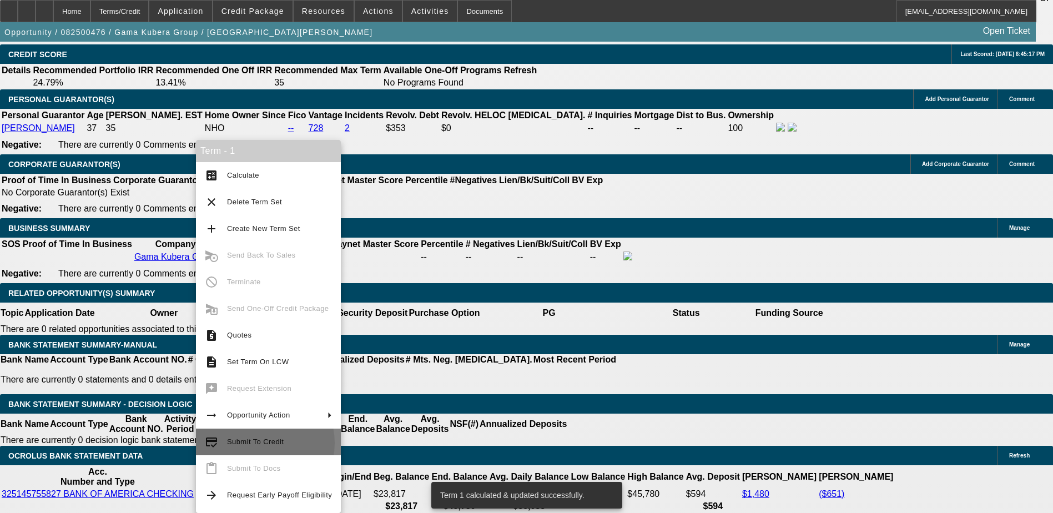
click at [255, 443] on span "Submit To Credit" at bounding box center [255, 441] width 57 height 8
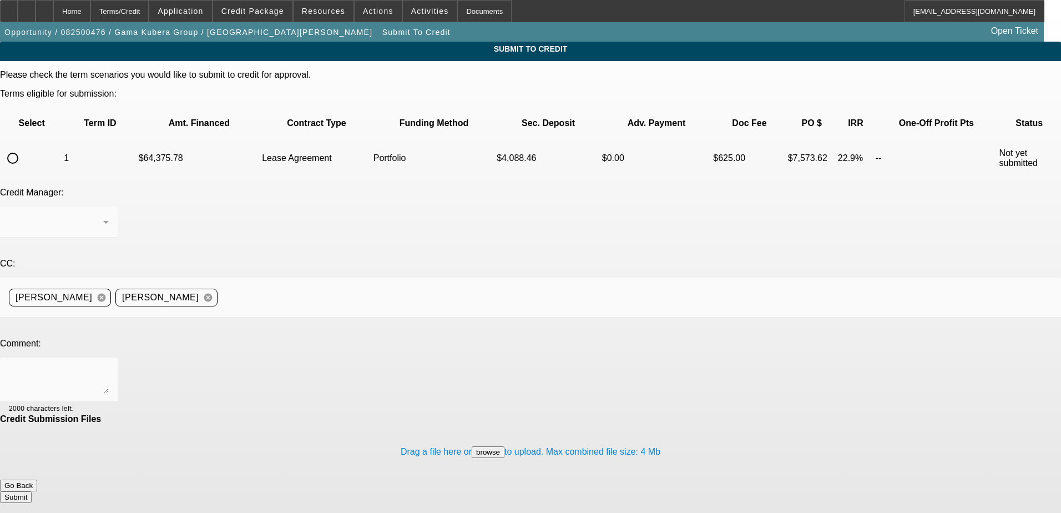
click at [24, 147] on input "radio" at bounding box center [13, 158] width 22 height 22
radio input "true"
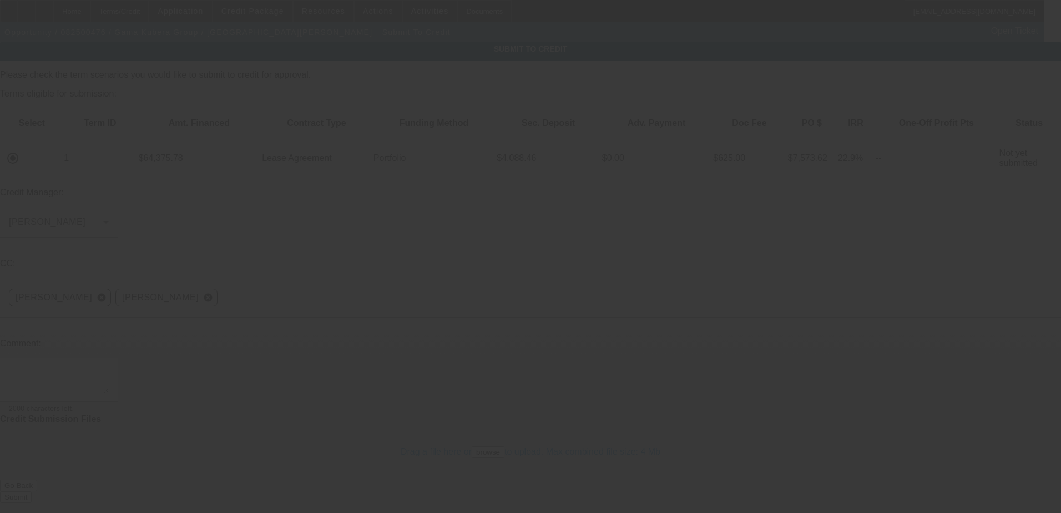
click at [109, 366] on textarea at bounding box center [59, 379] width 100 height 27
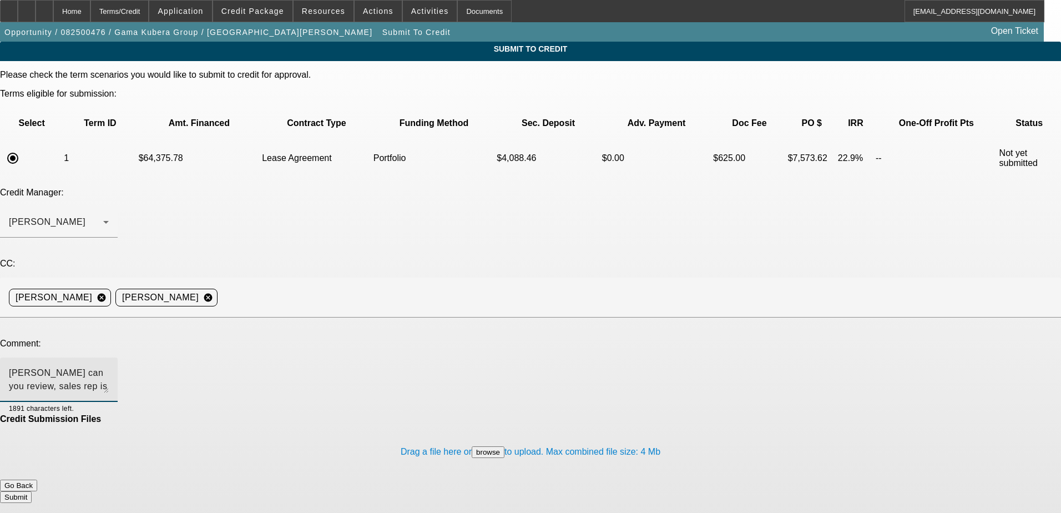
type textarea "George can you review, sales rep is confirming if consignment or not but this t…"
click at [32, 491] on button "Submit" at bounding box center [16, 497] width 32 height 12
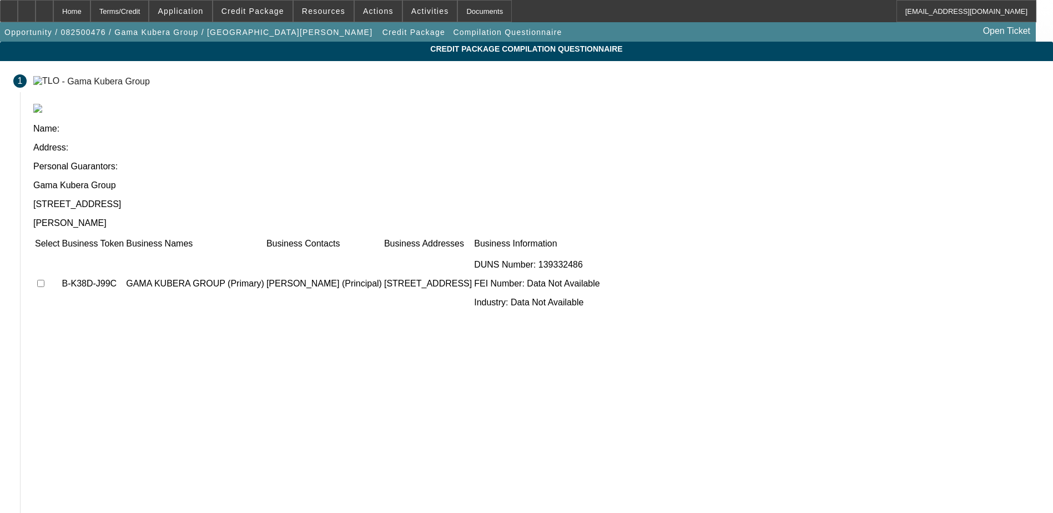
click at [44, 280] on input "checkbox" at bounding box center [40, 283] width 7 height 7
checkbox input "true"
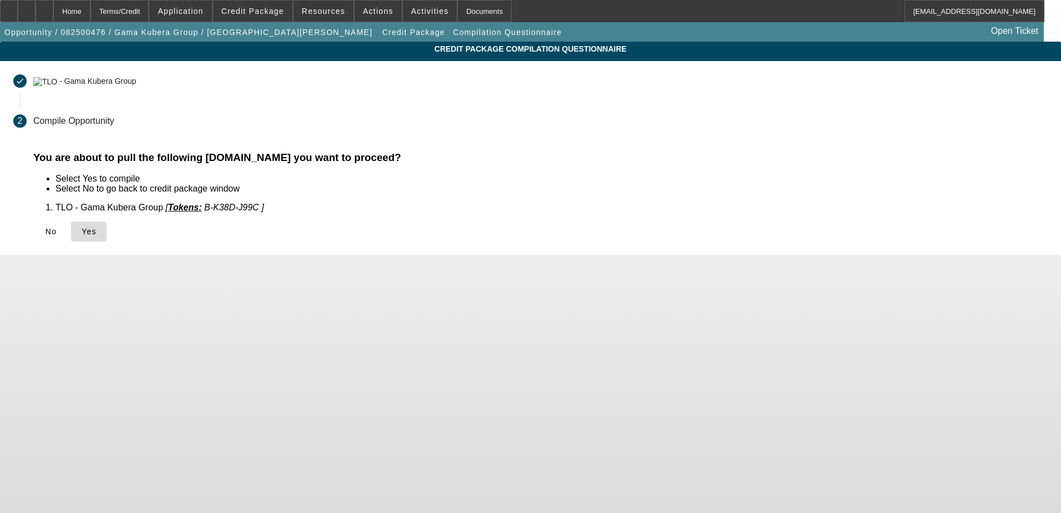
click at [107, 237] on span at bounding box center [89, 231] width 36 height 27
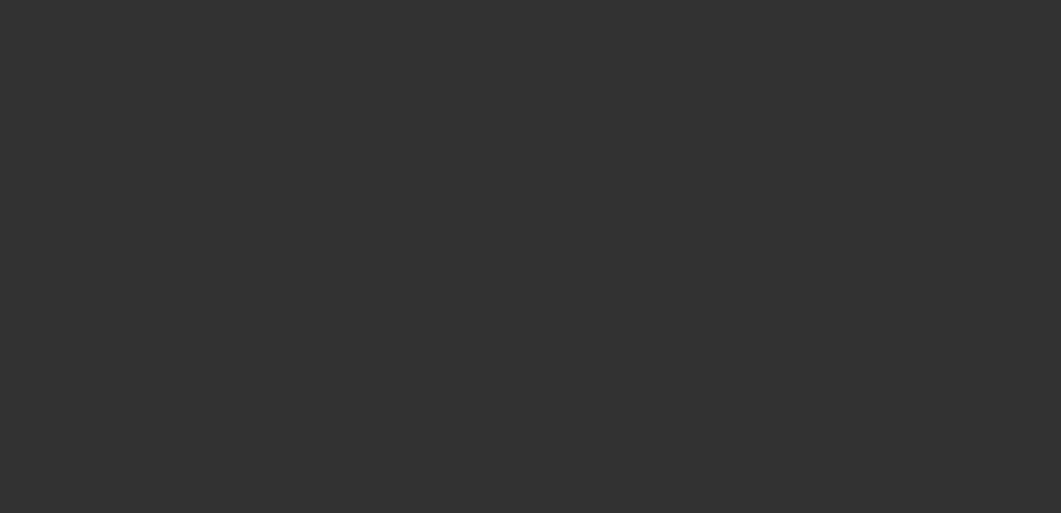
select select "0"
select select "2"
select select "0.1"
select select "4"
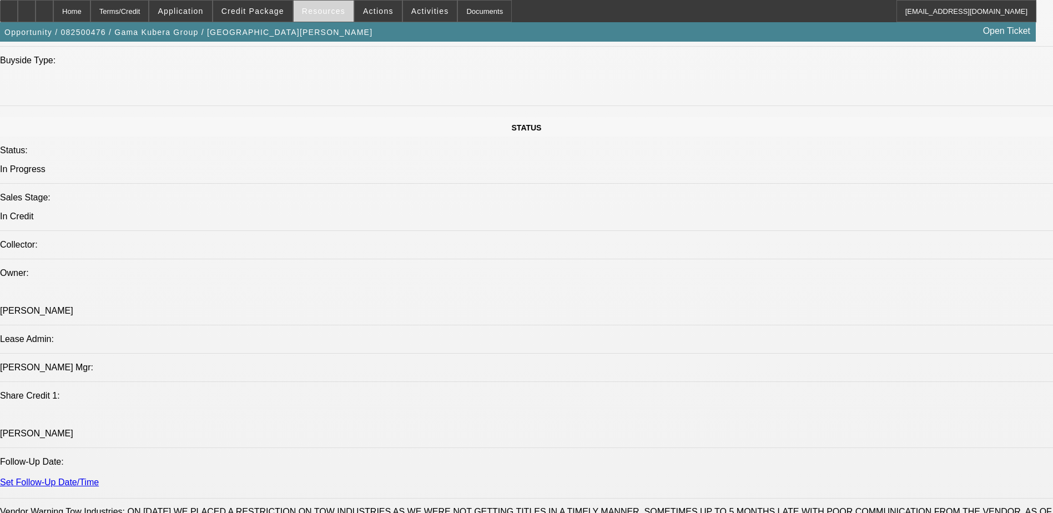
scroll to position [1166, 0]
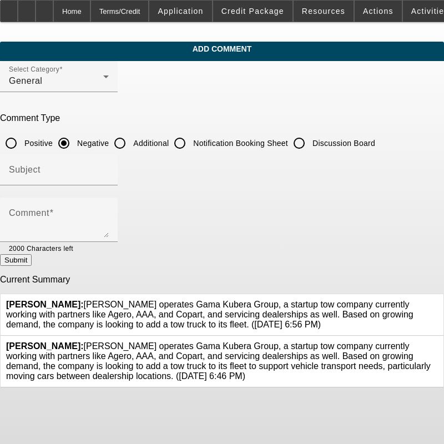
click at [438, 341] on icon at bounding box center [438, 341] width 0 height 0
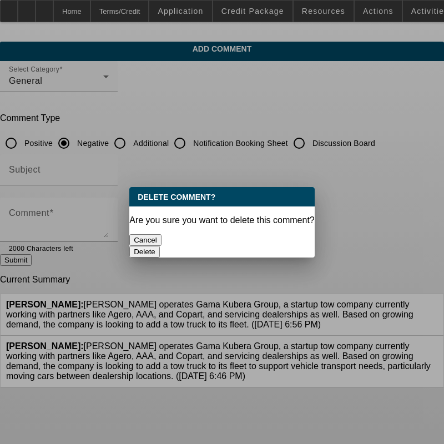
click at [260, 246] on div "Delete" at bounding box center [221, 252] width 185 height 12
click at [160, 246] on button "Delete" at bounding box center [144, 252] width 31 height 12
